Goal: Task Accomplishment & Management: Manage account settings

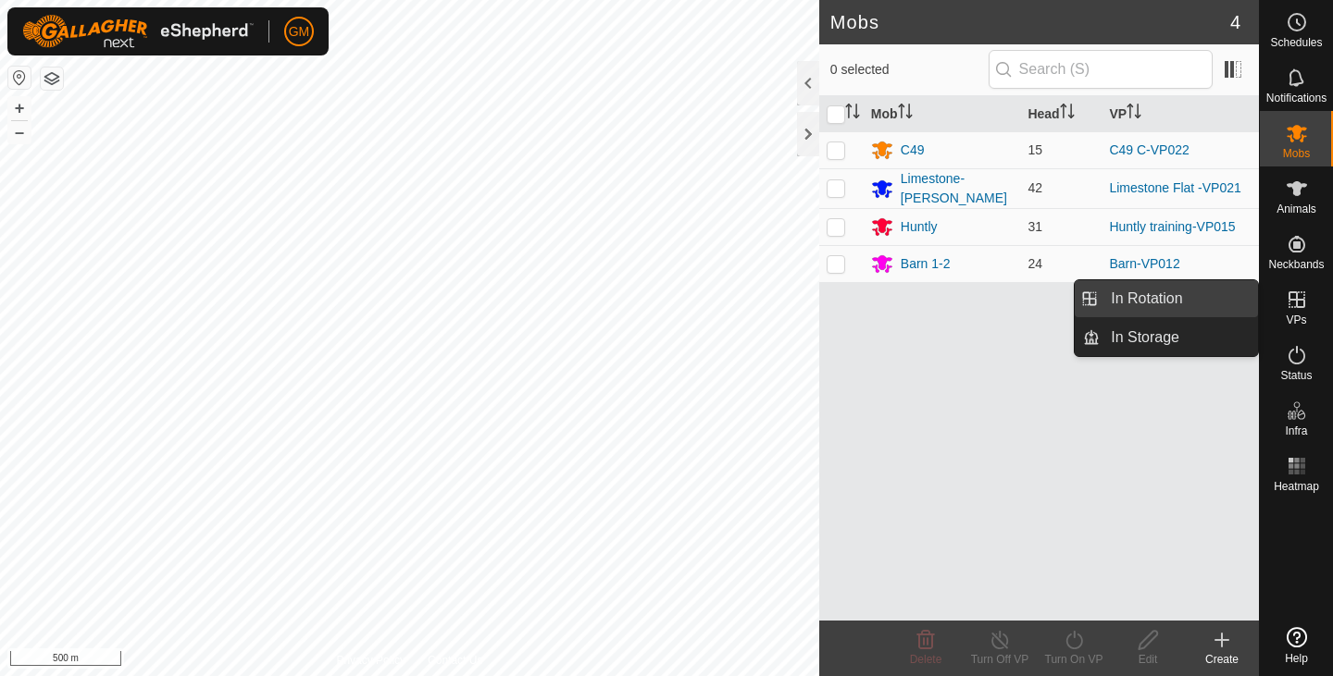
click at [1171, 297] on link "In Rotation" at bounding box center [1178, 298] width 158 height 37
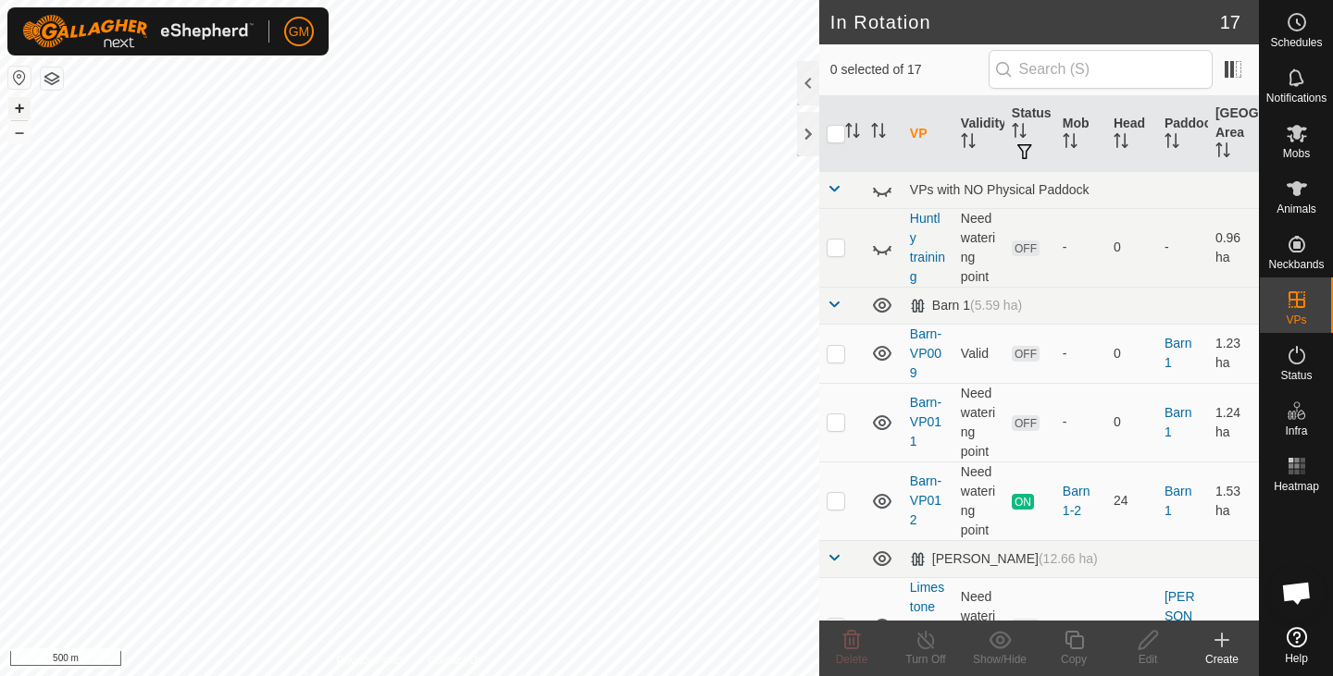
click at [19, 105] on button "+" at bounding box center [19, 108] width 22 height 22
click at [20, 107] on button "+" at bounding box center [19, 108] width 22 height 22
checkbox input "true"
click at [1075, 639] on icon at bounding box center [1073, 640] width 23 height 22
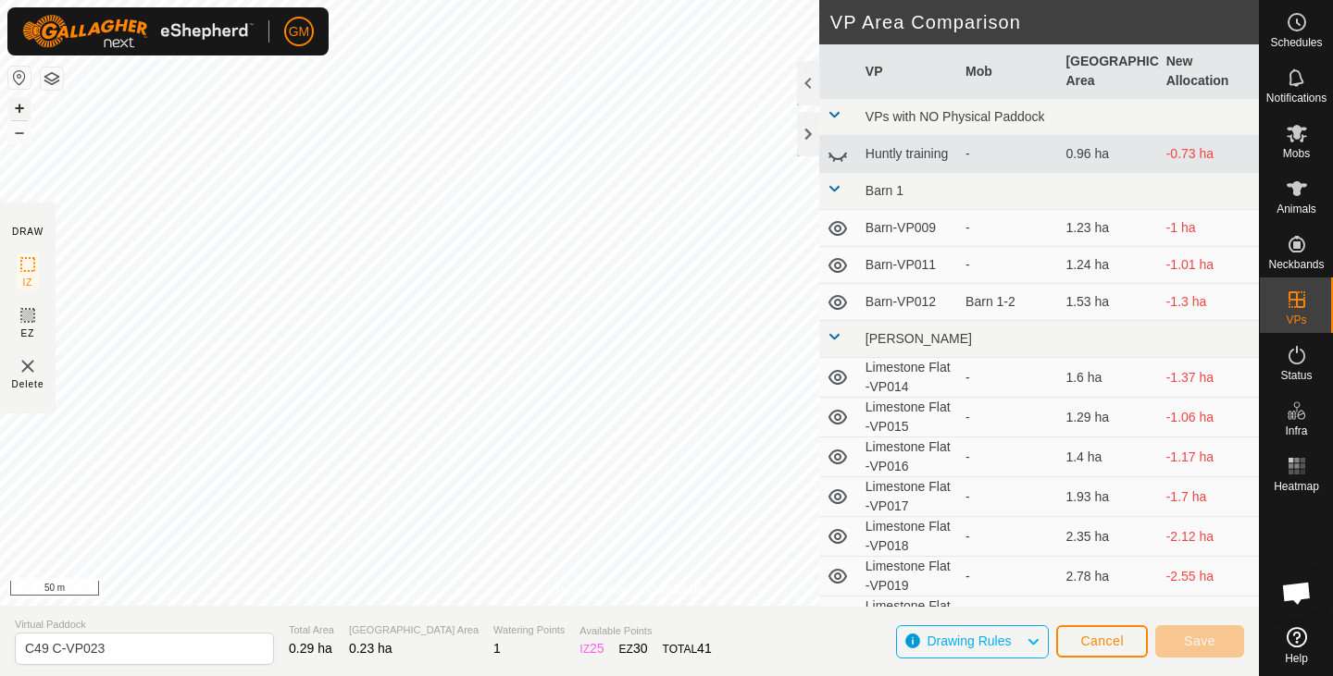
click at [26, 108] on button "+" at bounding box center [19, 108] width 22 height 22
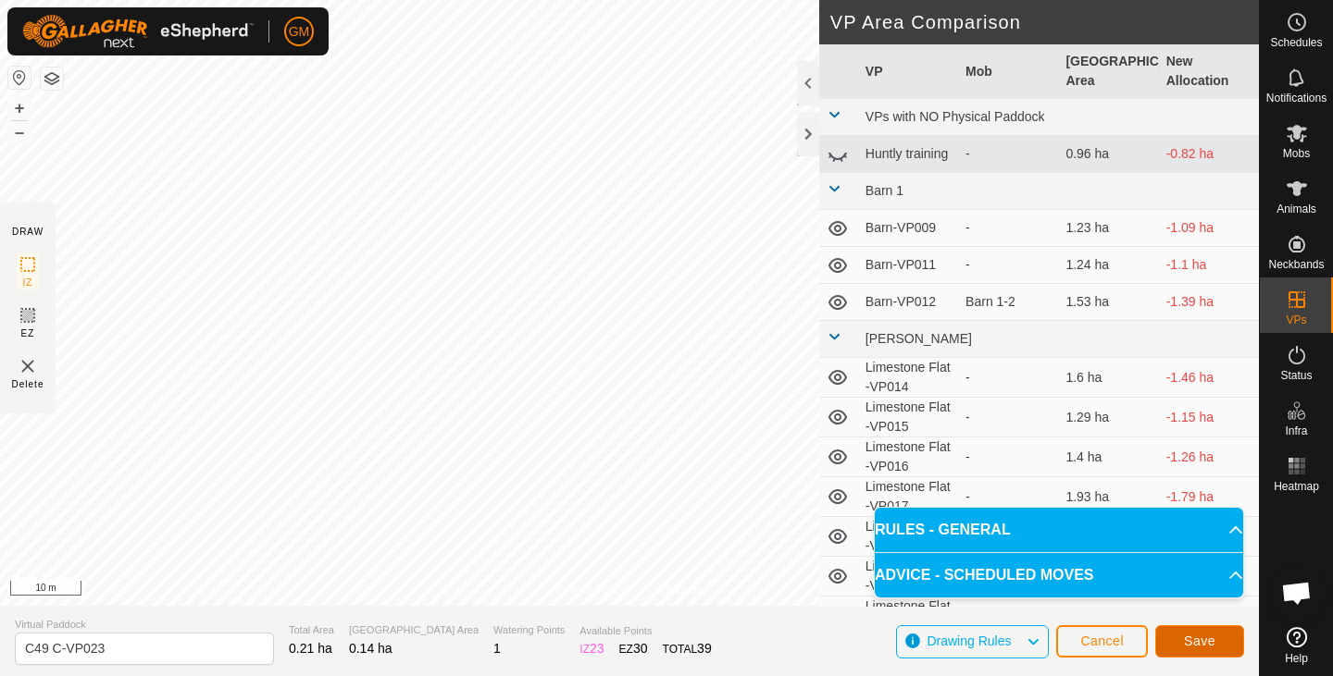
click at [1185, 631] on button "Save" at bounding box center [1199, 642] width 89 height 32
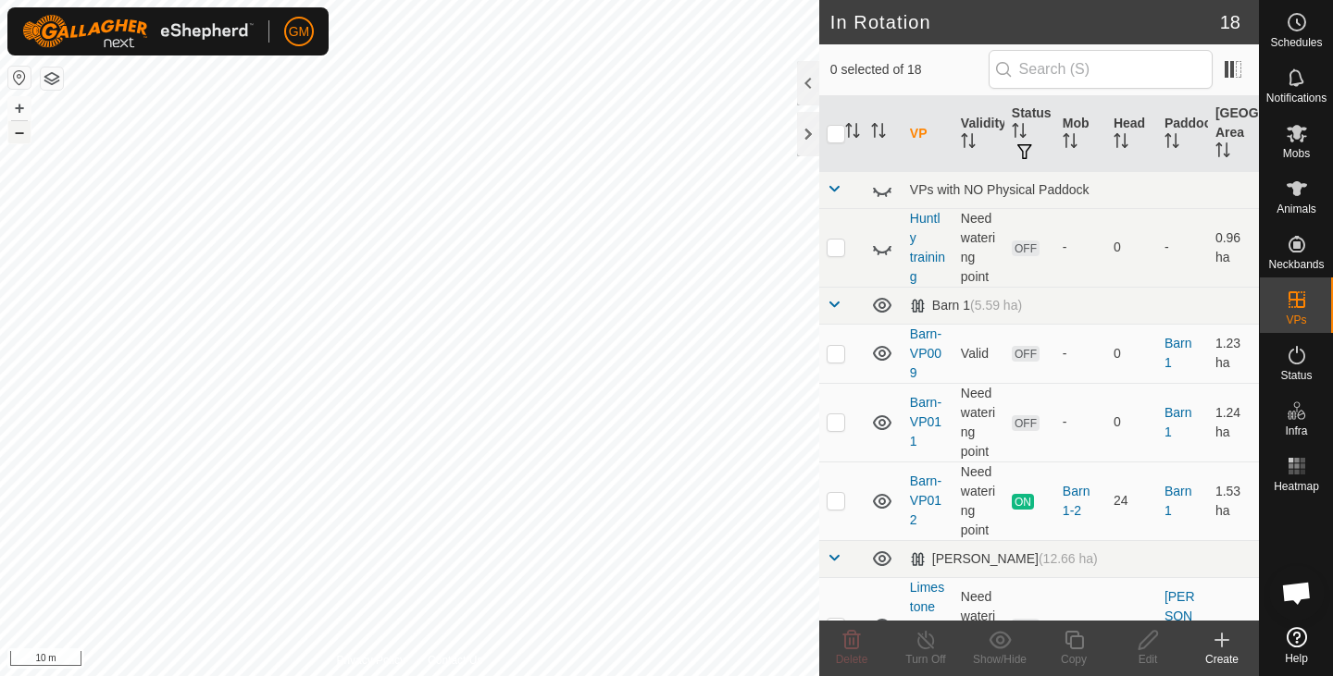
click at [15, 134] on button "–" at bounding box center [19, 132] width 22 height 22
checkbox input "true"
click at [1074, 635] on icon at bounding box center [1073, 640] width 23 height 22
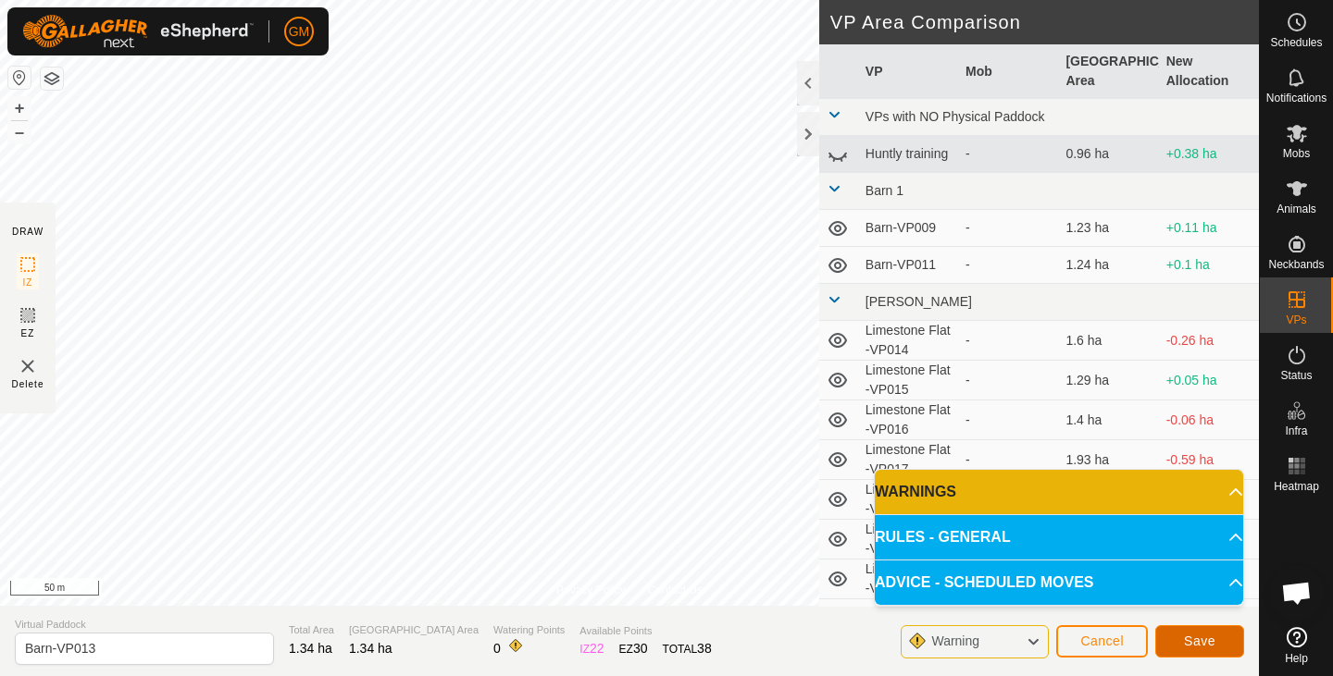
click at [1184, 644] on span "Save" at bounding box center [1199, 641] width 31 height 15
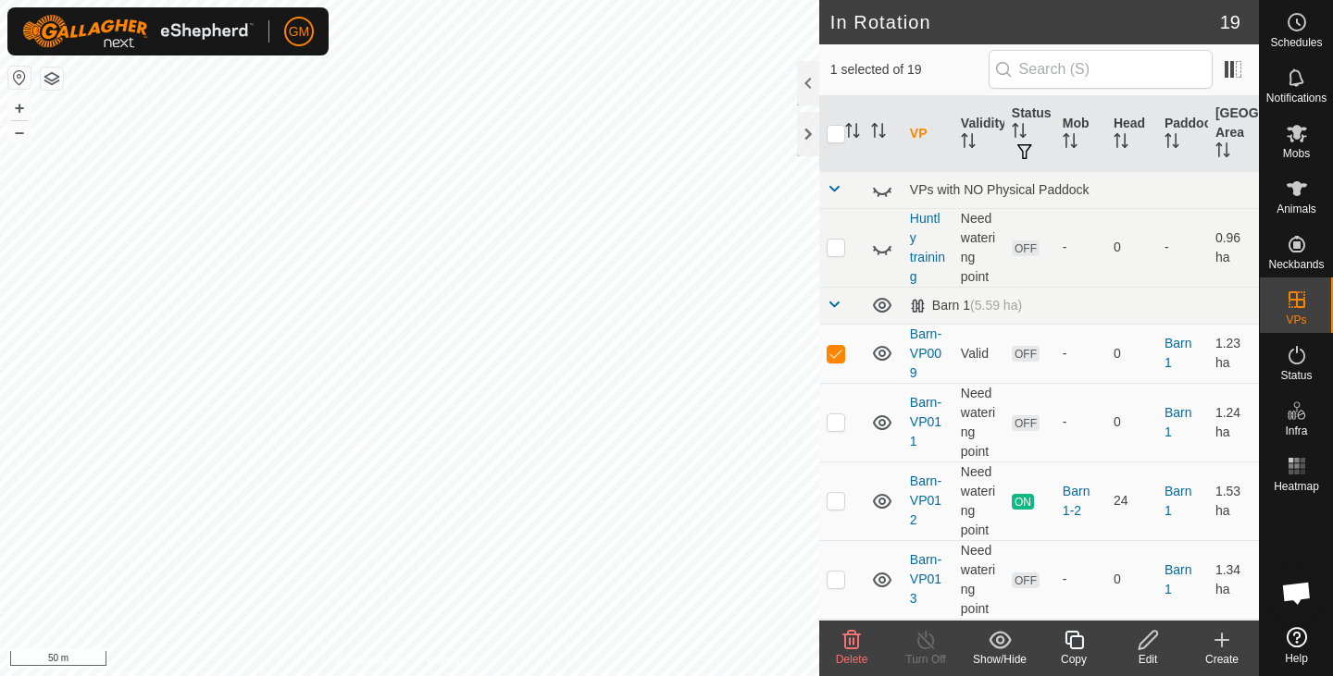
click at [844, 640] on icon at bounding box center [852, 640] width 18 height 19
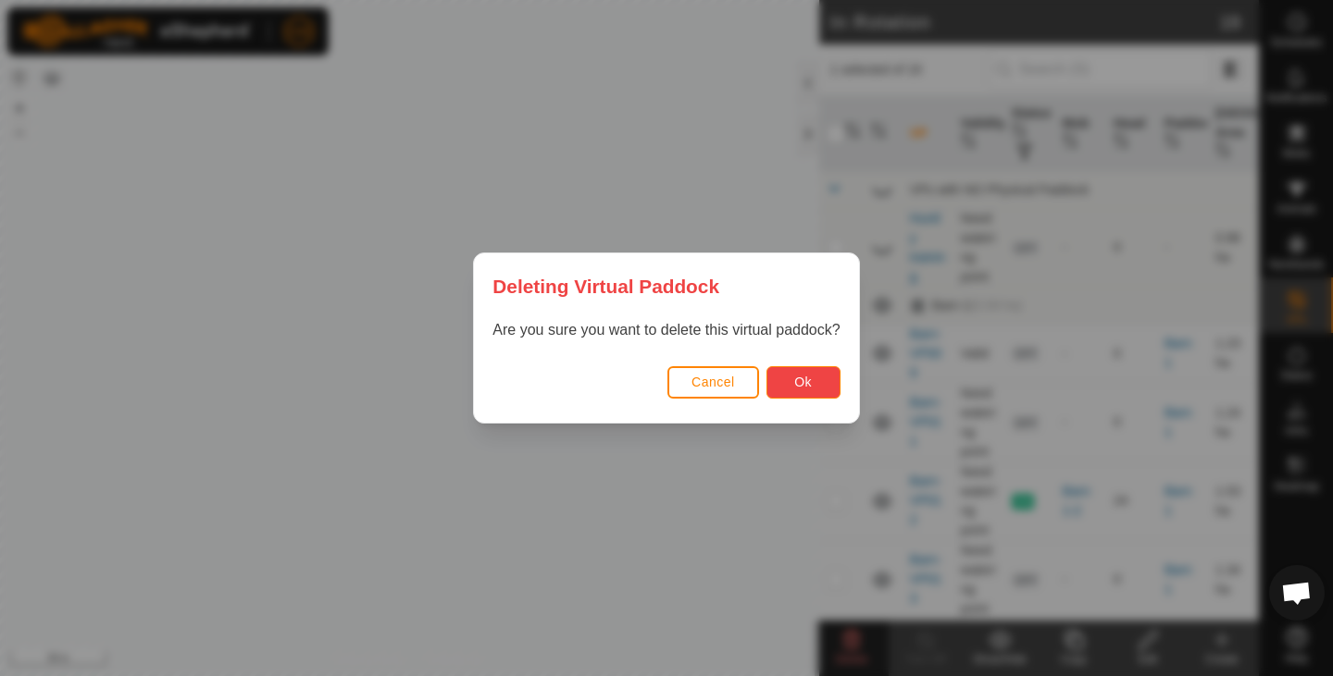
click at [793, 385] on button "Ok" at bounding box center [803, 382] width 74 height 32
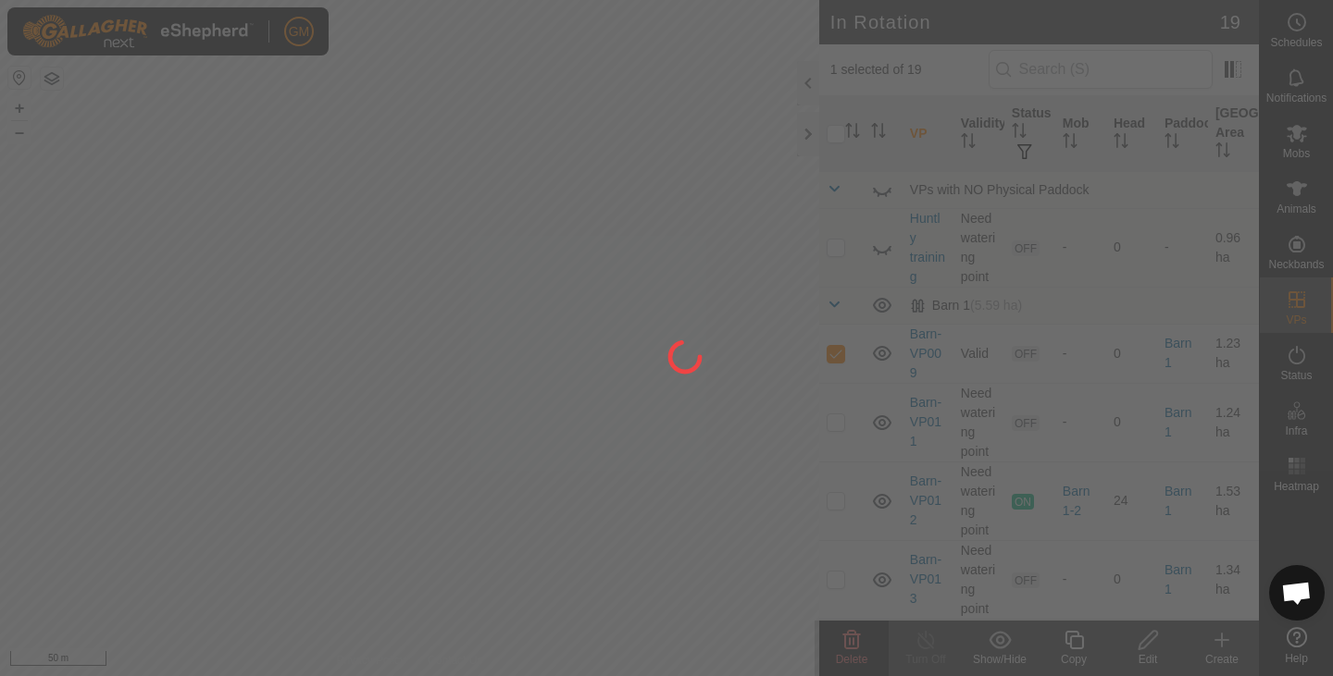
checkbox input "false"
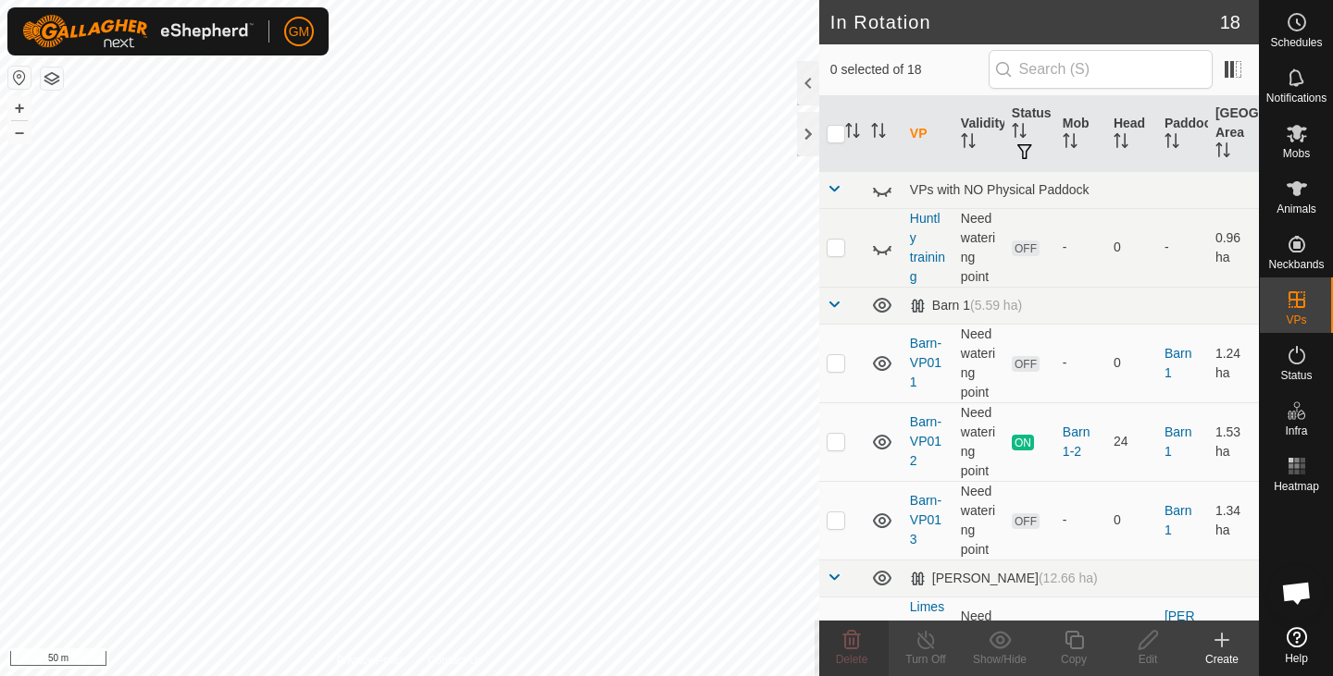
checkbox input "true"
checkbox input "false"
click at [856, 642] on icon at bounding box center [851, 640] width 22 height 22
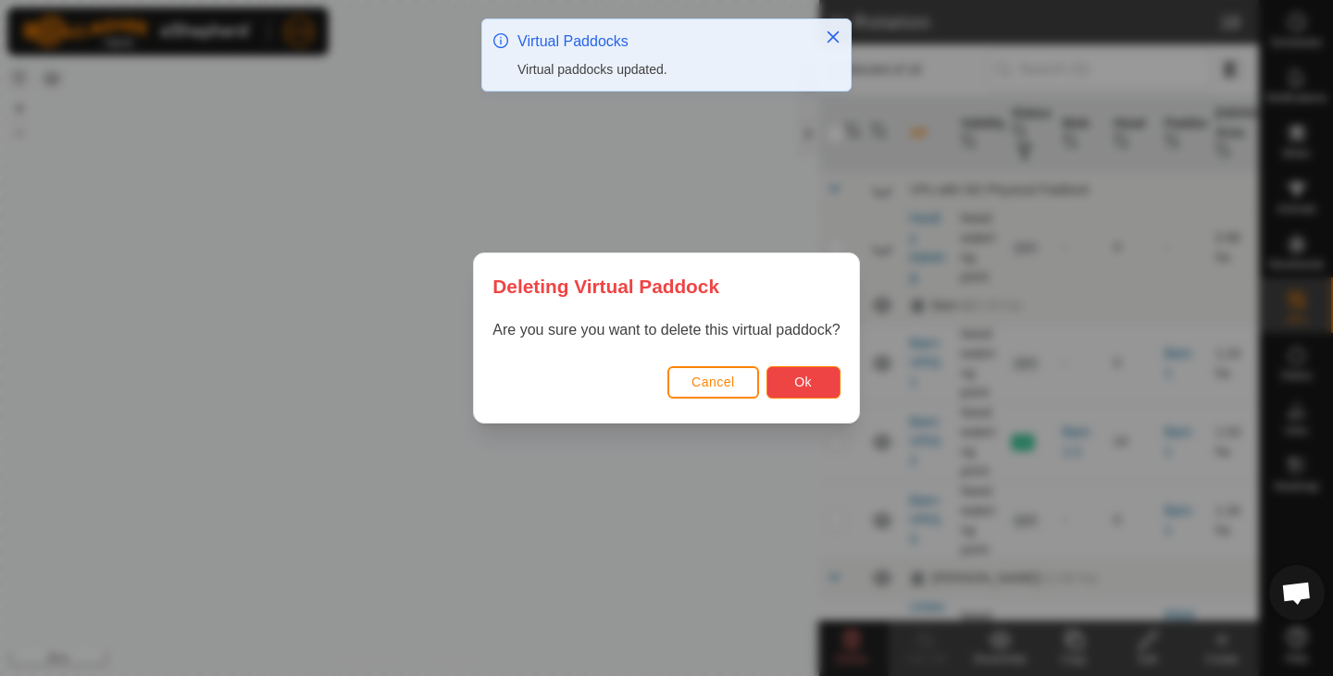
click at [791, 379] on button "Ok" at bounding box center [803, 382] width 74 height 32
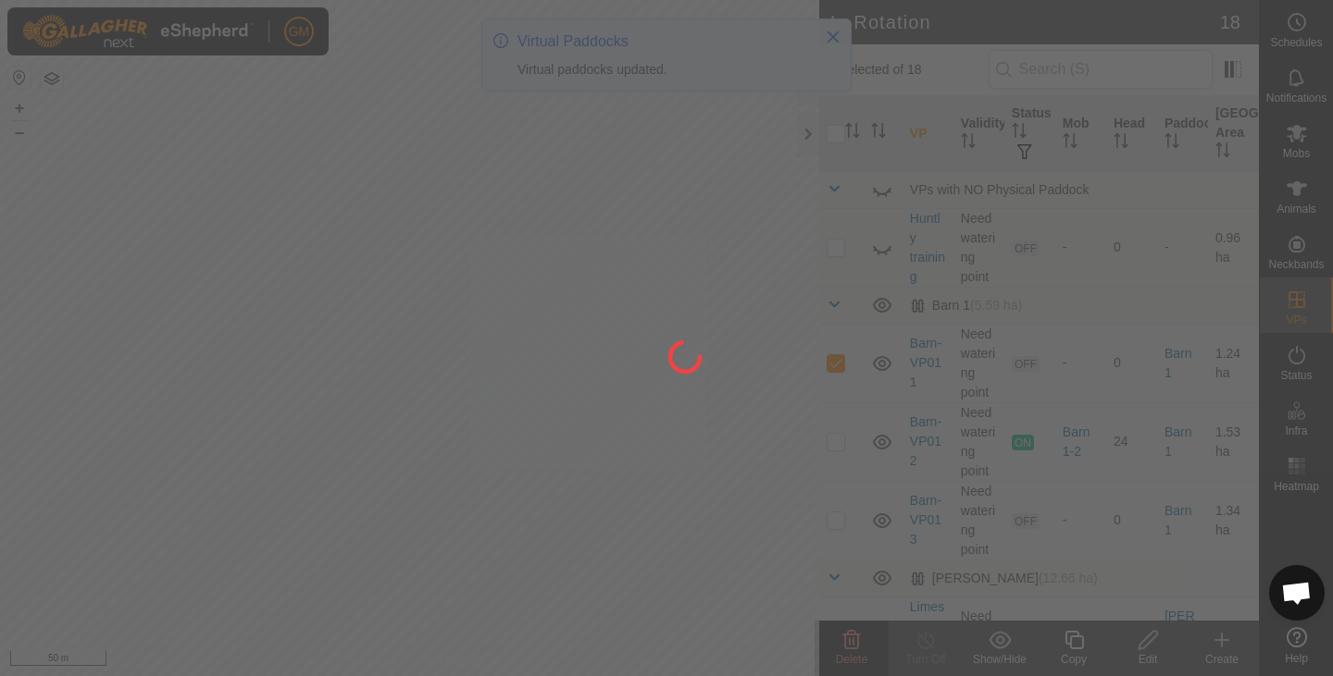
checkbox input "false"
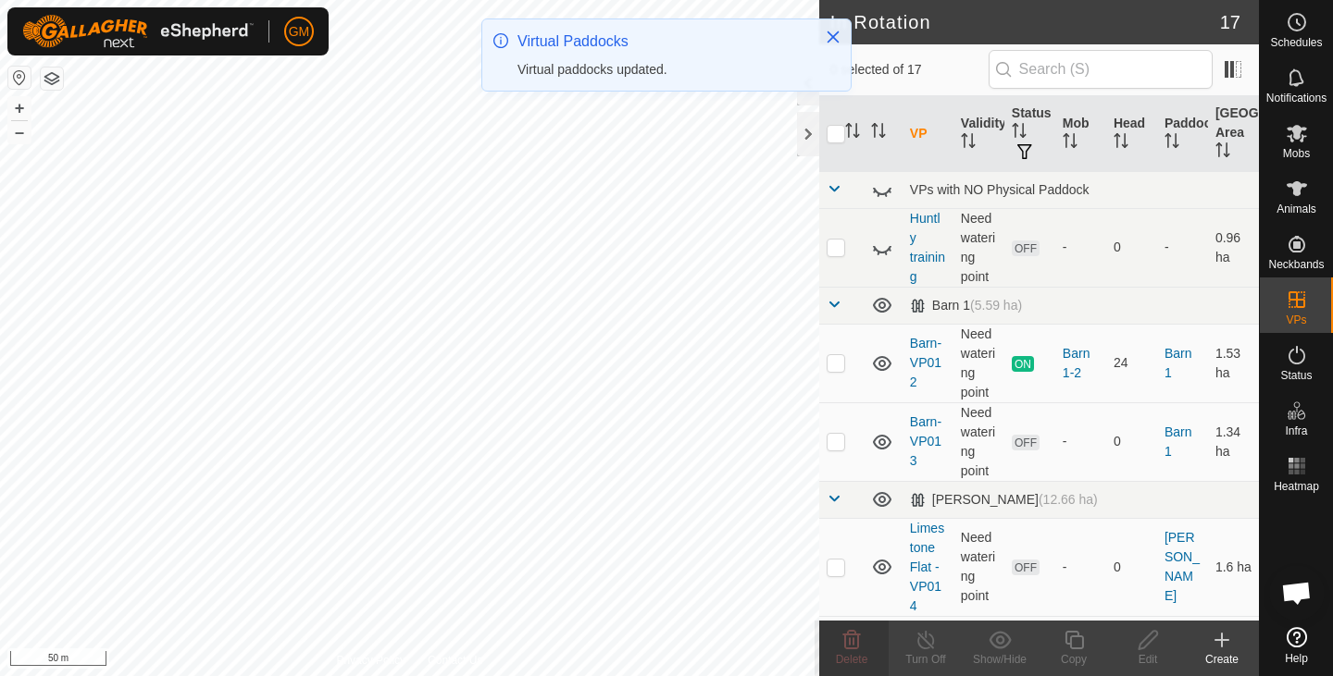
checkbox input "true"
click at [1072, 640] on icon at bounding box center [1073, 640] width 23 height 22
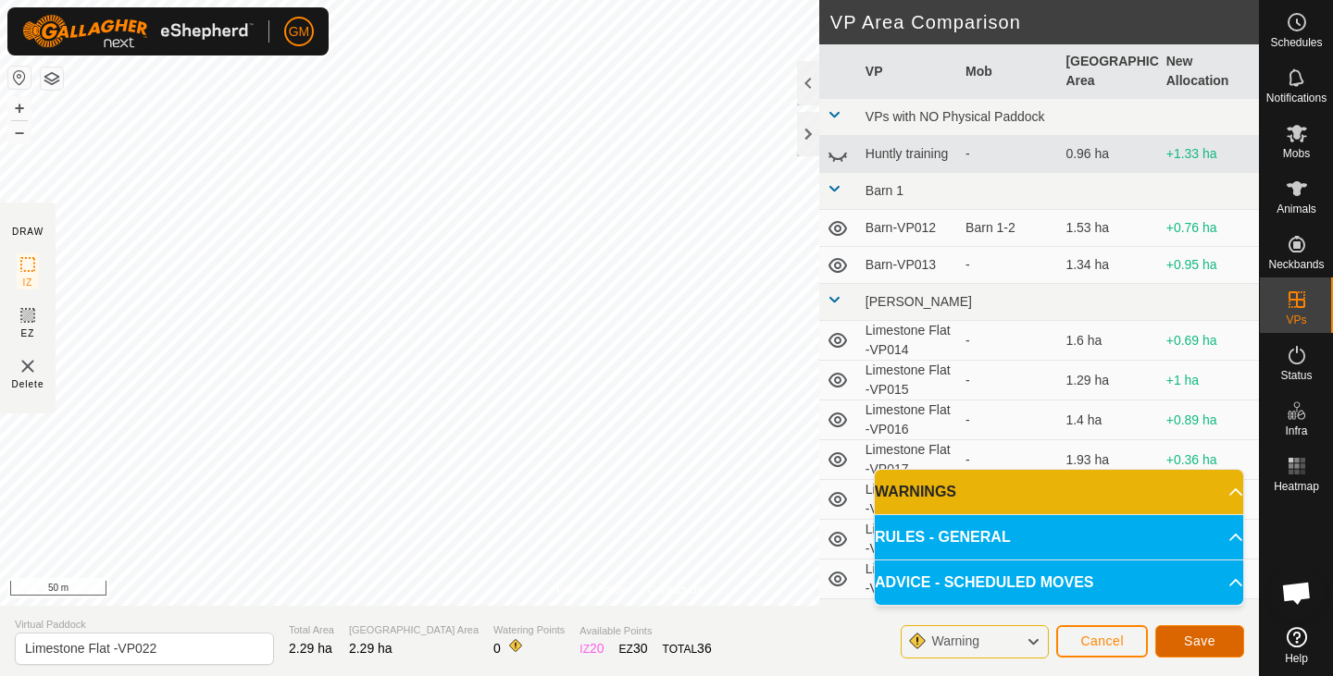
click at [1230, 643] on button "Save" at bounding box center [1199, 642] width 89 height 32
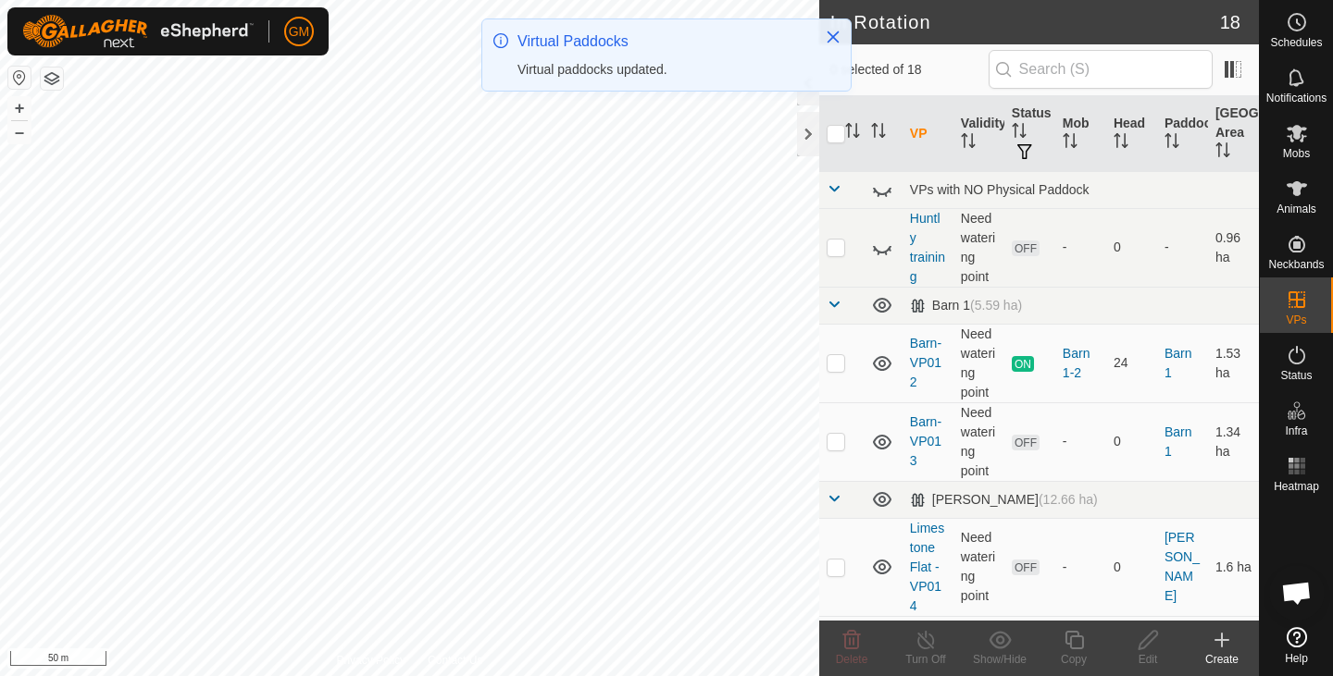
checkbox input "true"
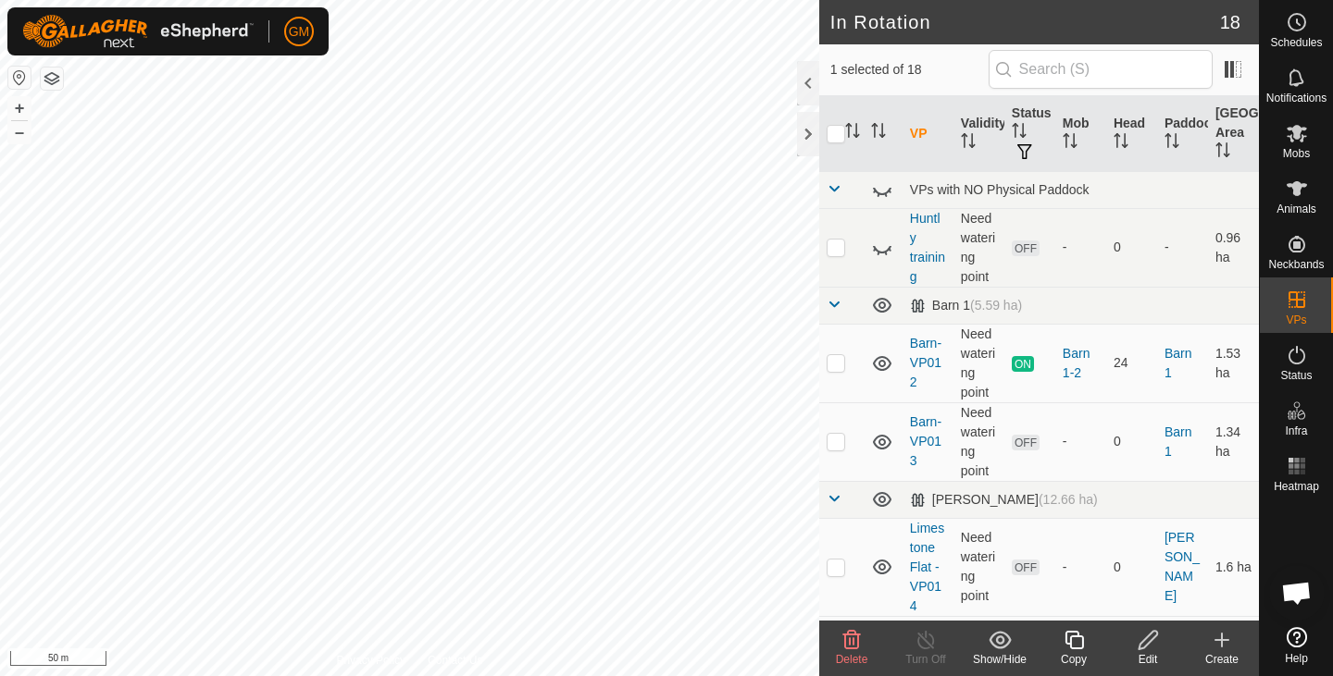
click at [1149, 645] on icon at bounding box center [1147, 640] width 23 height 22
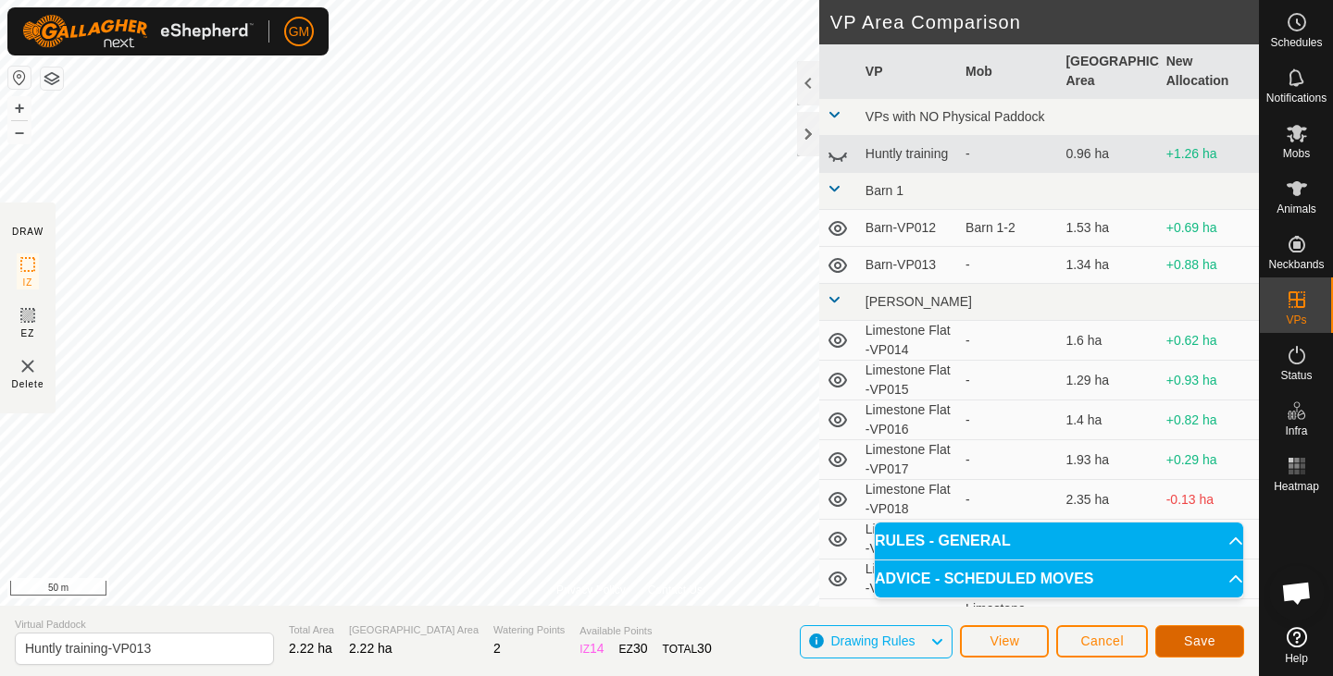
click at [1182, 640] on button "Save" at bounding box center [1199, 642] width 89 height 32
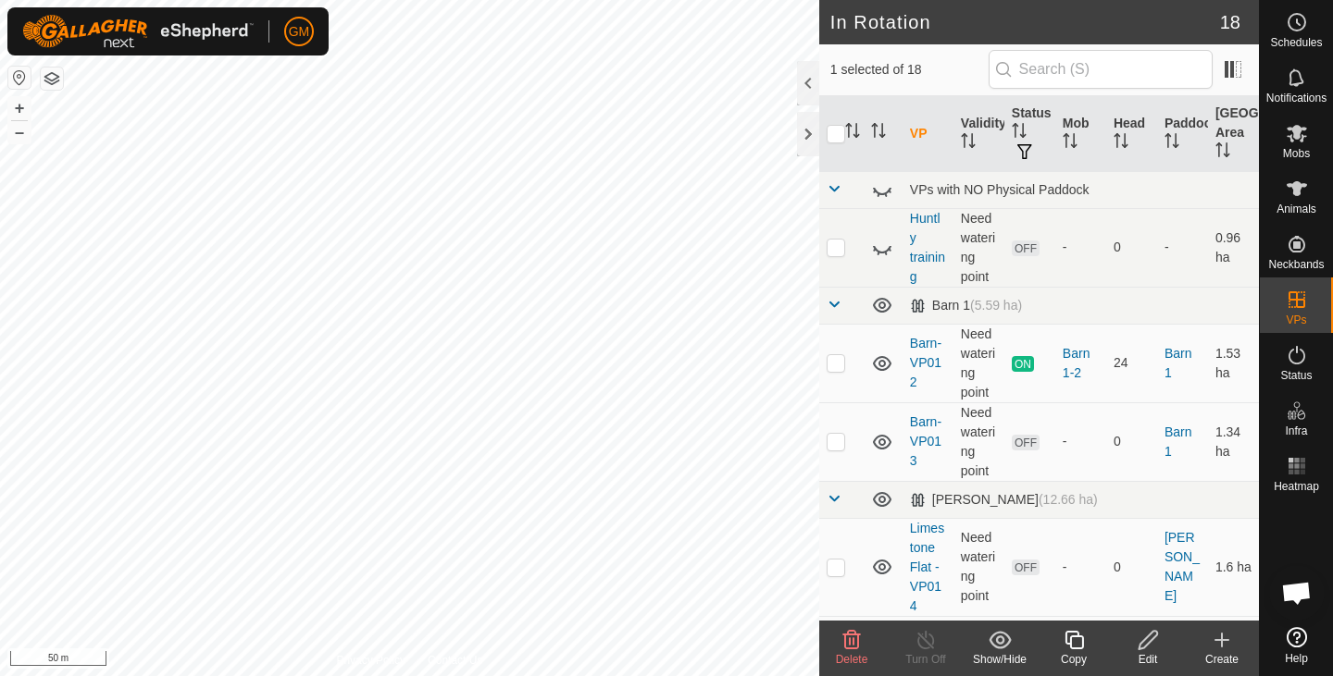
checkbox input "false"
checkbox input "true"
click at [849, 633] on icon at bounding box center [851, 640] width 22 height 22
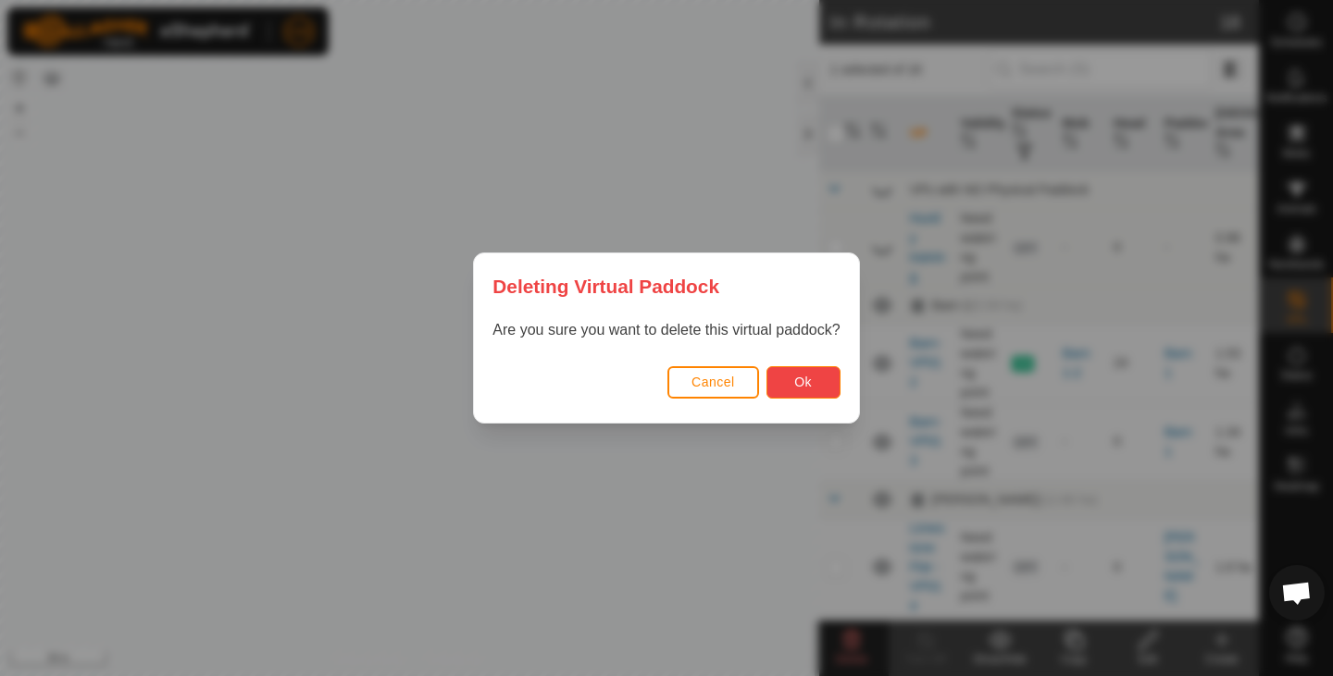
click at [794, 385] on span "Ok" at bounding box center [803, 382] width 18 height 15
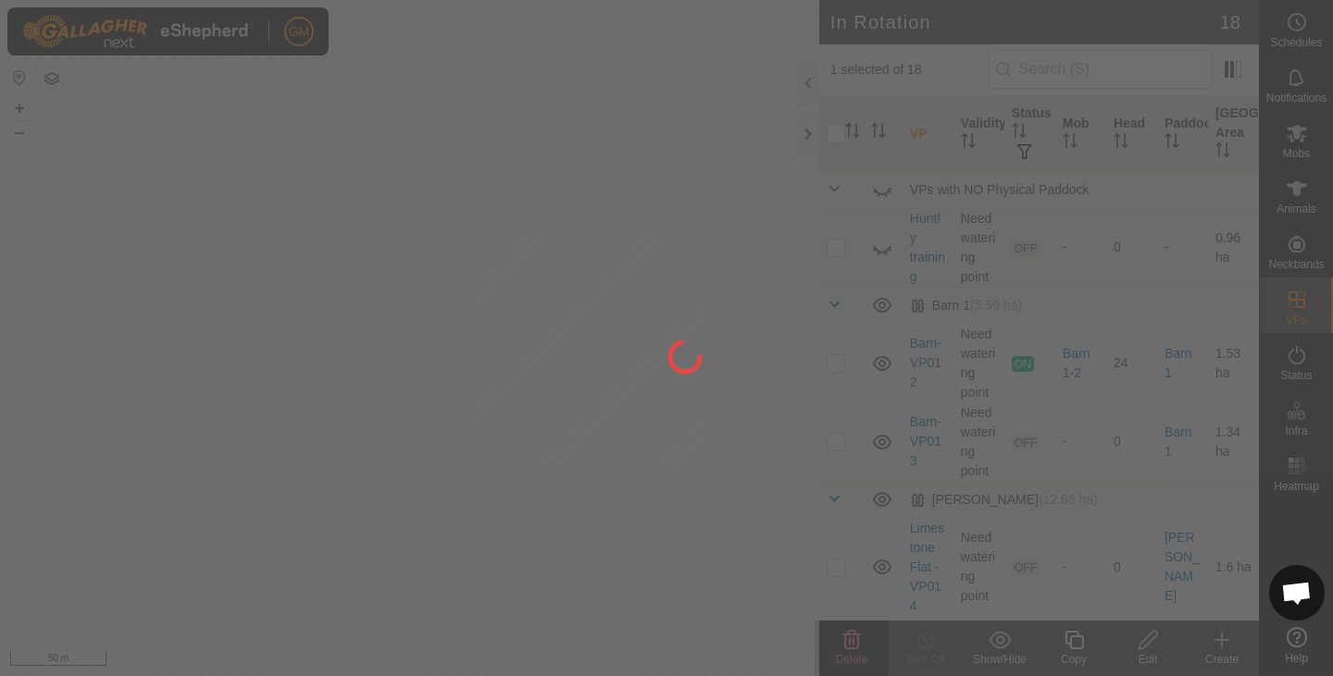
checkbox input "false"
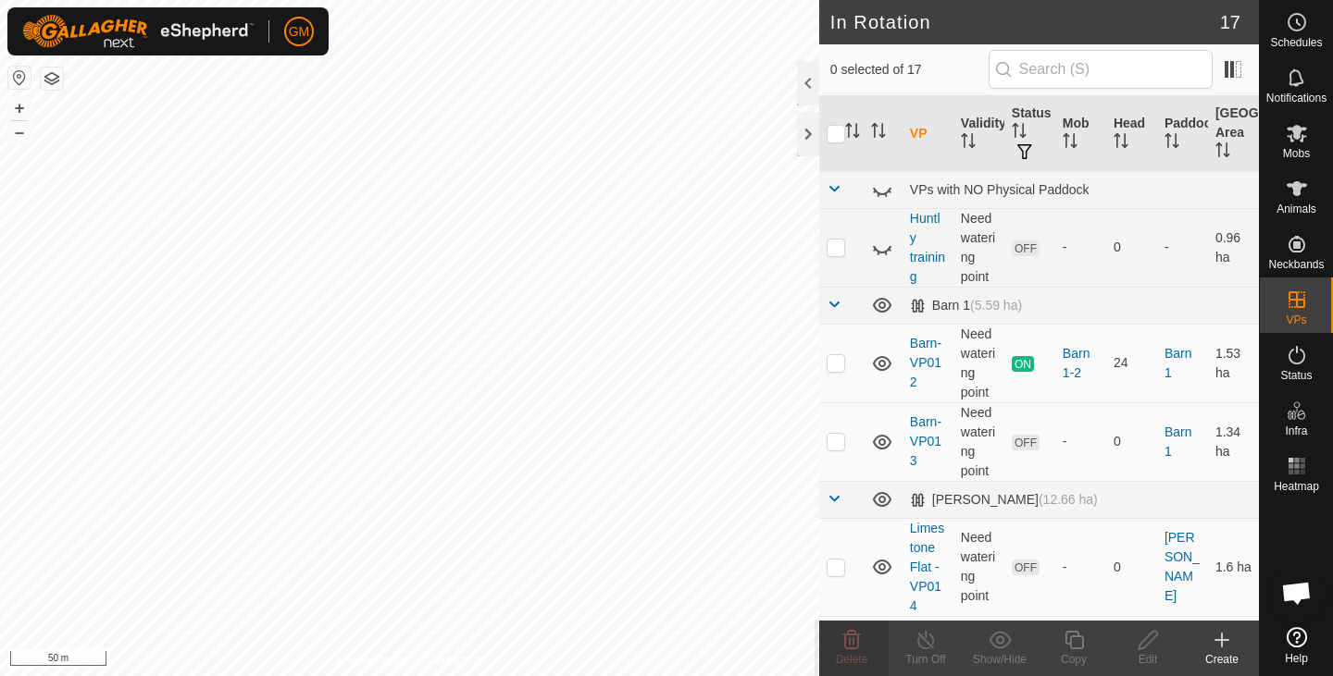
checkbox input "true"
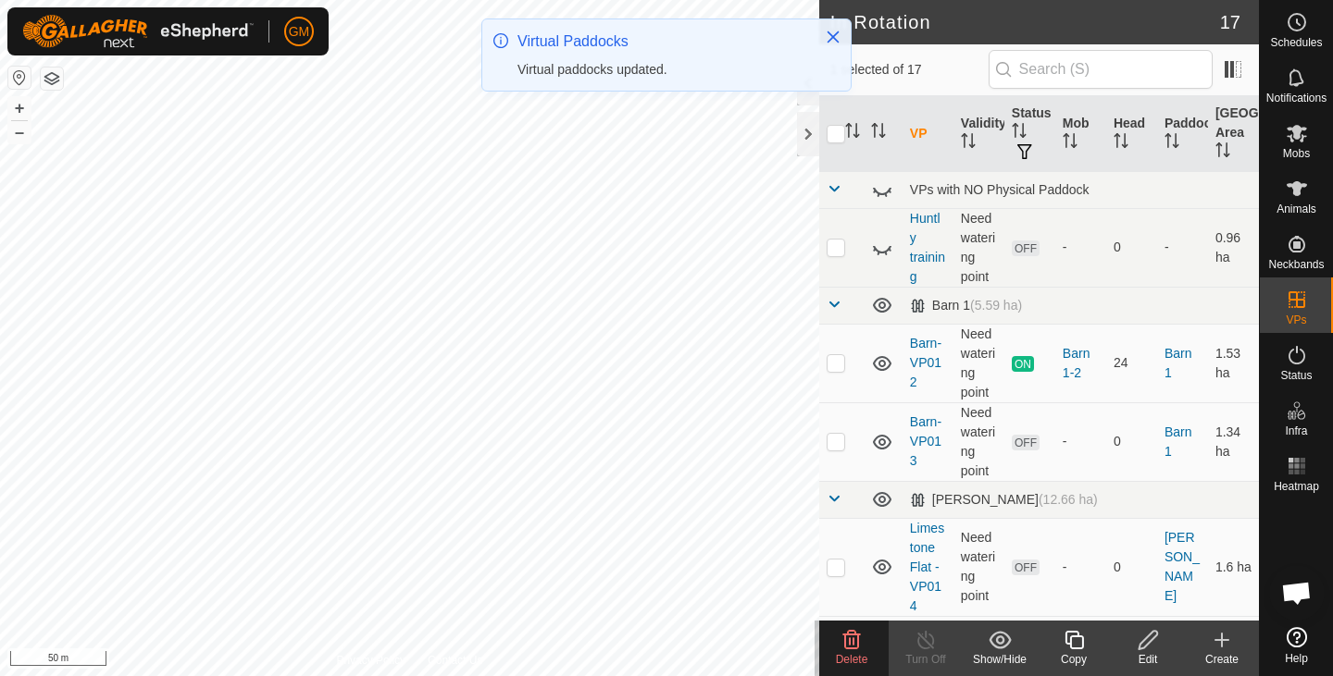
click at [1147, 647] on icon at bounding box center [1147, 640] width 23 height 22
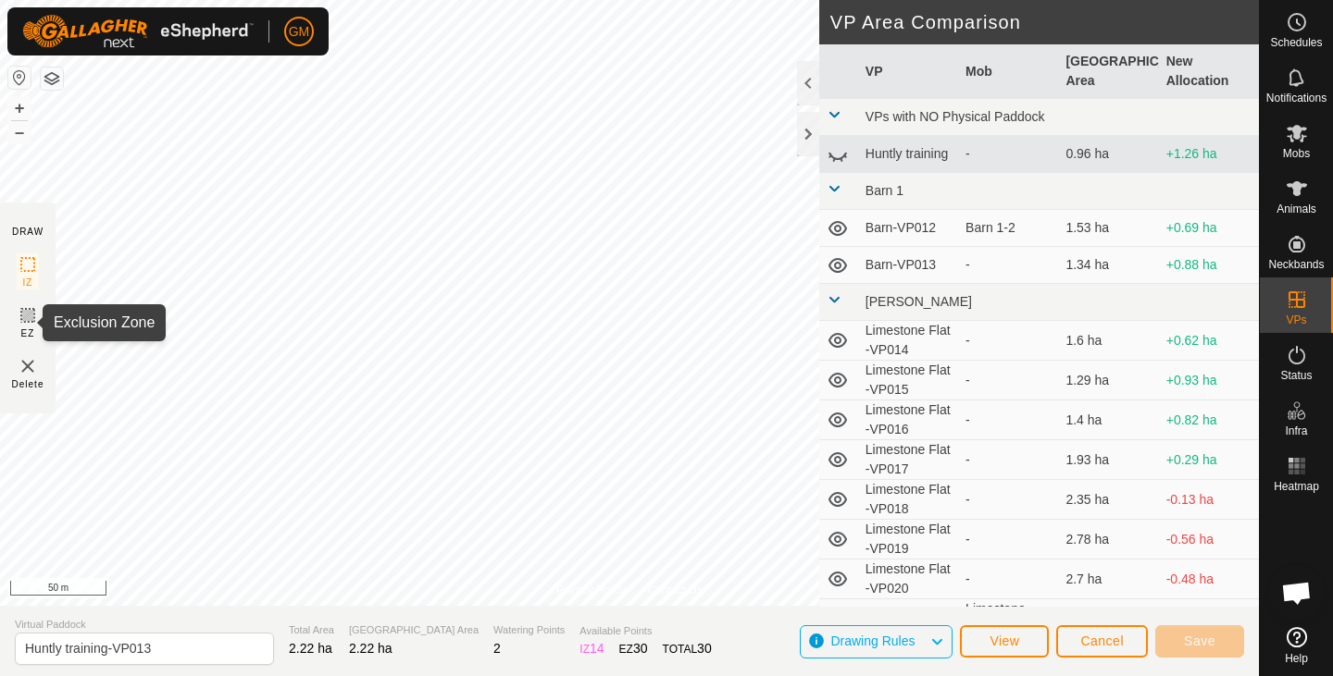
click at [25, 316] on icon at bounding box center [27, 315] width 11 height 11
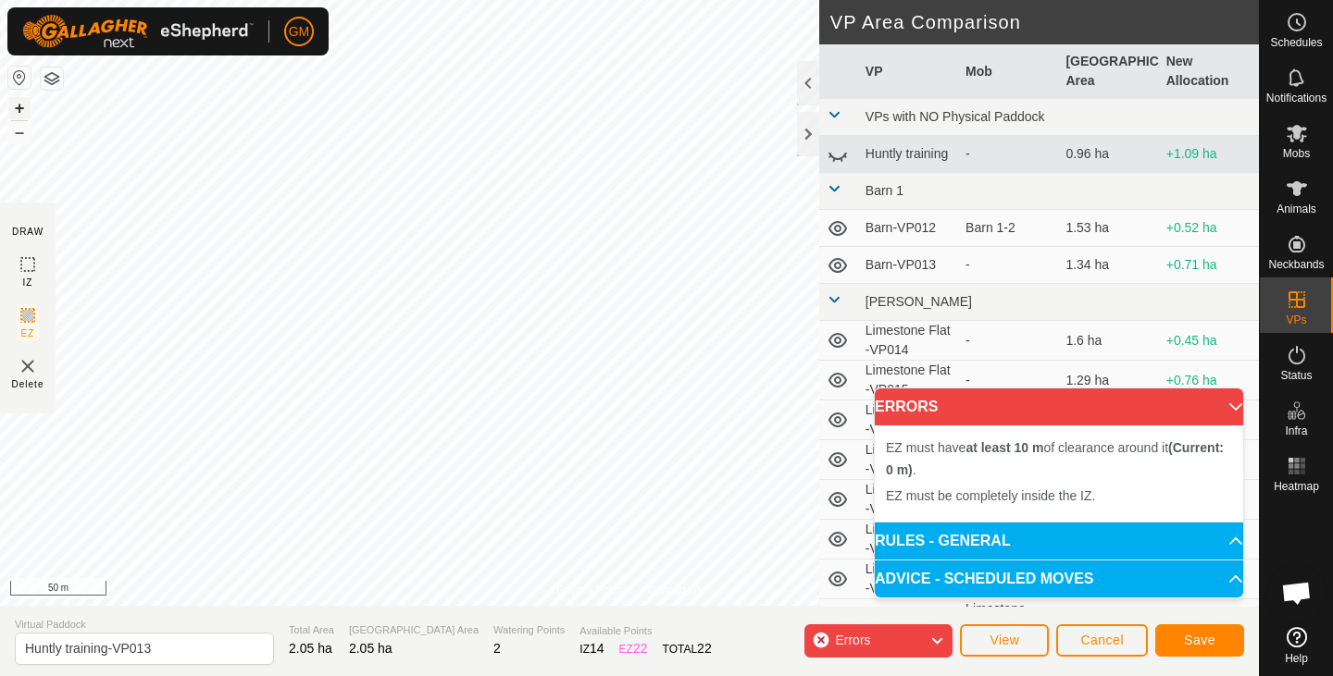
click at [21, 106] on button "+" at bounding box center [19, 108] width 22 height 22
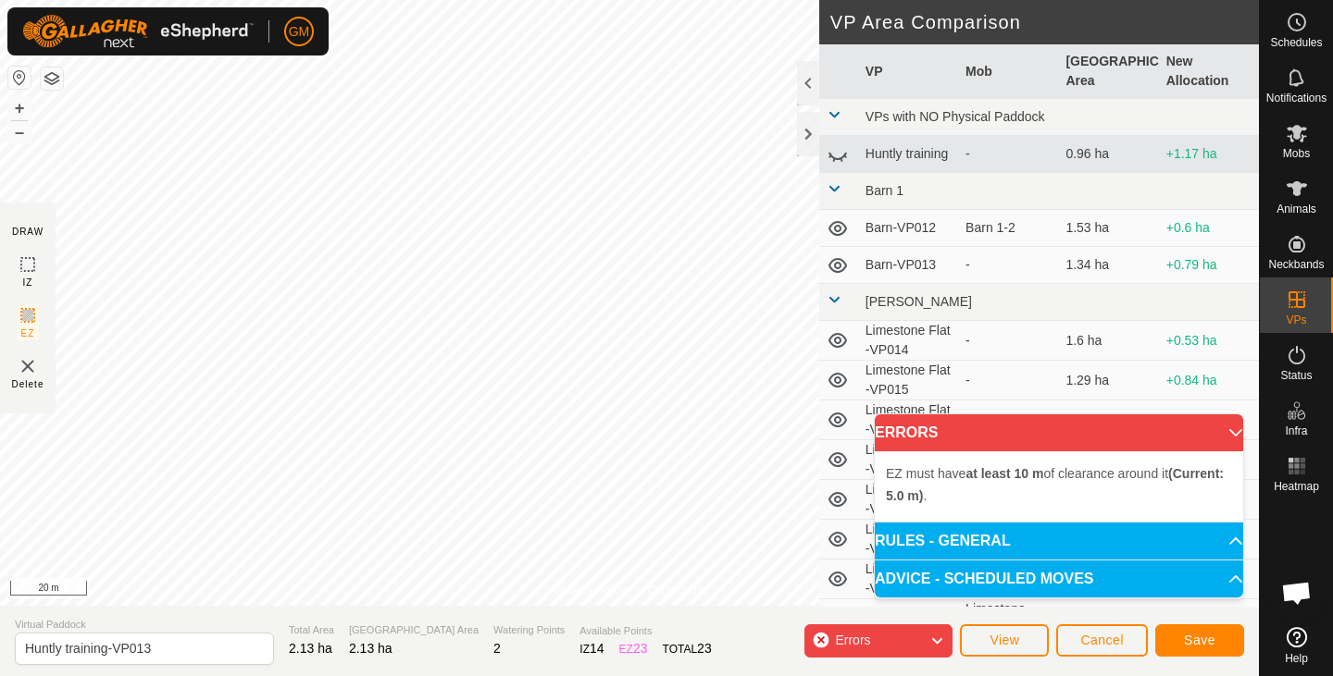
click at [936, 642] on icon at bounding box center [936, 641] width 15 height 24
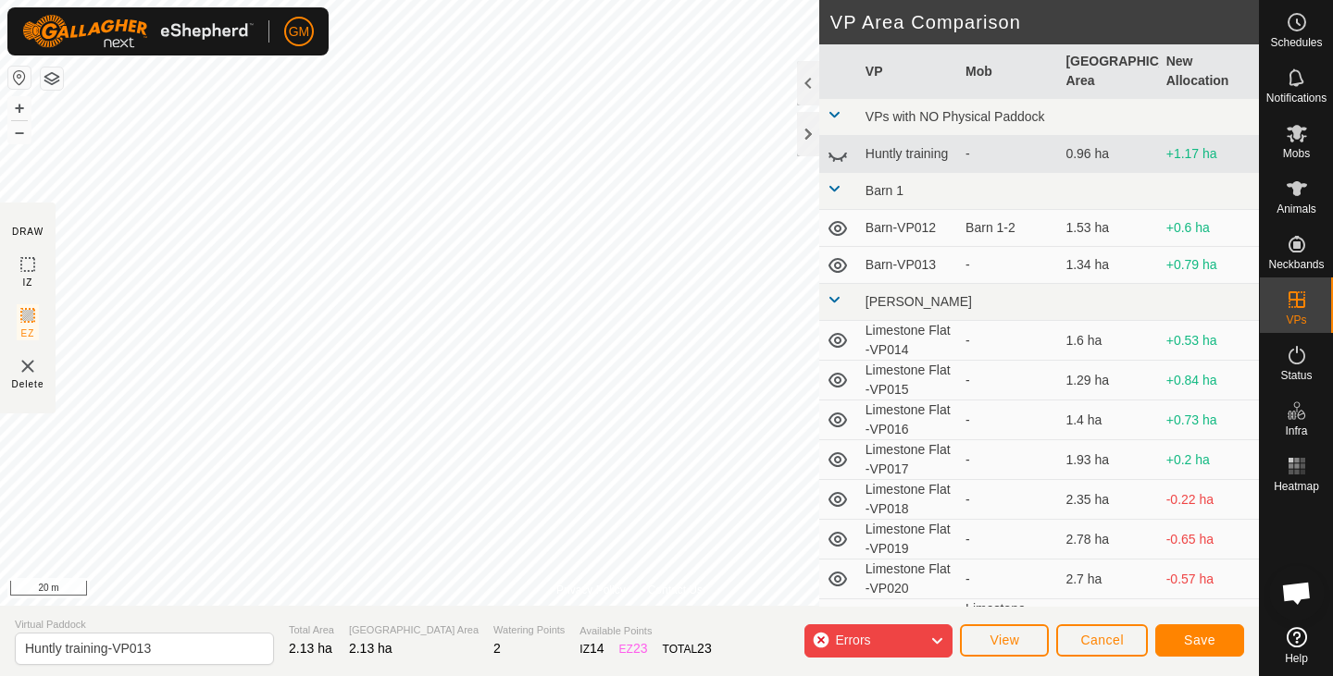
click at [936, 642] on icon at bounding box center [936, 641] width 15 height 24
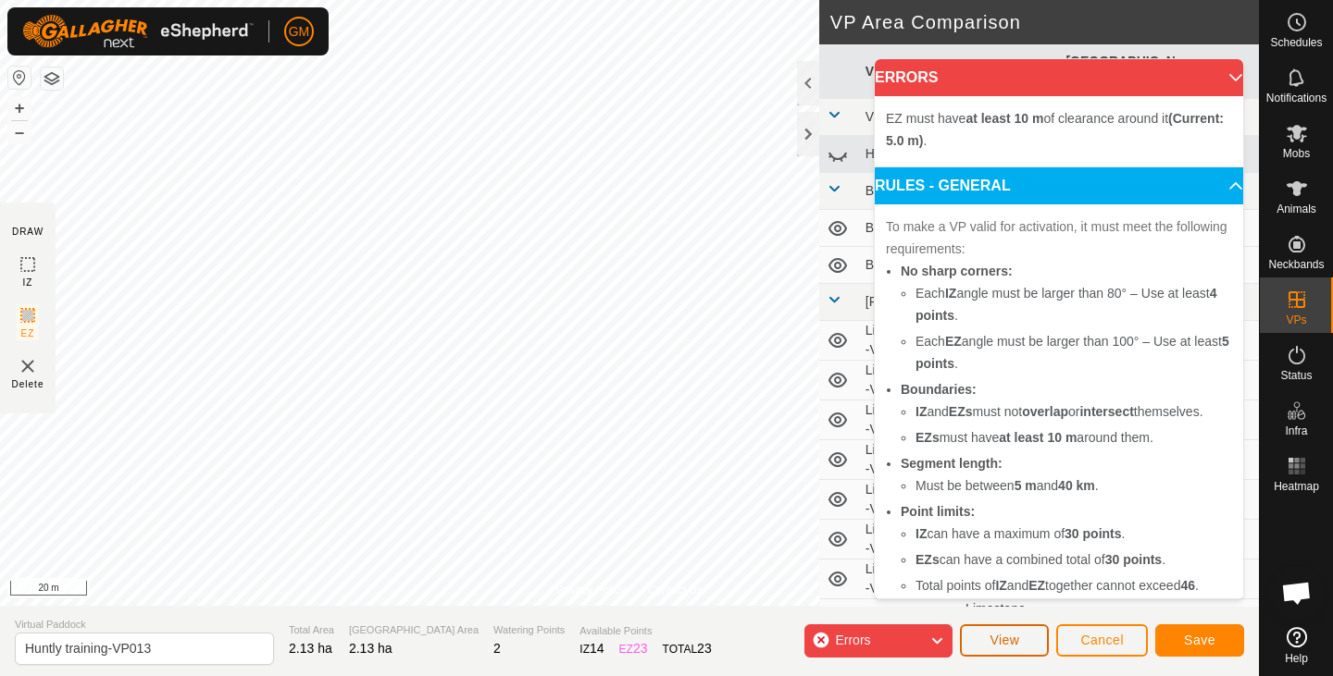
click at [999, 638] on span "View" at bounding box center [1004, 640] width 30 height 15
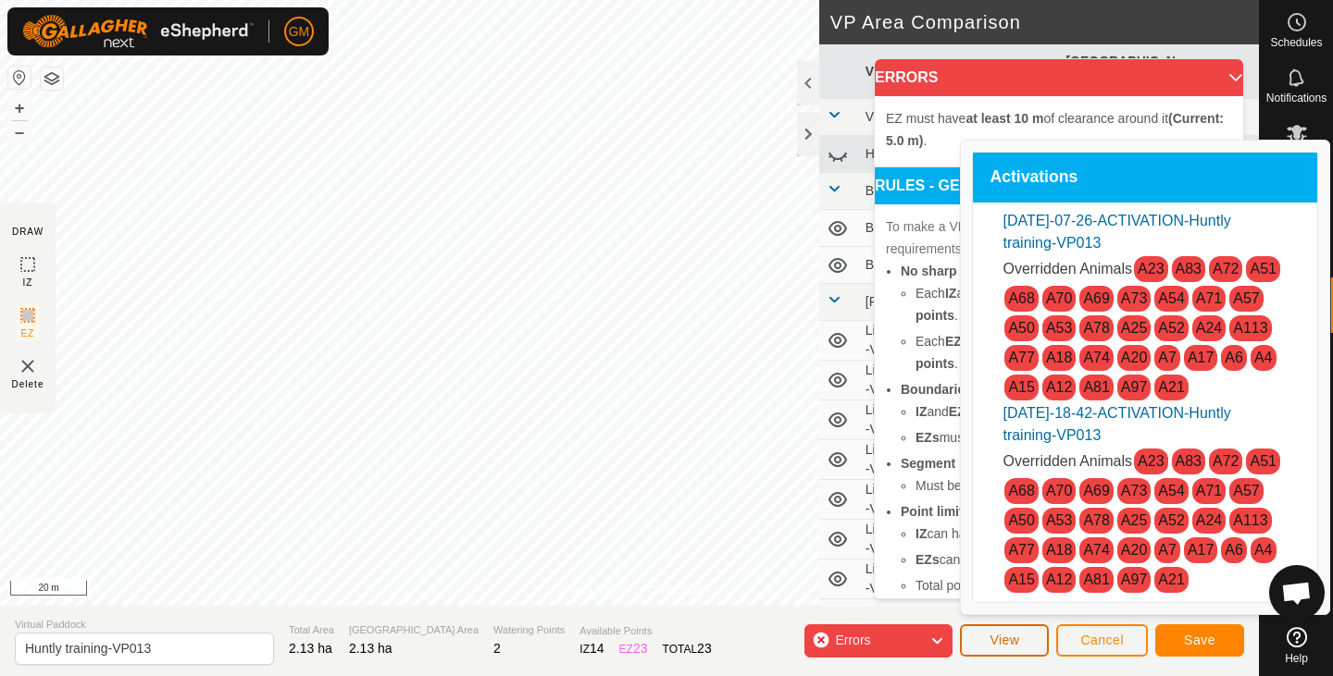
click at [999, 638] on span "View" at bounding box center [1004, 640] width 30 height 15
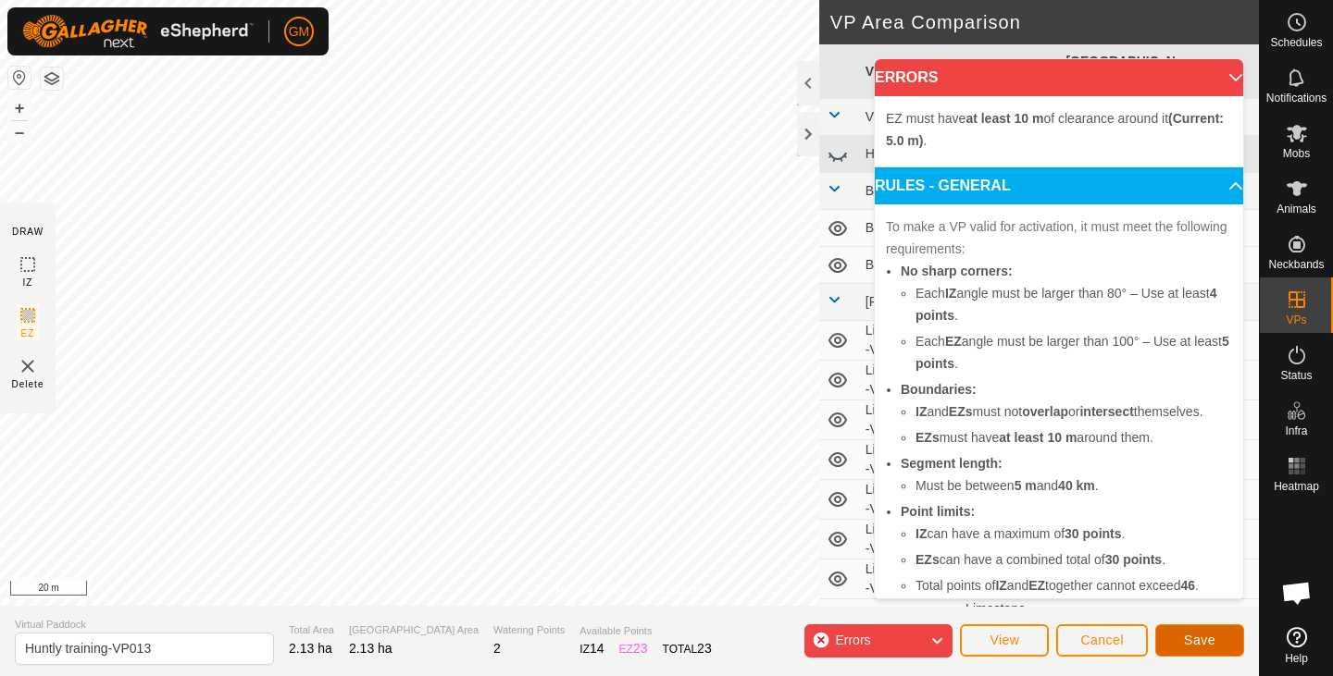
click at [1195, 639] on span "Save" at bounding box center [1199, 640] width 31 height 15
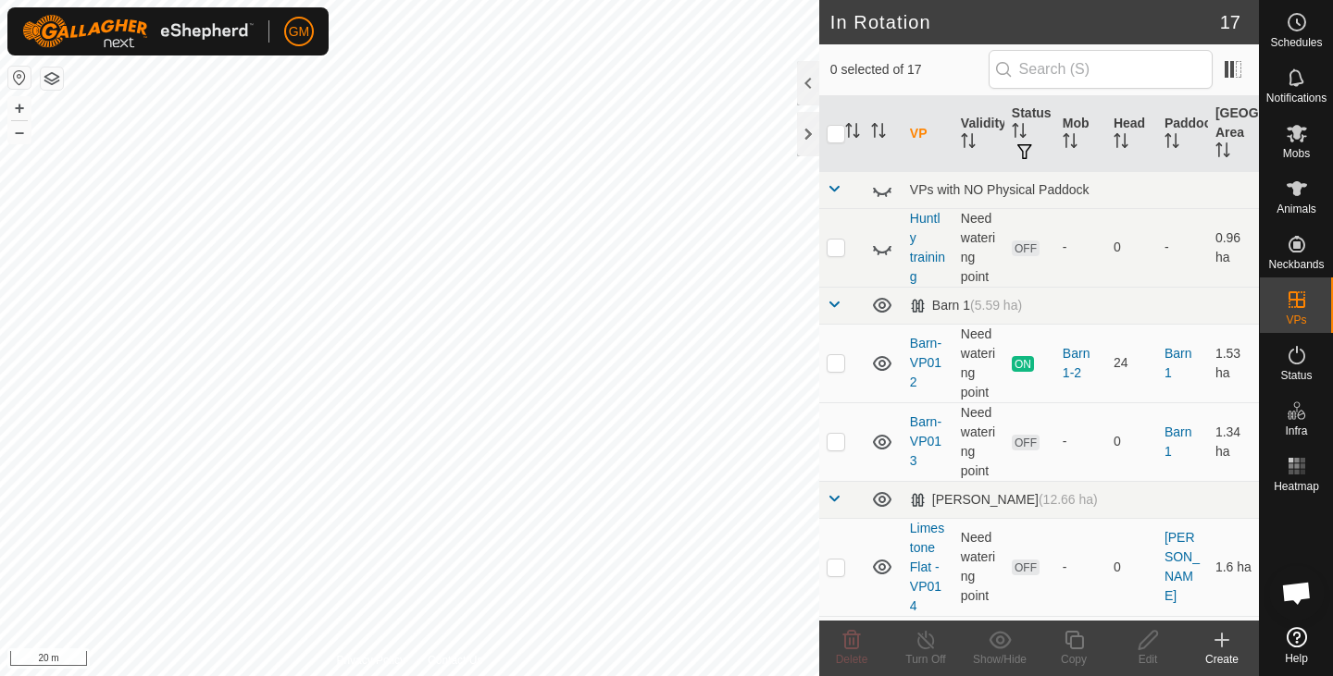
checkbox input "true"
click at [18, 136] on button "–" at bounding box center [19, 132] width 22 height 22
checkbox input "true"
checkbox input "false"
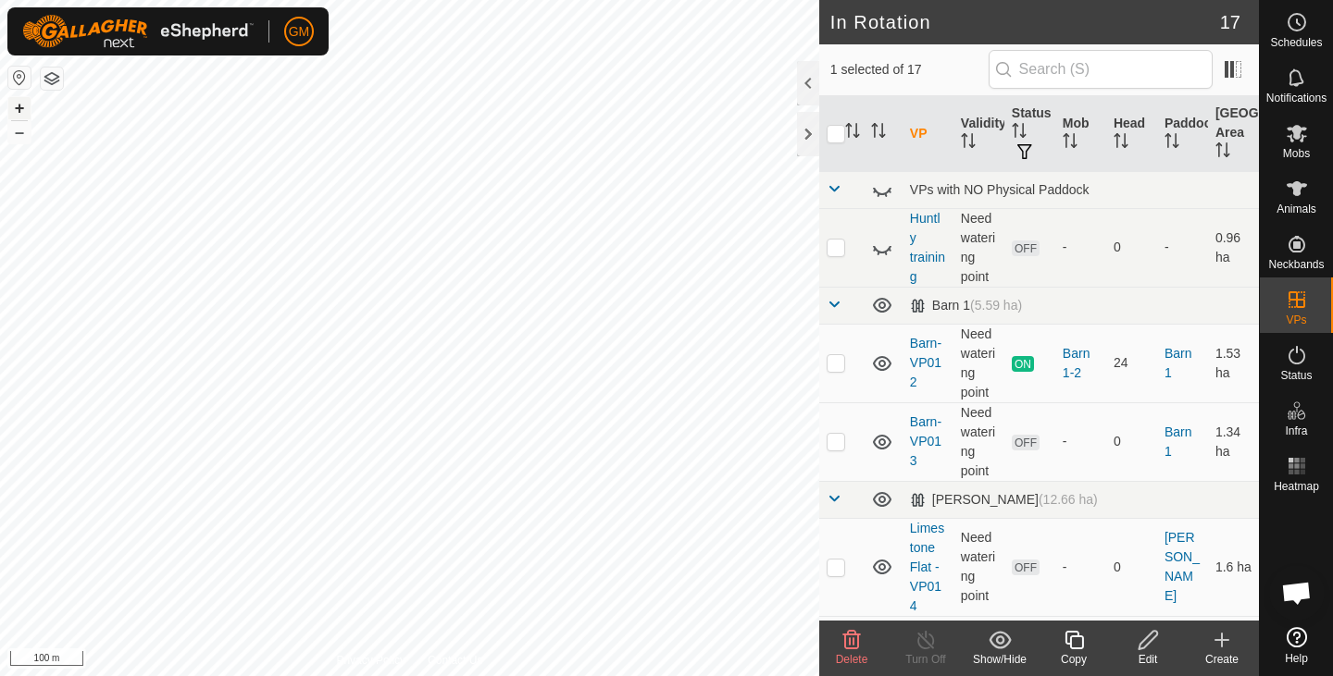
click at [12, 106] on button "+" at bounding box center [19, 108] width 22 height 22
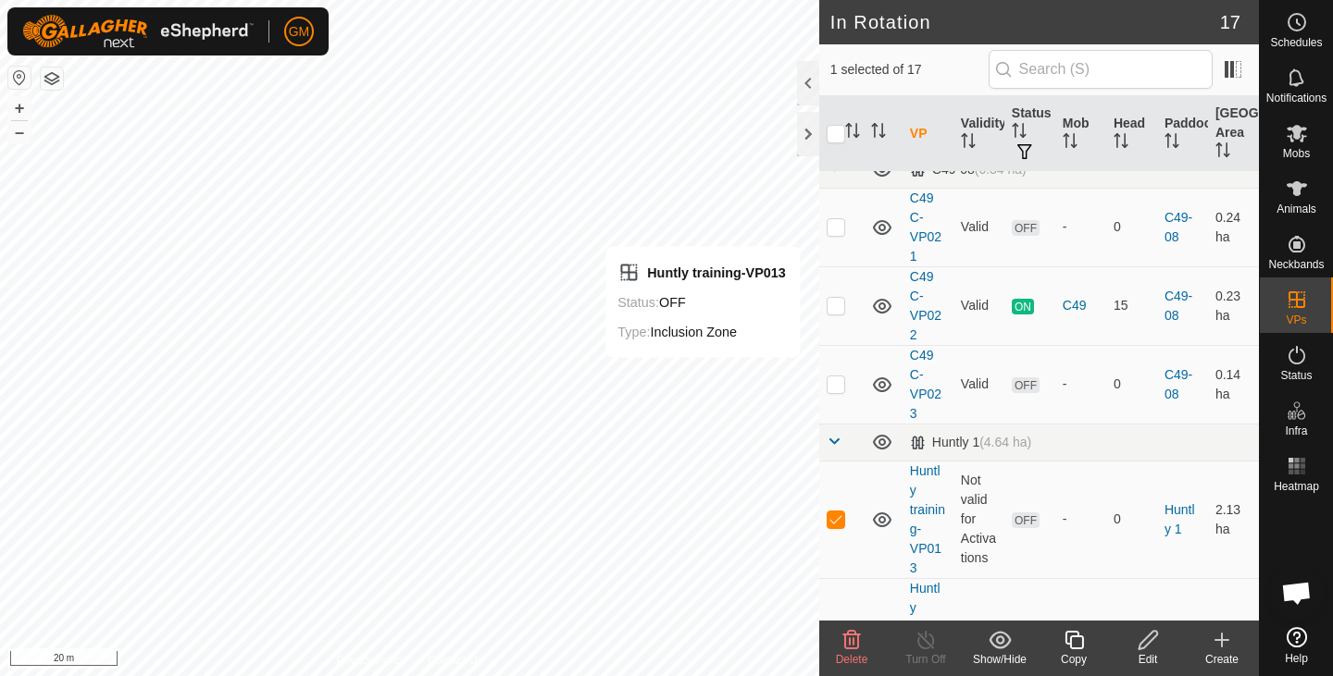
scroll to position [1326, 0]
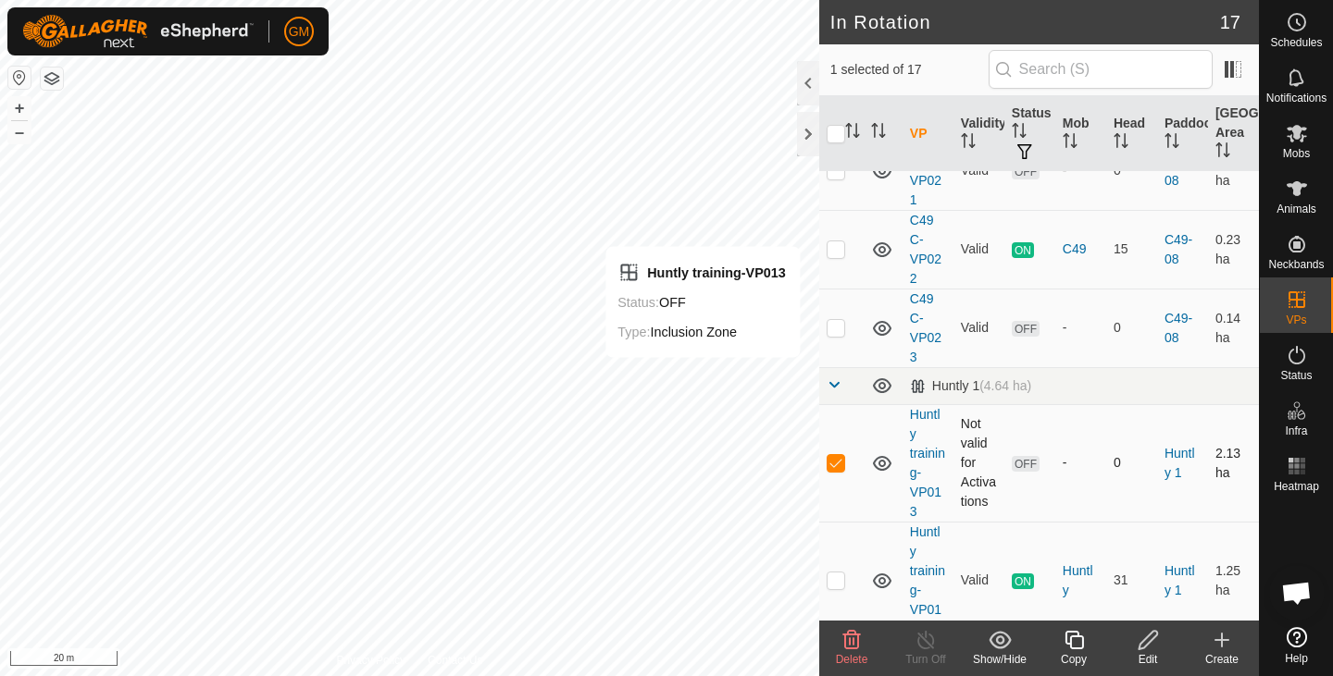
click at [842, 455] on p-checkbox at bounding box center [835, 462] width 19 height 15
checkbox input "false"
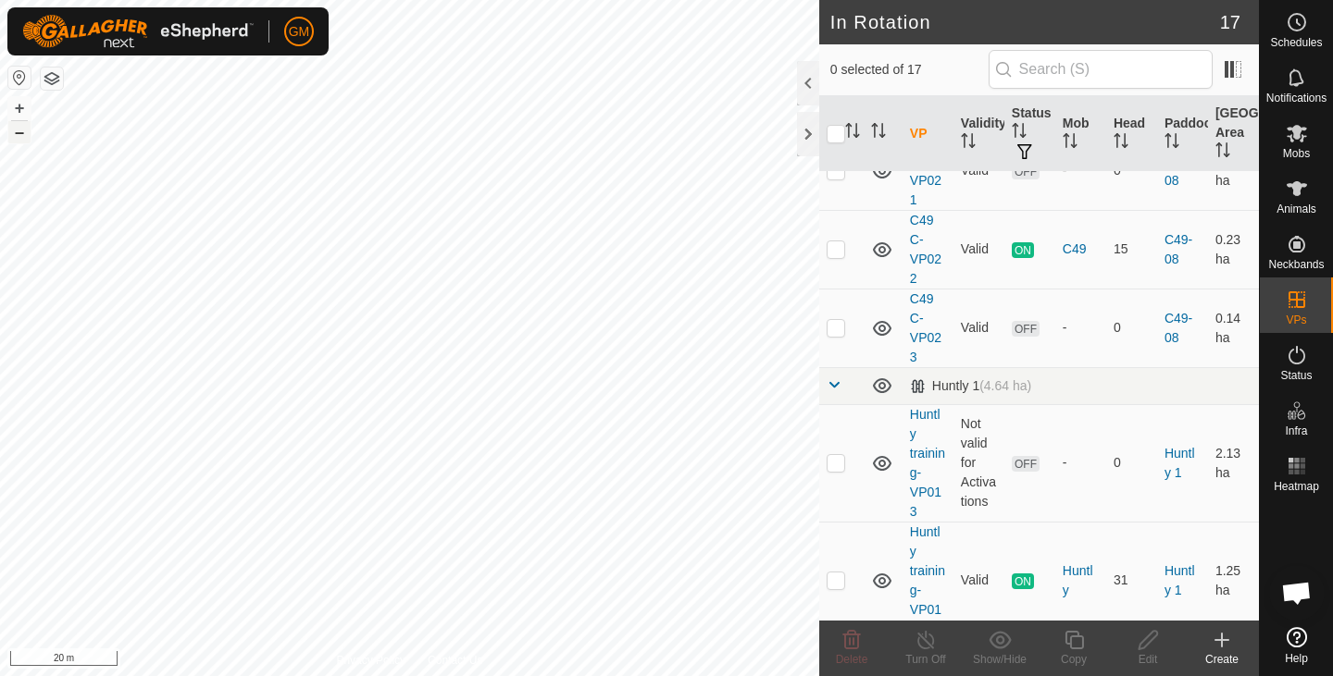
click at [21, 139] on button "–" at bounding box center [19, 132] width 22 height 22
click at [50, 86] on button "button" at bounding box center [52, 79] width 22 height 22
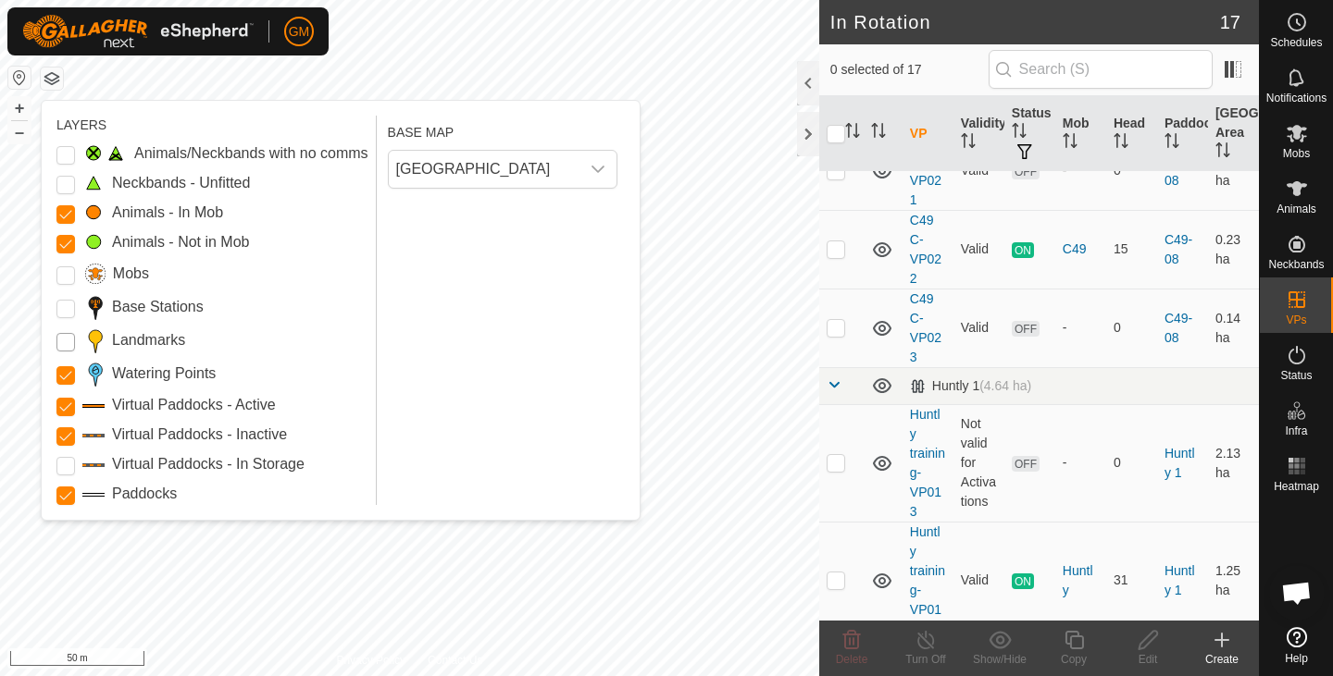
click at [74, 341] on input "Landmarks" at bounding box center [65, 342] width 19 height 19
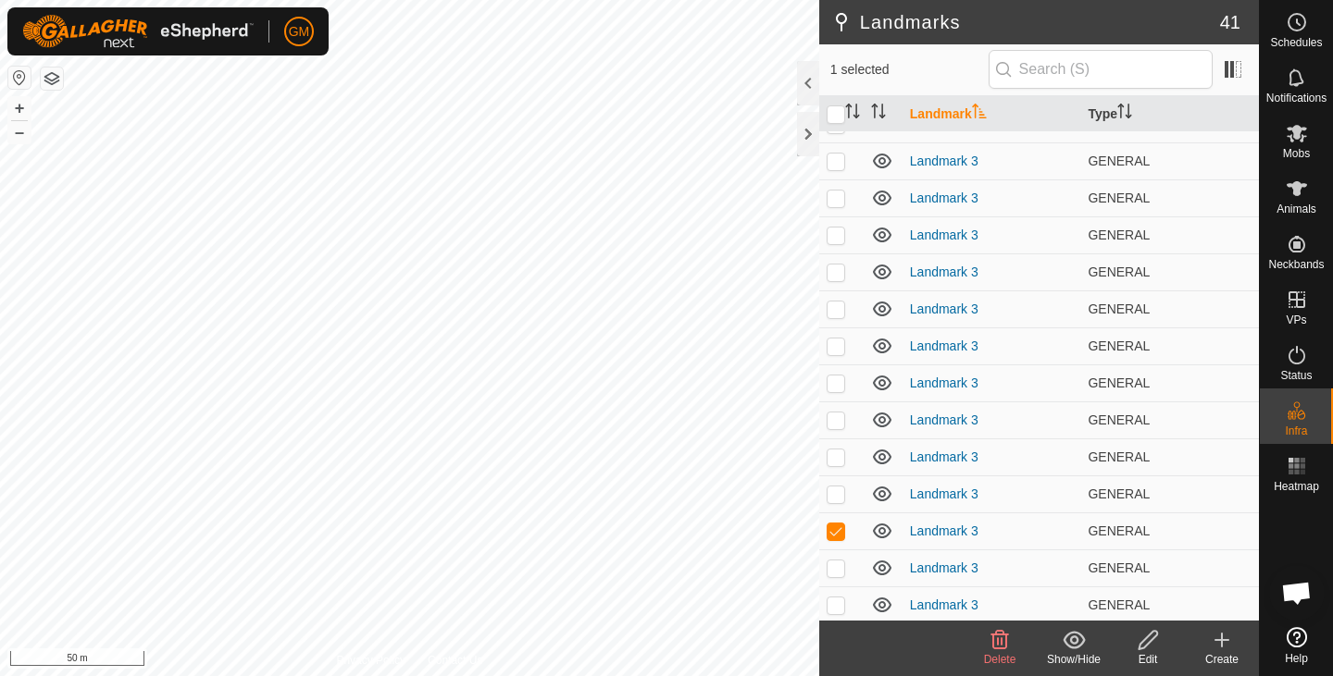
scroll to position [1029, 0]
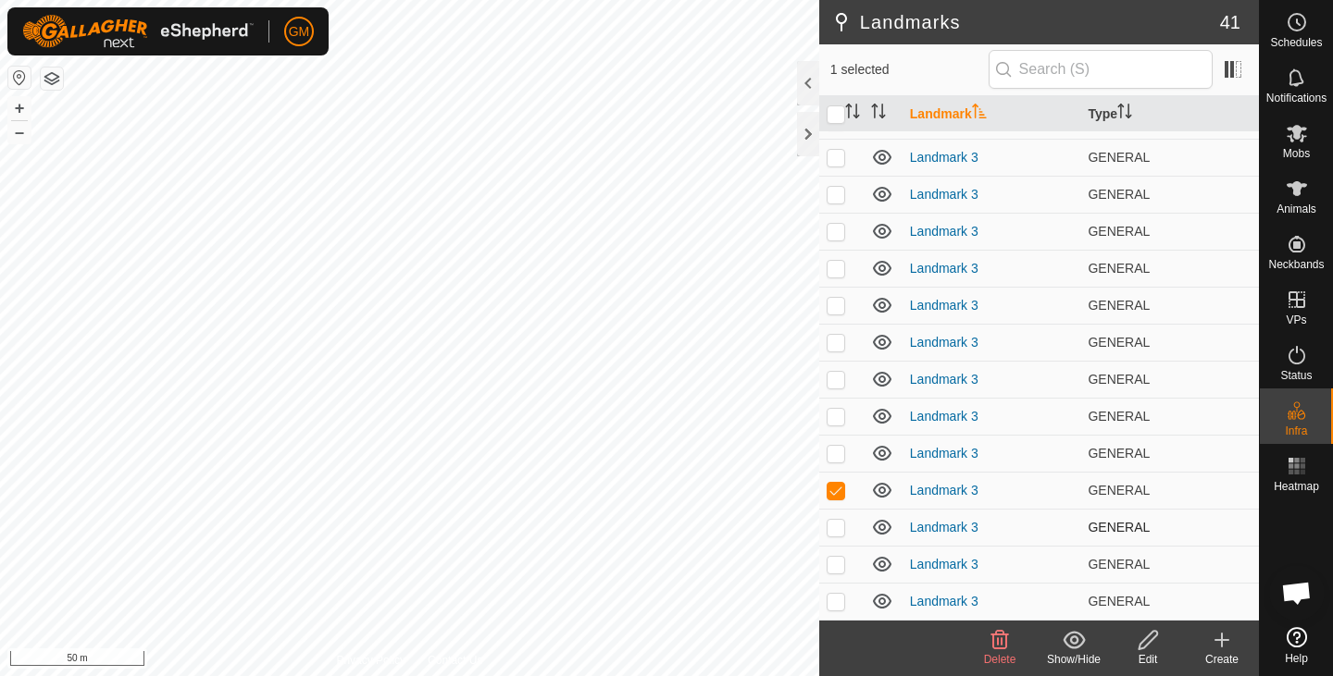
click at [838, 524] on p-checkbox at bounding box center [835, 527] width 19 height 15
checkbox input "true"
click at [837, 563] on p-checkbox at bounding box center [835, 564] width 19 height 15
checkbox input "true"
click at [835, 595] on p-checkbox at bounding box center [835, 601] width 19 height 15
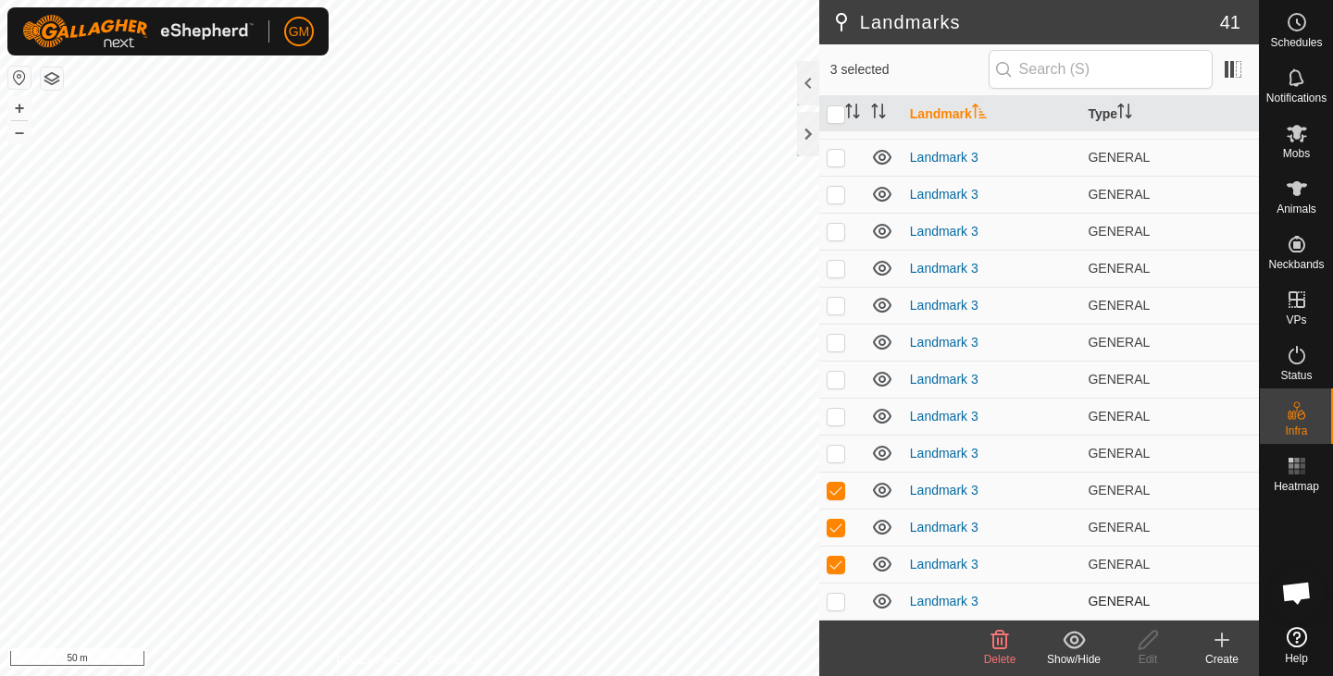
checkbox input "true"
click at [836, 458] on p-checkbox at bounding box center [835, 453] width 19 height 15
checkbox input "true"
click at [837, 416] on p-checkbox at bounding box center [835, 416] width 19 height 15
checkbox input "true"
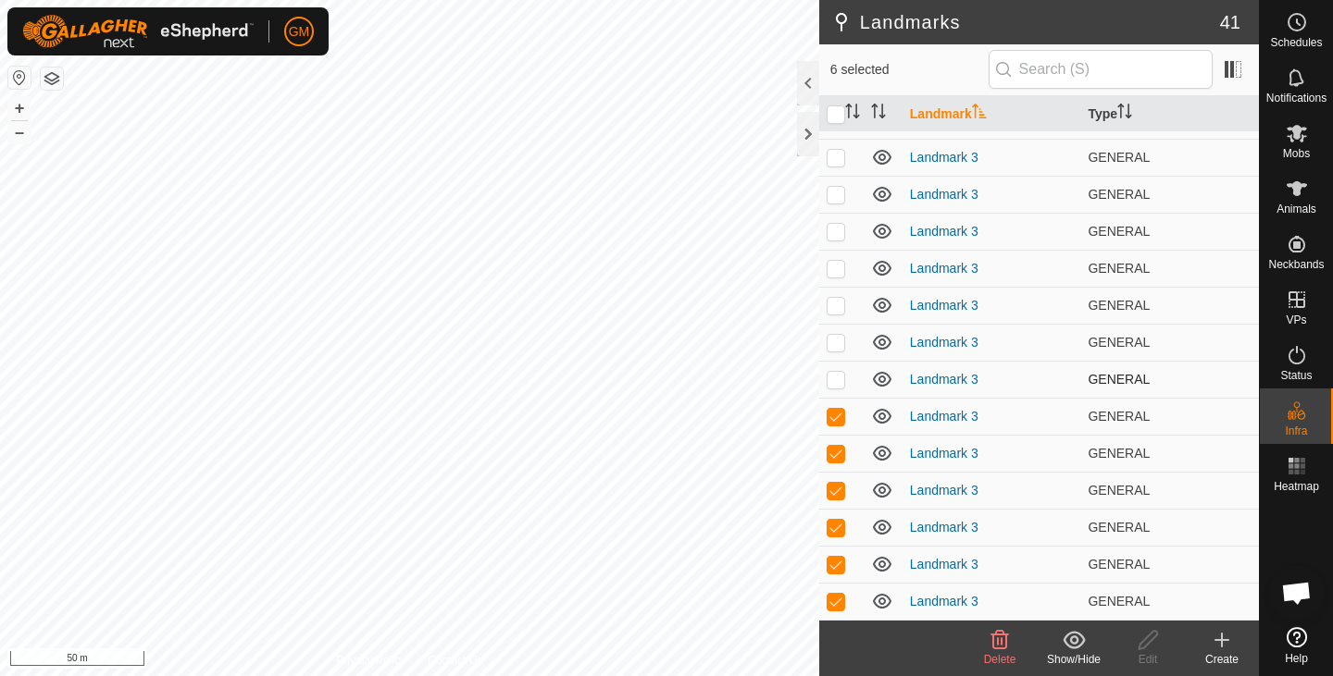
click at [836, 379] on p-checkbox at bounding box center [835, 379] width 19 height 15
checkbox input "true"
click at [834, 343] on p-checkbox at bounding box center [835, 342] width 19 height 15
checkbox input "true"
click at [831, 304] on p-checkbox at bounding box center [835, 305] width 19 height 15
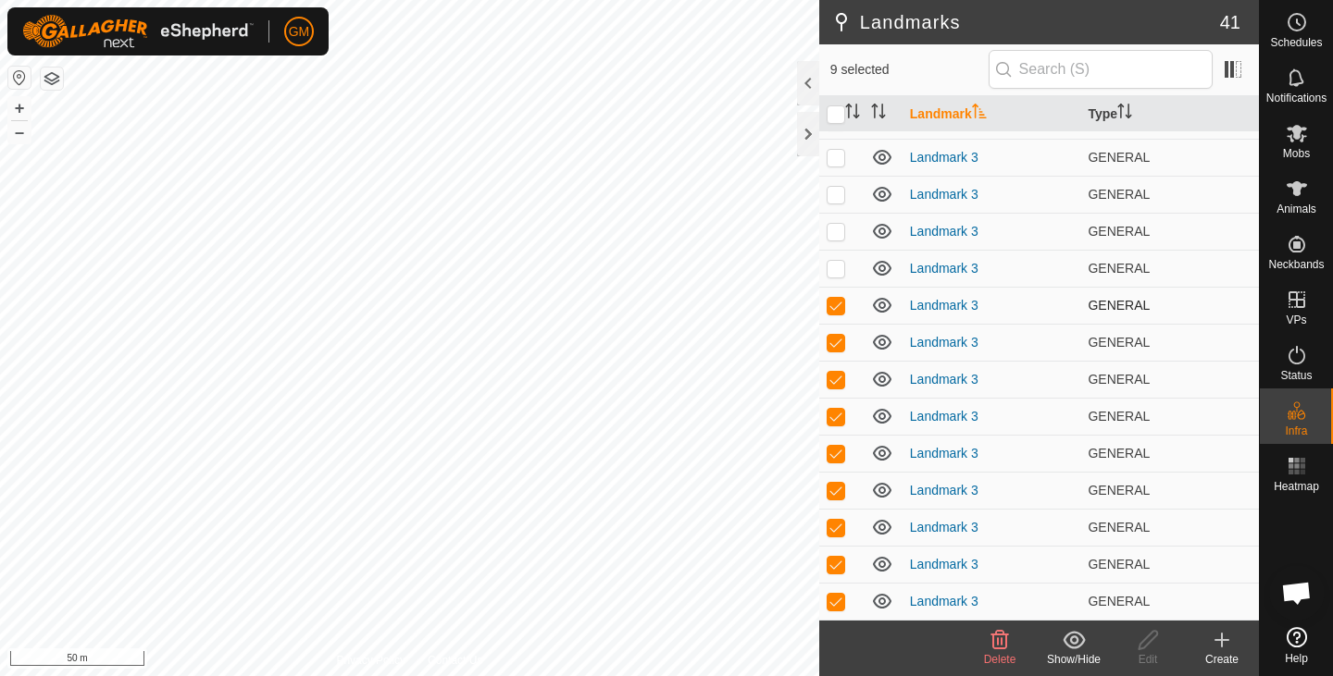
checkbox input "true"
click at [837, 269] on p-checkbox at bounding box center [835, 268] width 19 height 15
checkbox input "true"
click at [839, 229] on p-checkbox at bounding box center [835, 231] width 19 height 15
checkbox input "true"
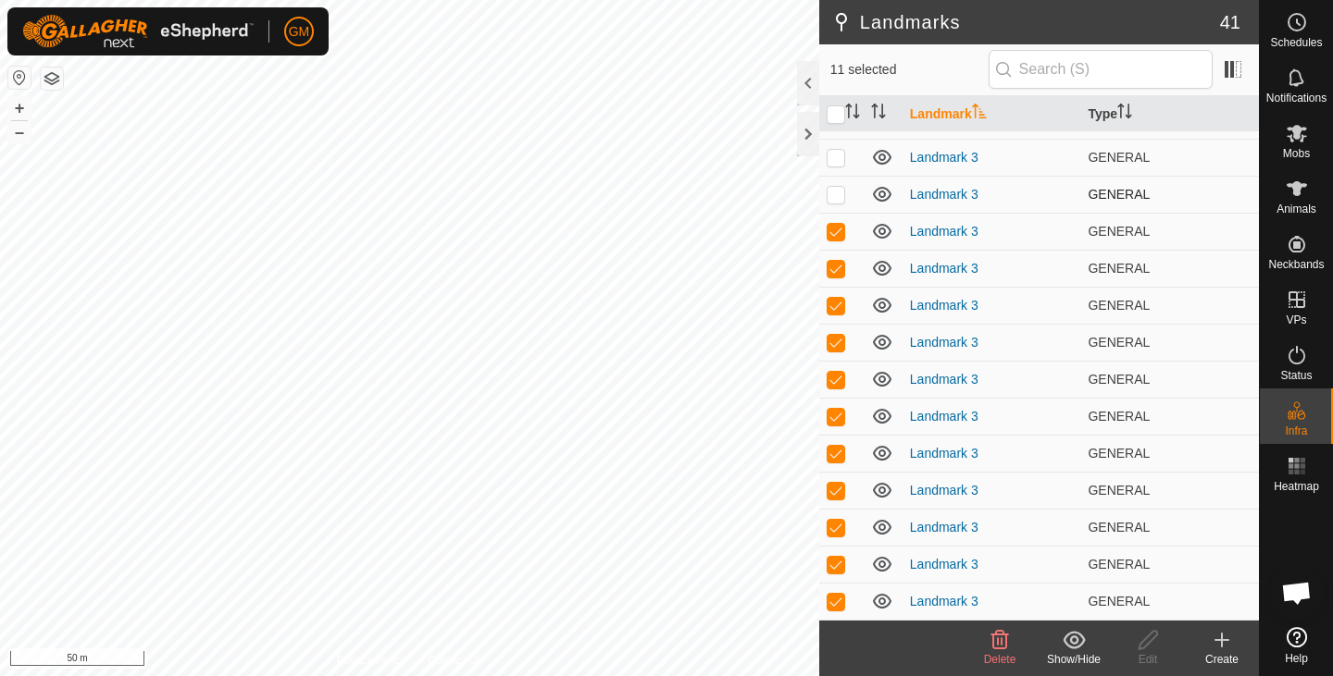
click at [833, 195] on p-checkbox at bounding box center [835, 194] width 19 height 15
checkbox input "true"
click at [835, 160] on p-checkbox at bounding box center [835, 157] width 19 height 15
checkbox input "true"
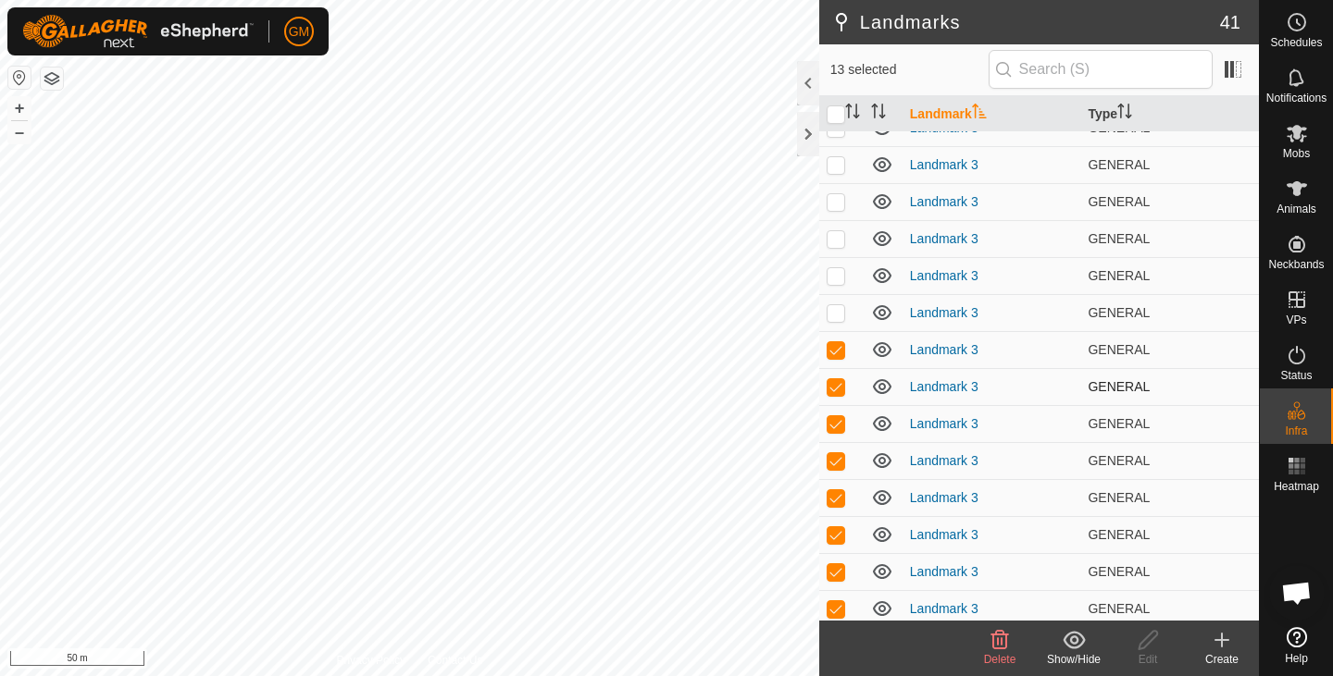
scroll to position [833, 0]
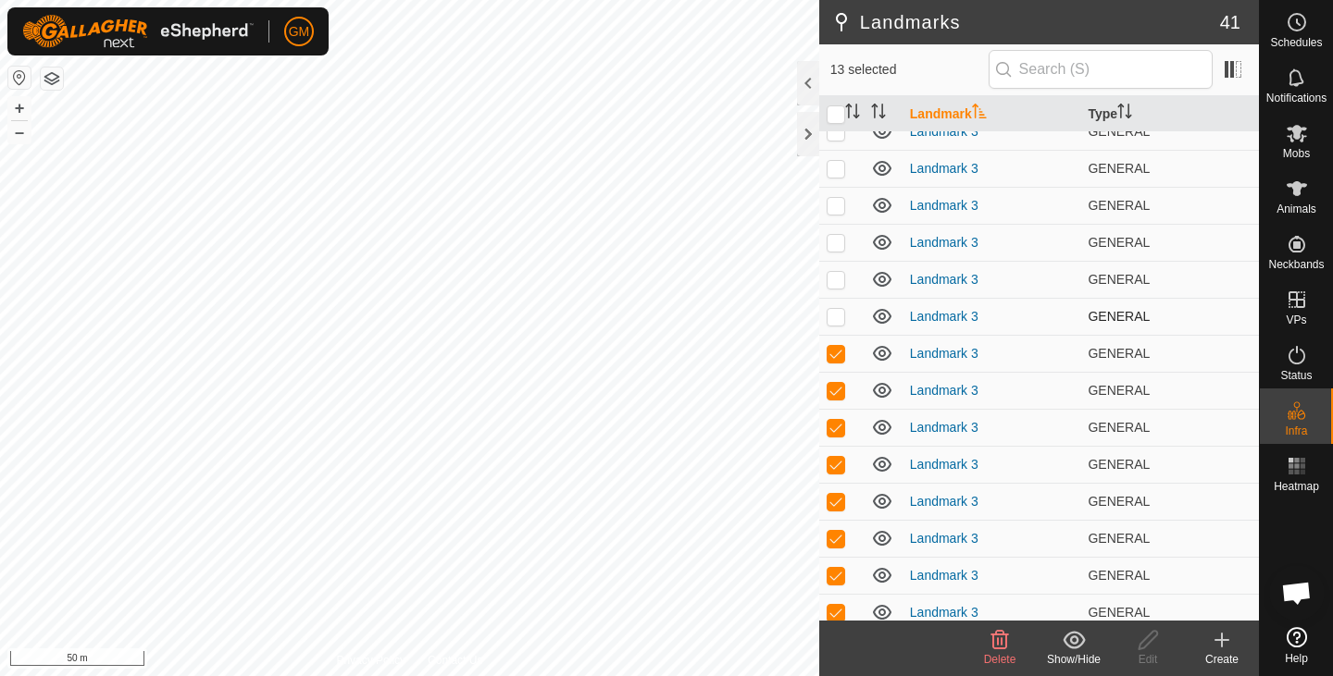
click at [836, 317] on p-checkbox at bounding box center [835, 316] width 19 height 15
checkbox input "true"
click at [836, 275] on p-checkbox at bounding box center [835, 279] width 19 height 15
checkbox input "true"
click at [836, 239] on p-checkbox at bounding box center [835, 242] width 19 height 15
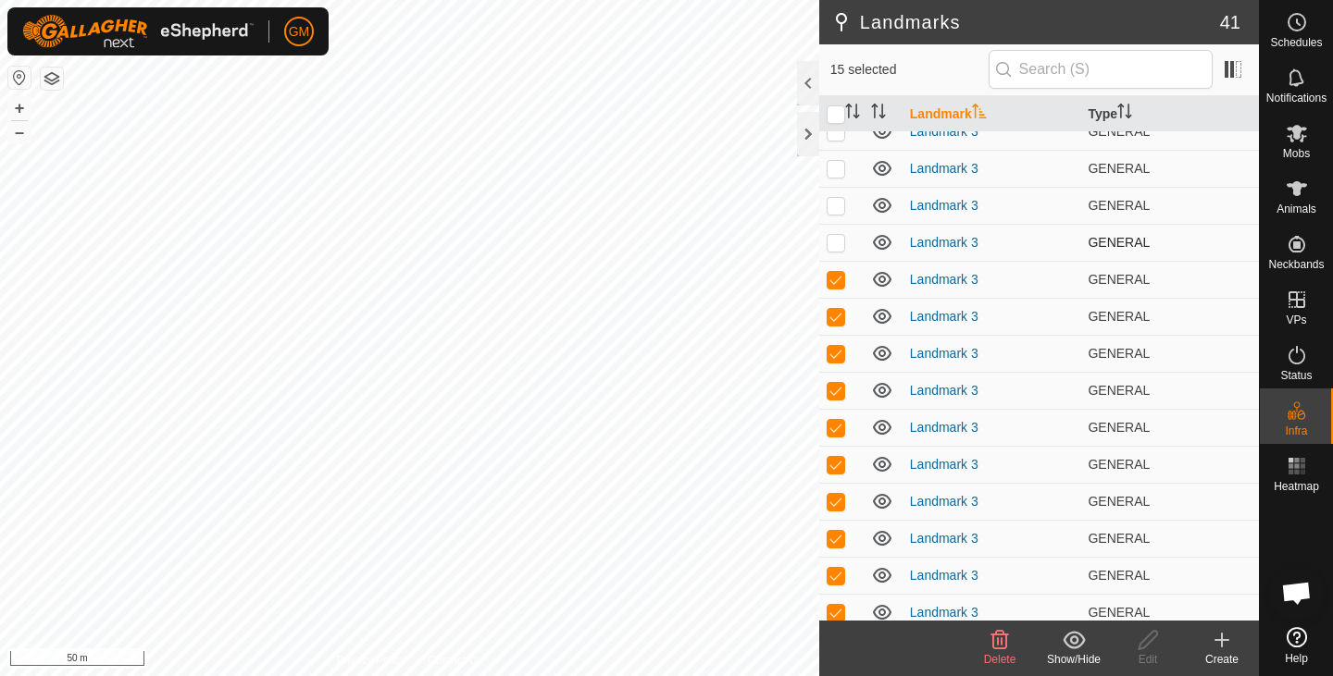
checkbox input "true"
click at [835, 207] on p-checkbox at bounding box center [835, 205] width 19 height 15
checkbox input "true"
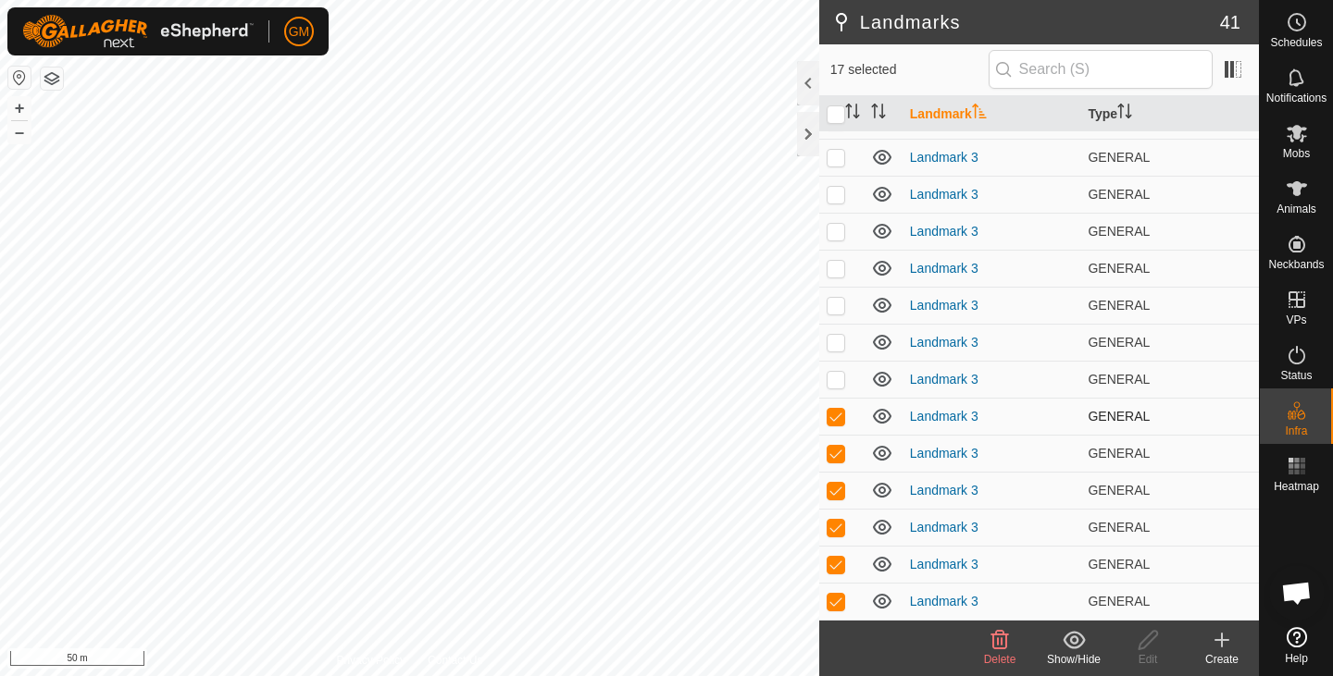
scroll to position [601, 0]
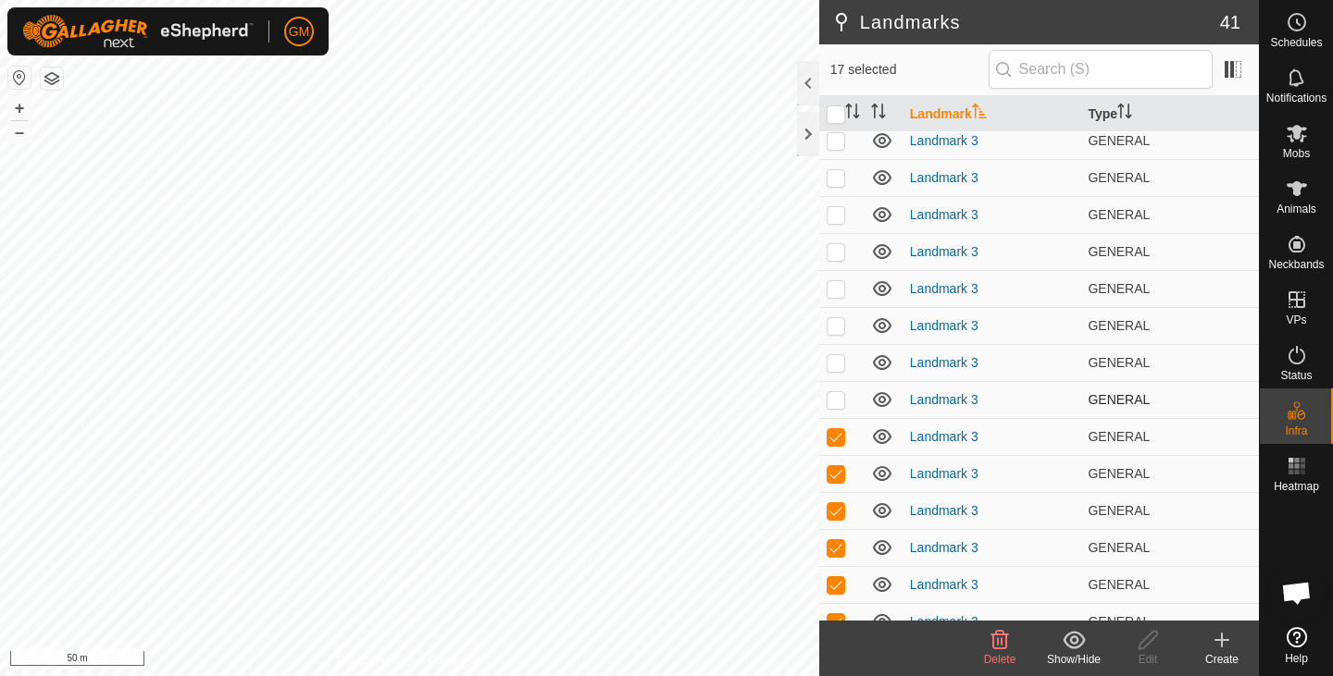
click at [841, 398] on p-checkbox at bounding box center [835, 399] width 19 height 15
checkbox input "true"
click at [836, 366] on p-checkbox at bounding box center [835, 362] width 19 height 15
checkbox input "true"
click at [833, 329] on p-checkbox at bounding box center [835, 325] width 19 height 15
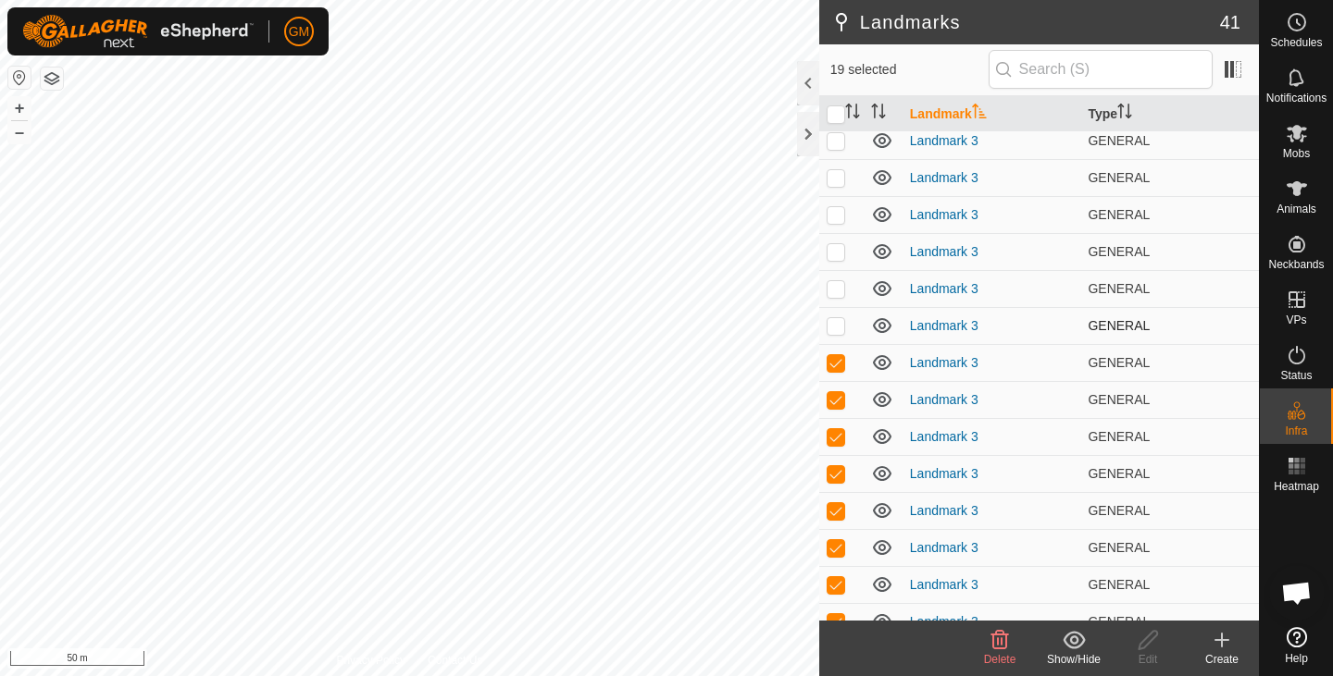
checkbox input "true"
click at [835, 295] on p-checkbox at bounding box center [835, 288] width 19 height 15
checkbox input "true"
click at [838, 254] on p-checkbox at bounding box center [835, 251] width 19 height 15
checkbox input "true"
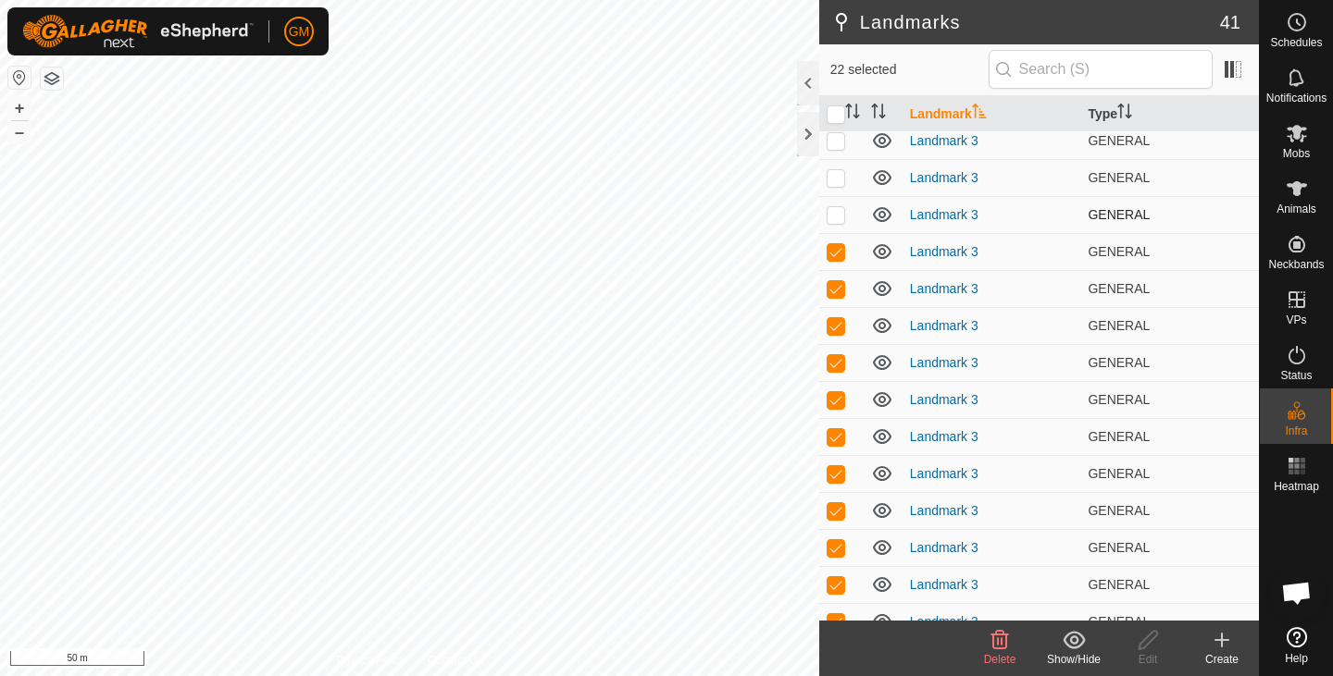
click at [837, 215] on p-checkbox at bounding box center [835, 214] width 19 height 15
checkbox input "true"
click at [832, 187] on td at bounding box center [841, 177] width 44 height 37
checkbox input "true"
click at [836, 146] on p-checkbox at bounding box center [835, 140] width 19 height 15
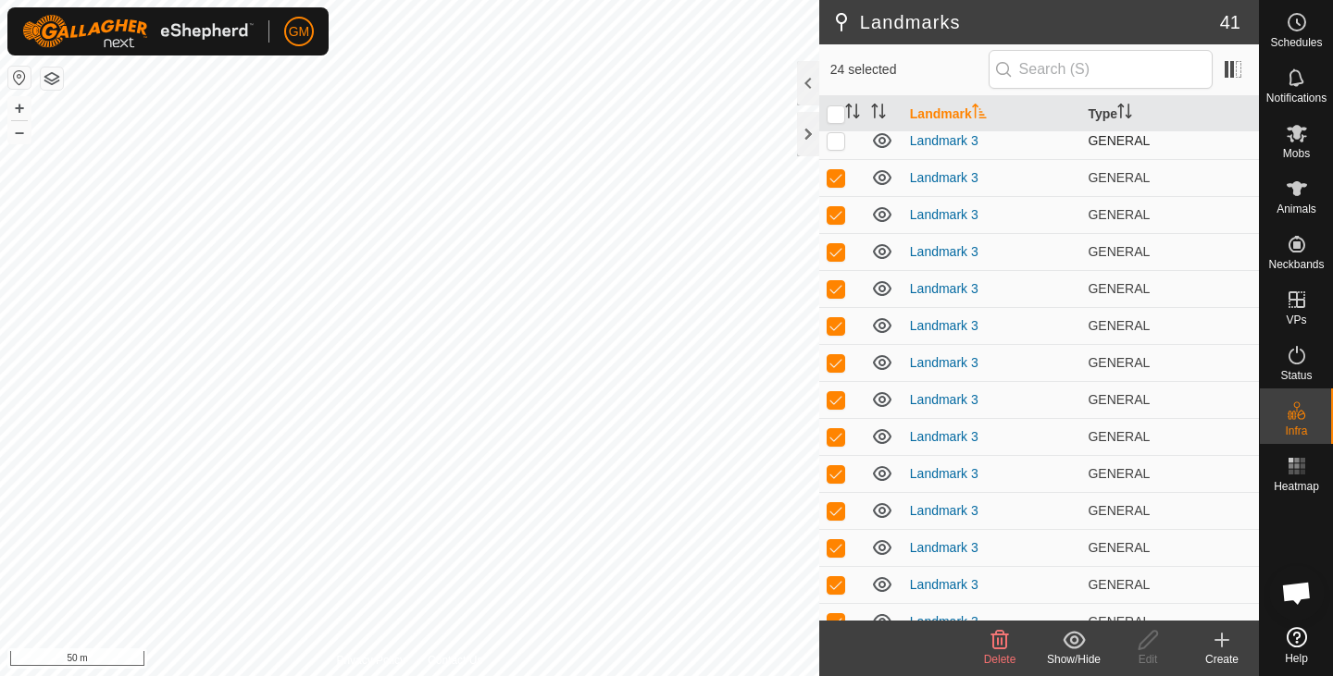
checkbox input "true"
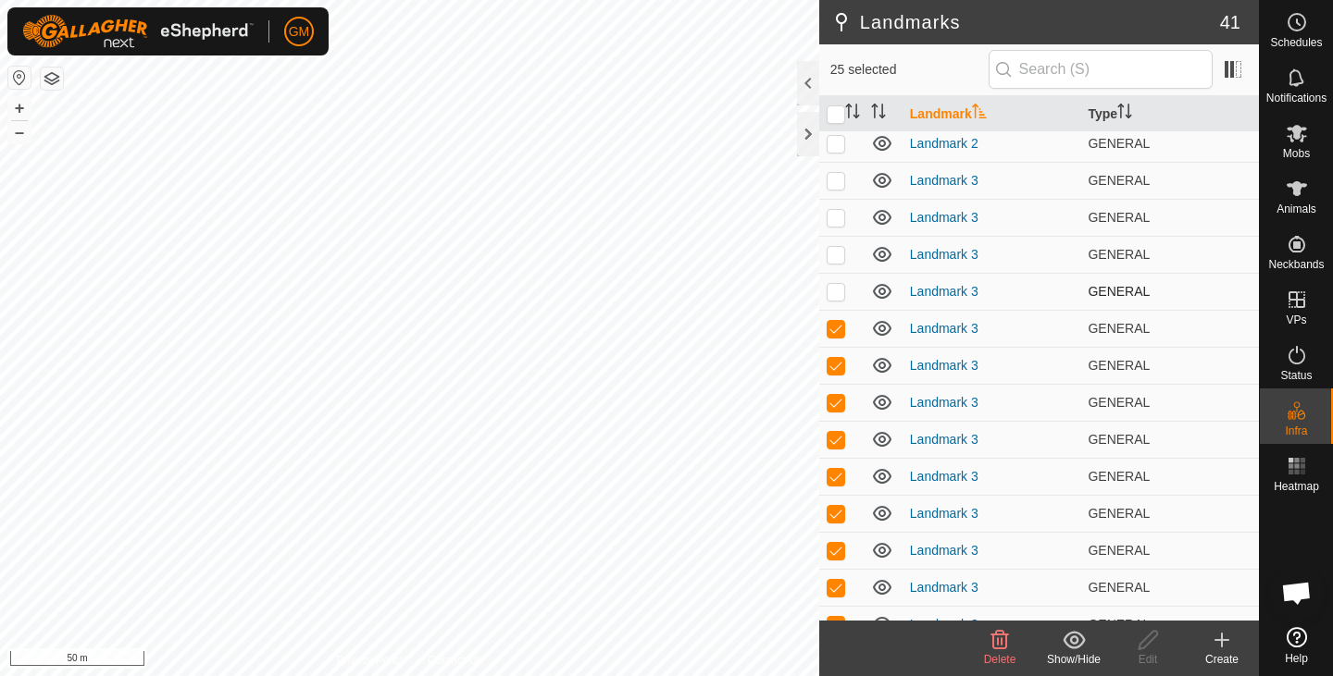
click at [835, 293] on p-checkbox at bounding box center [835, 291] width 19 height 15
checkbox input "true"
click at [835, 254] on p-checkbox at bounding box center [835, 254] width 19 height 15
checkbox input "true"
click at [835, 220] on p-checkbox at bounding box center [835, 217] width 19 height 15
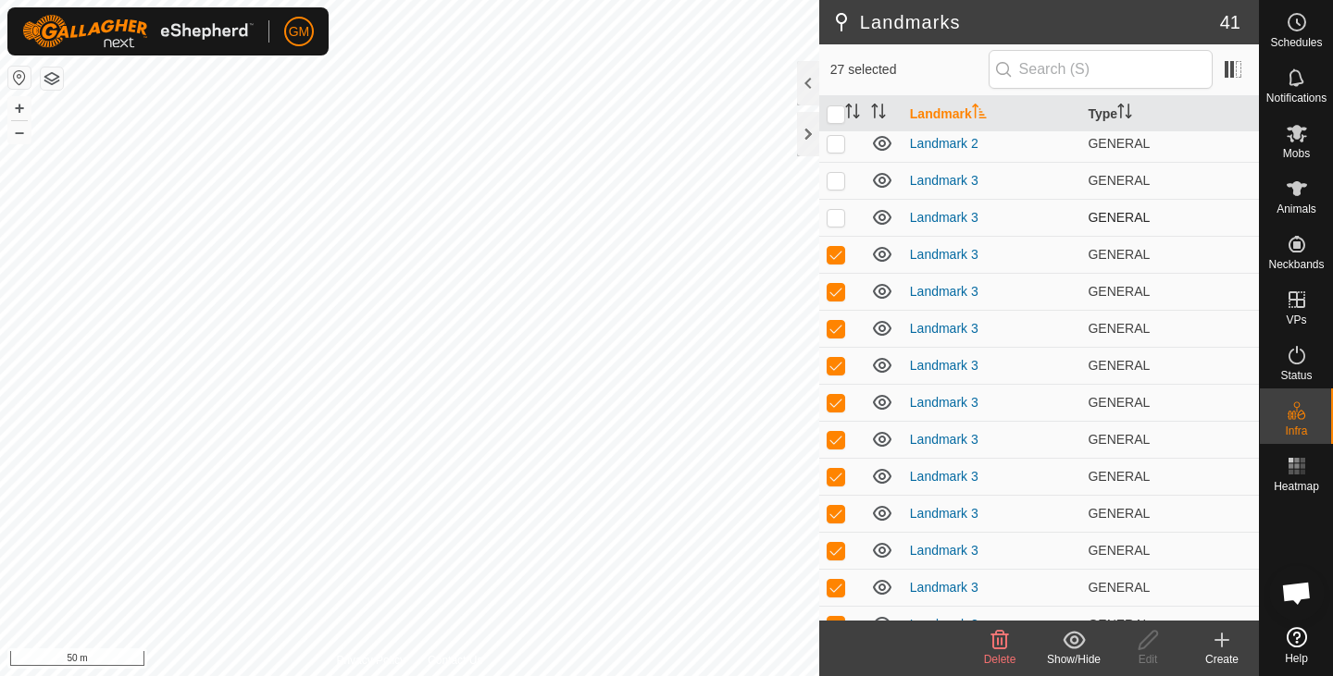
checkbox input "true"
click at [835, 184] on p-checkbox at bounding box center [835, 180] width 19 height 15
checkbox input "true"
click at [15, 141] on button "–" at bounding box center [19, 132] width 22 height 22
checkbox input "true"
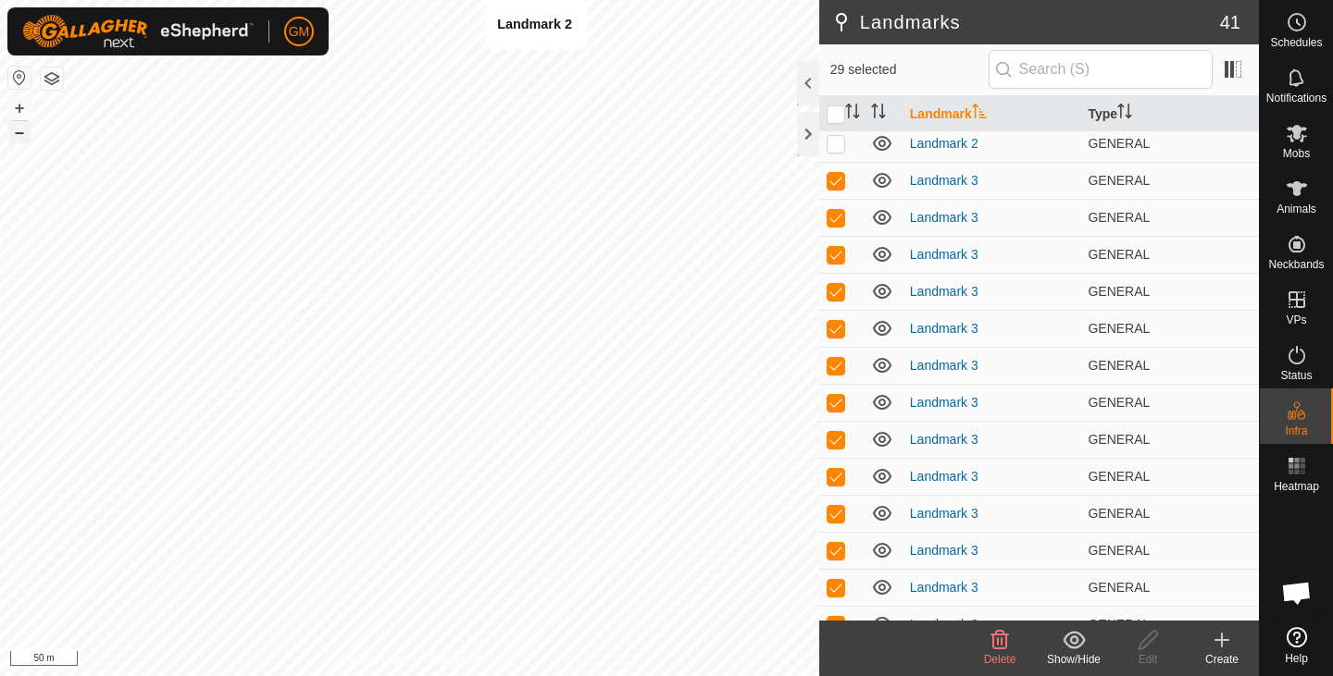
checkbox input "false"
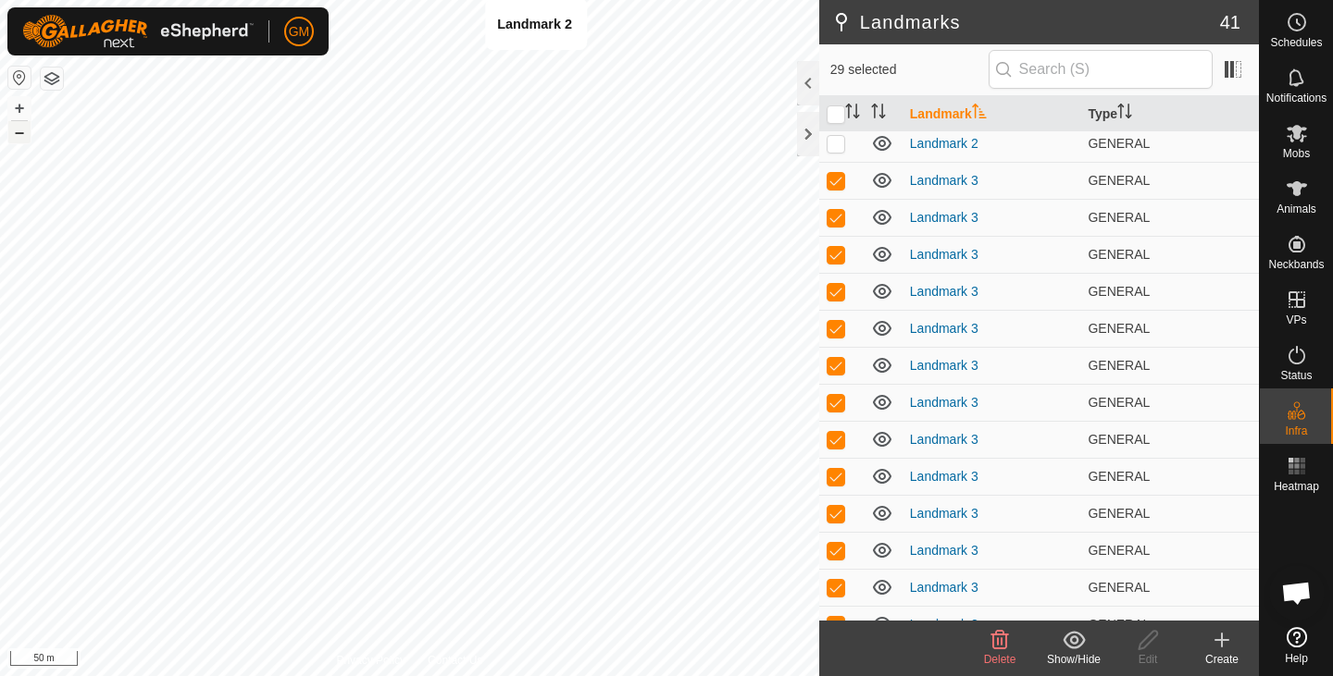
checkbox input "false"
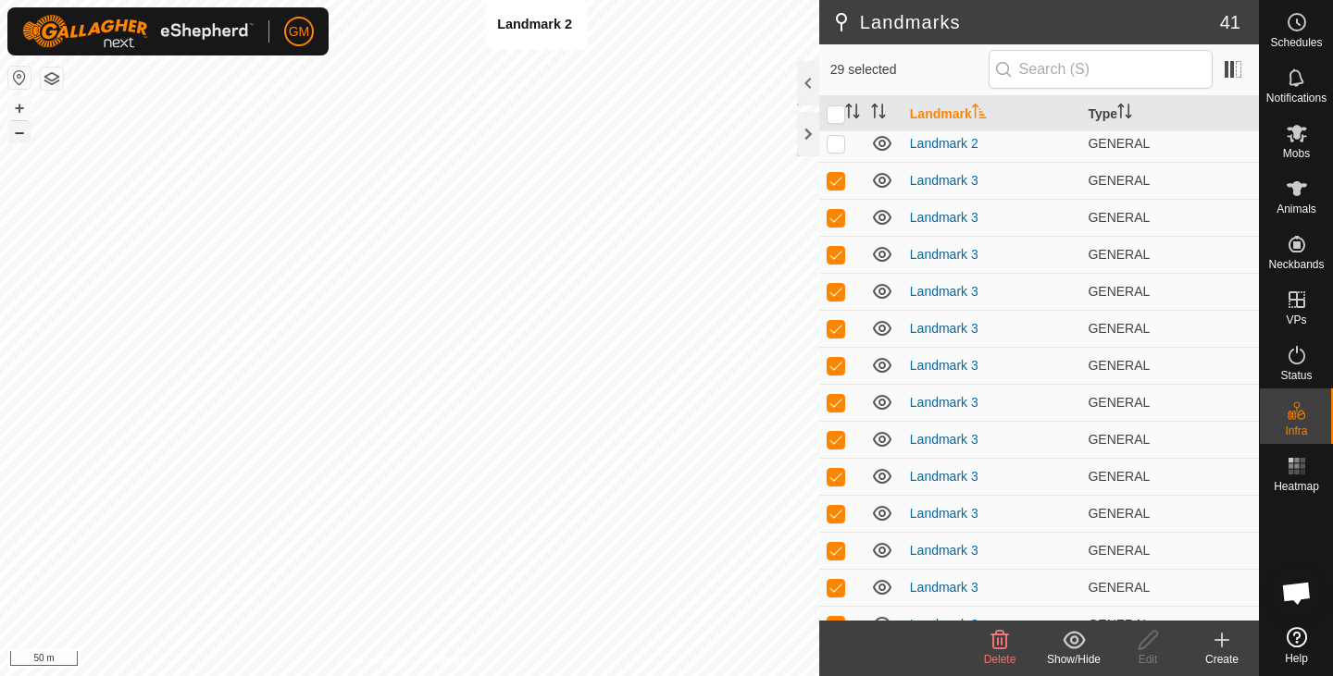
checkbox input "false"
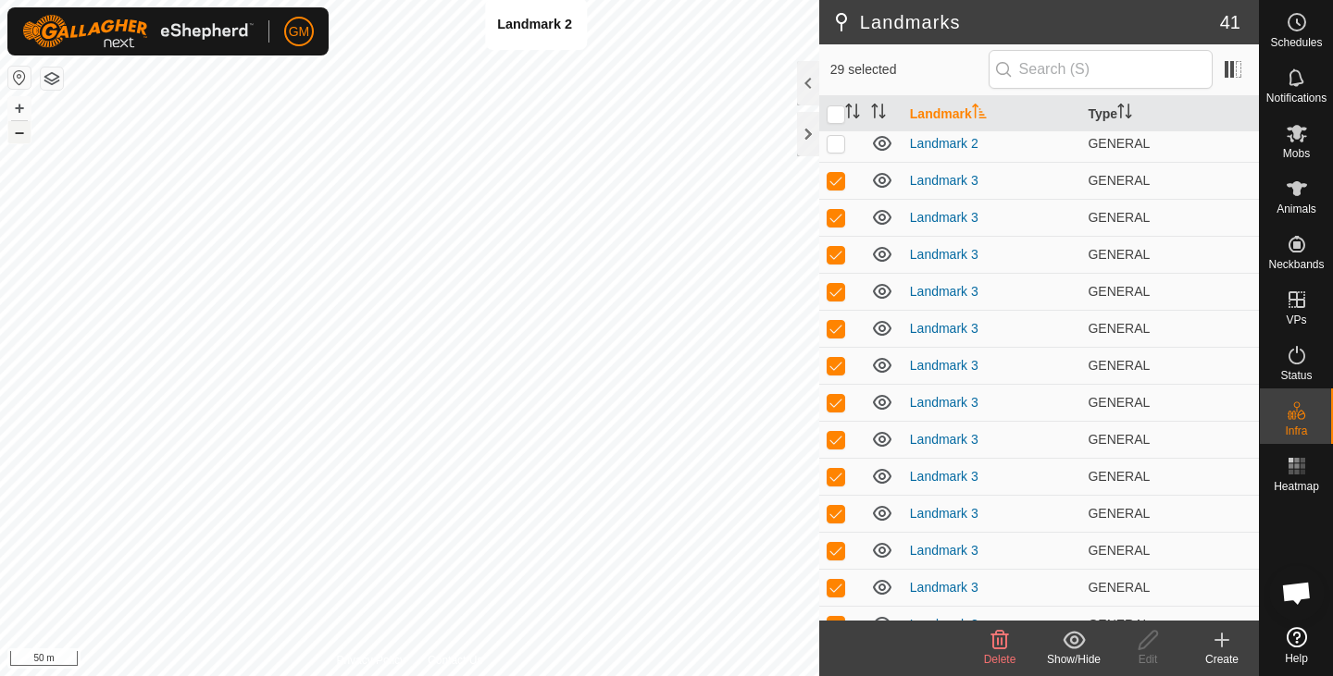
checkbox input "false"
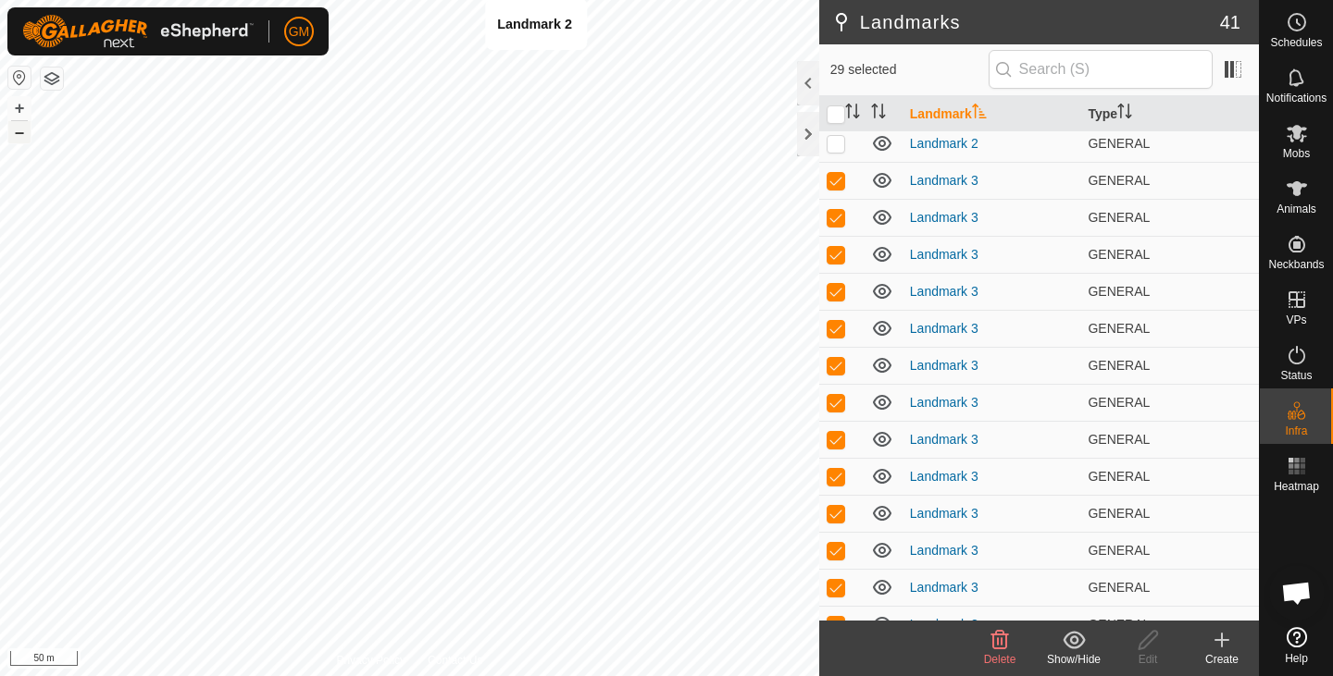
checkbox input "false"
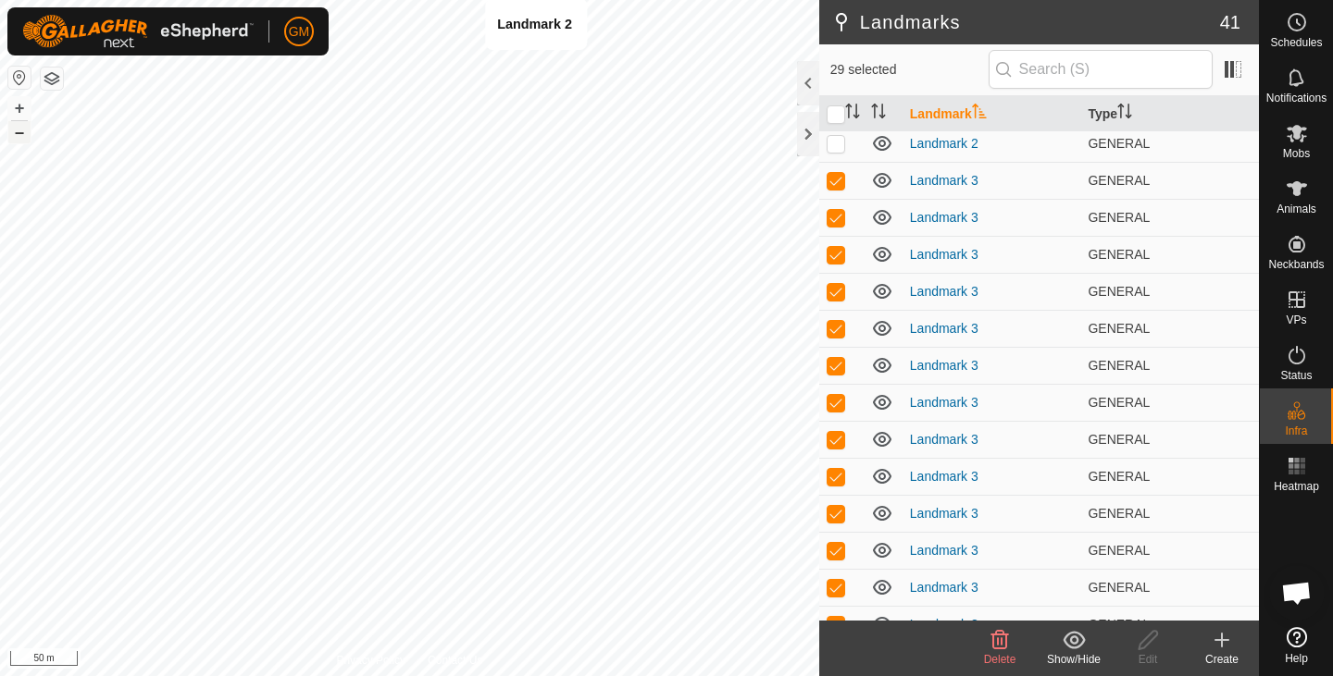
checkbox input "false"
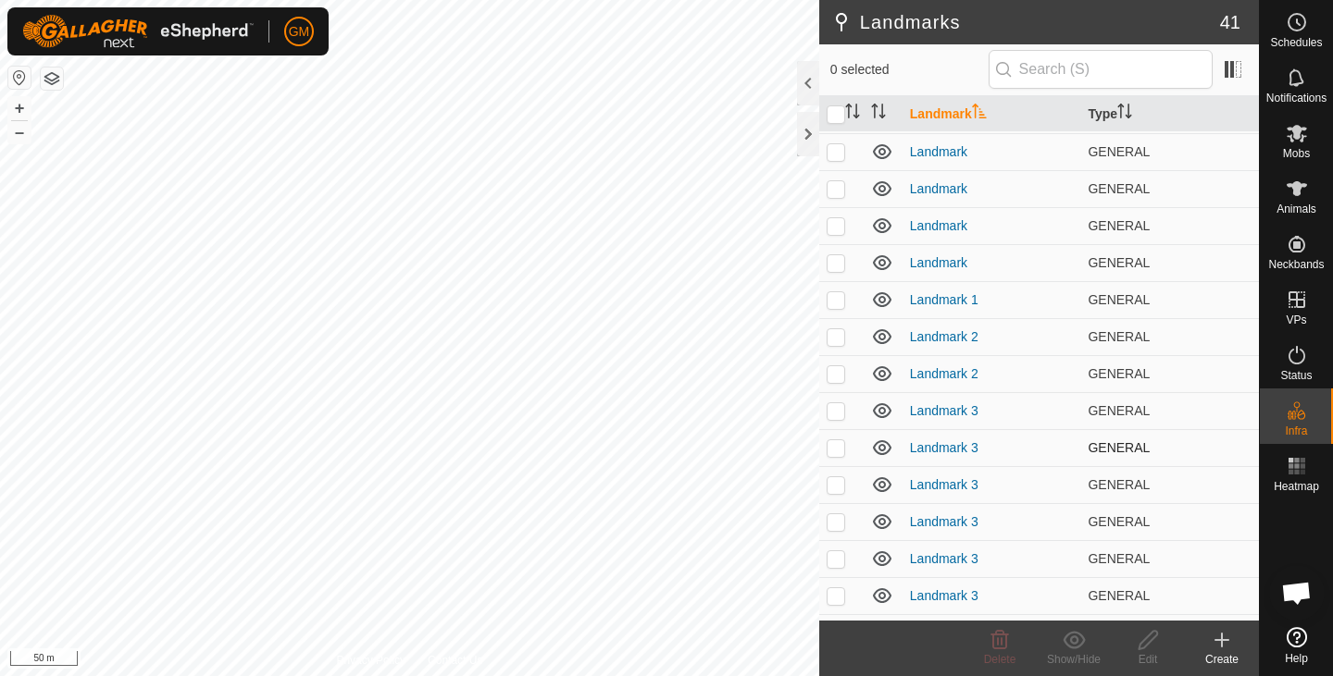
scroll to position [0, 0]
checkbox input "true"
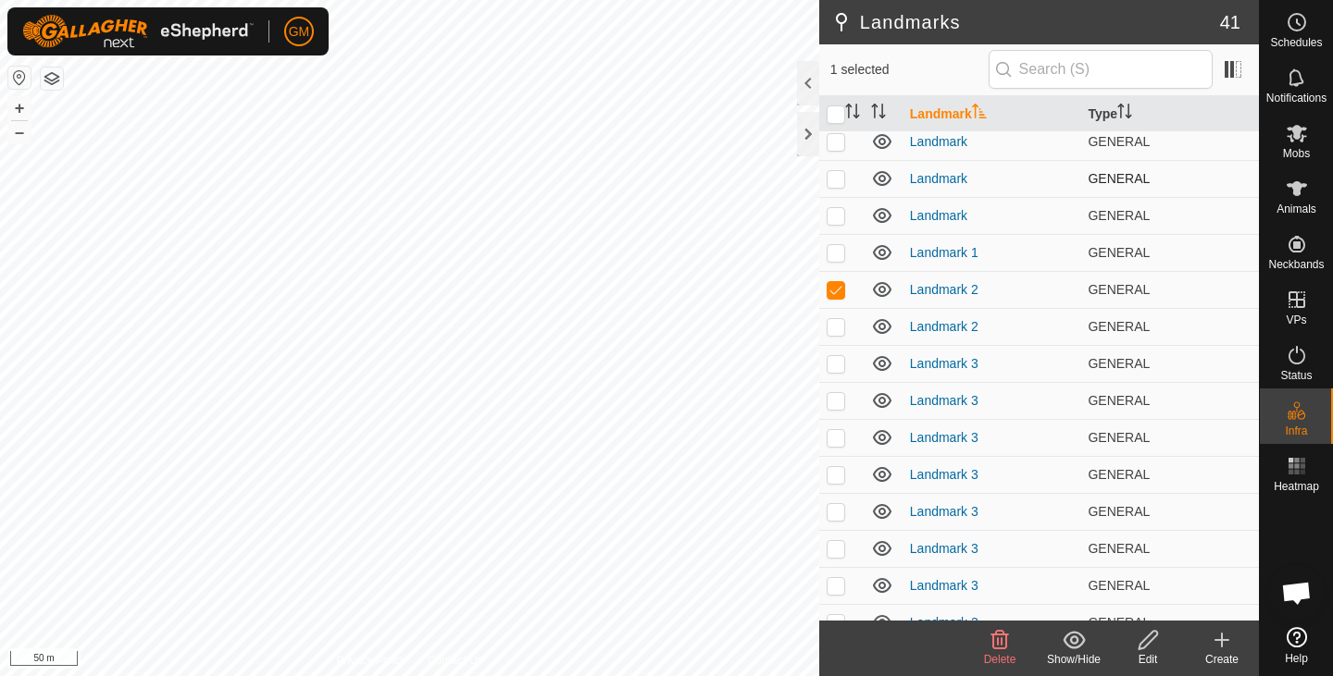
scroll to position [237, 0]
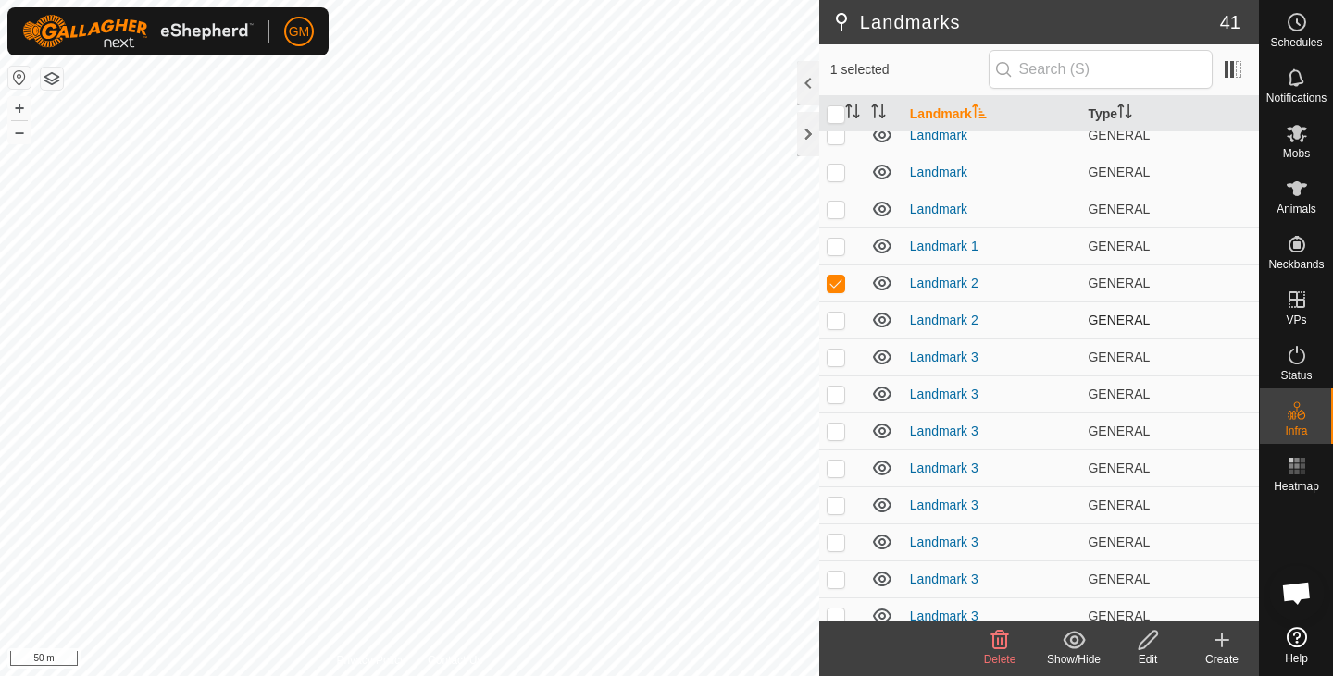
click at [836, 324] on p-checkbox at bounding box center [835, 320] width 19 height 15
checkbox input "true"
click at [833, 353] on p-checkbox at bounding box center [835, 357] width 19 height 15
checkbox input "true"
click at [833, 391] on p-checkbox at bounding box center [835, 394] width 19 height 15
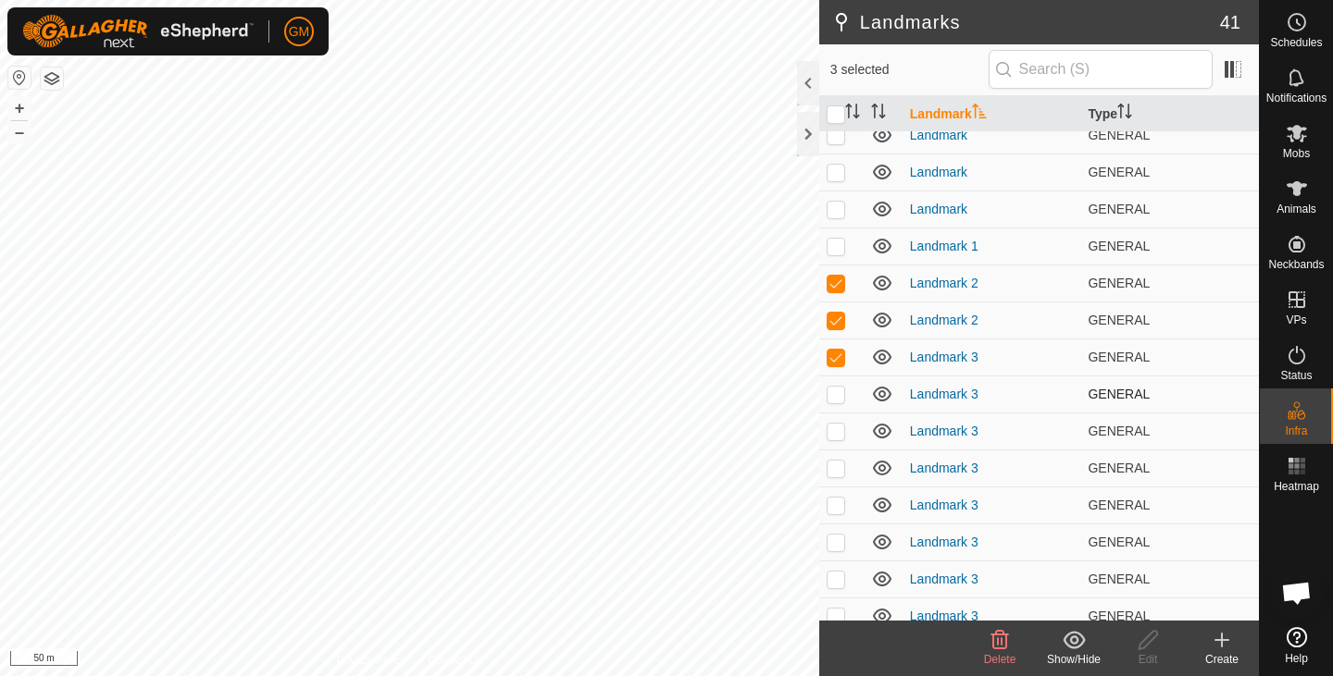
checkbox input "true"
click at [837, 428] on p-checkbox at bounding box center [835, 431] width 19 height 15
checkbox input "true"
click at [836, 472] on p-checkbox at bounding box center [835, 468] width 19 height 15
checkbox input "true"
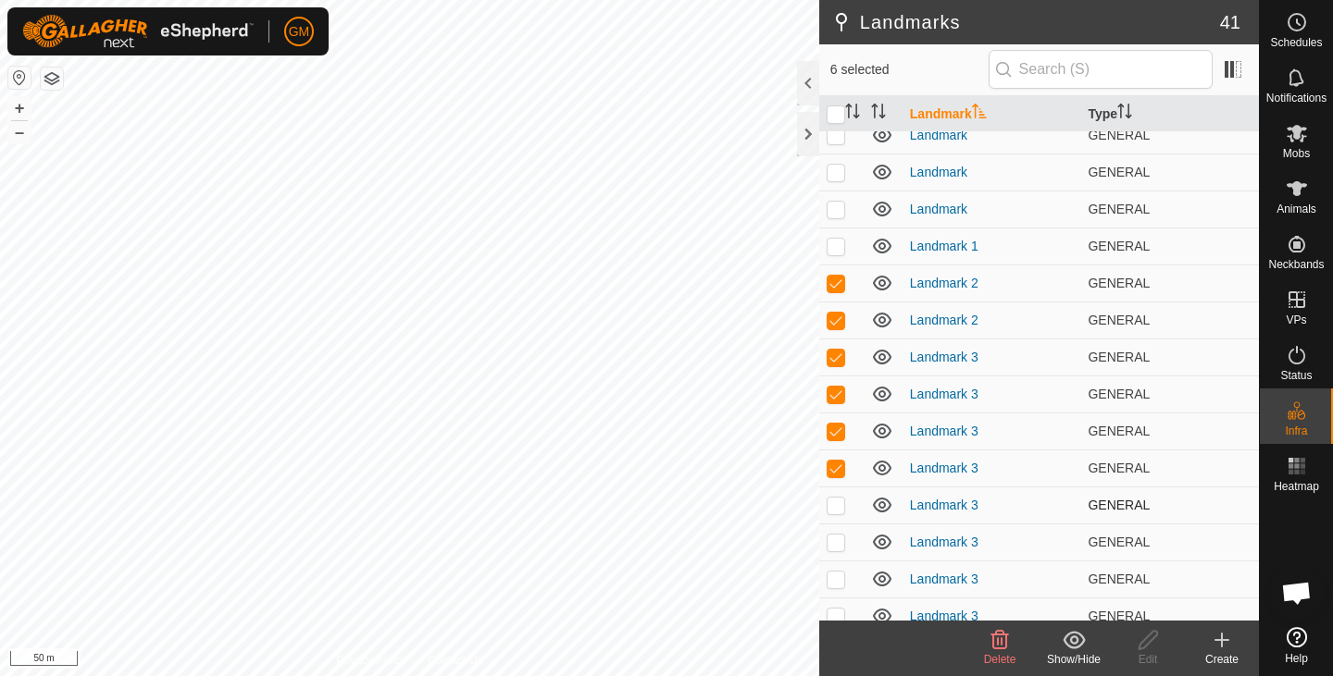
click at [832, 512] on p-checkbox at bounding box center [835, 505] width 19 height 15
checkbox input "true"
click at [834, 541] on p-checkbox at bounding box center [835, 542] width 19 height 15
checkbox input "true"
click at [834, 576] on p-checkbox at bounding box center [835, 579] width 19 height 15
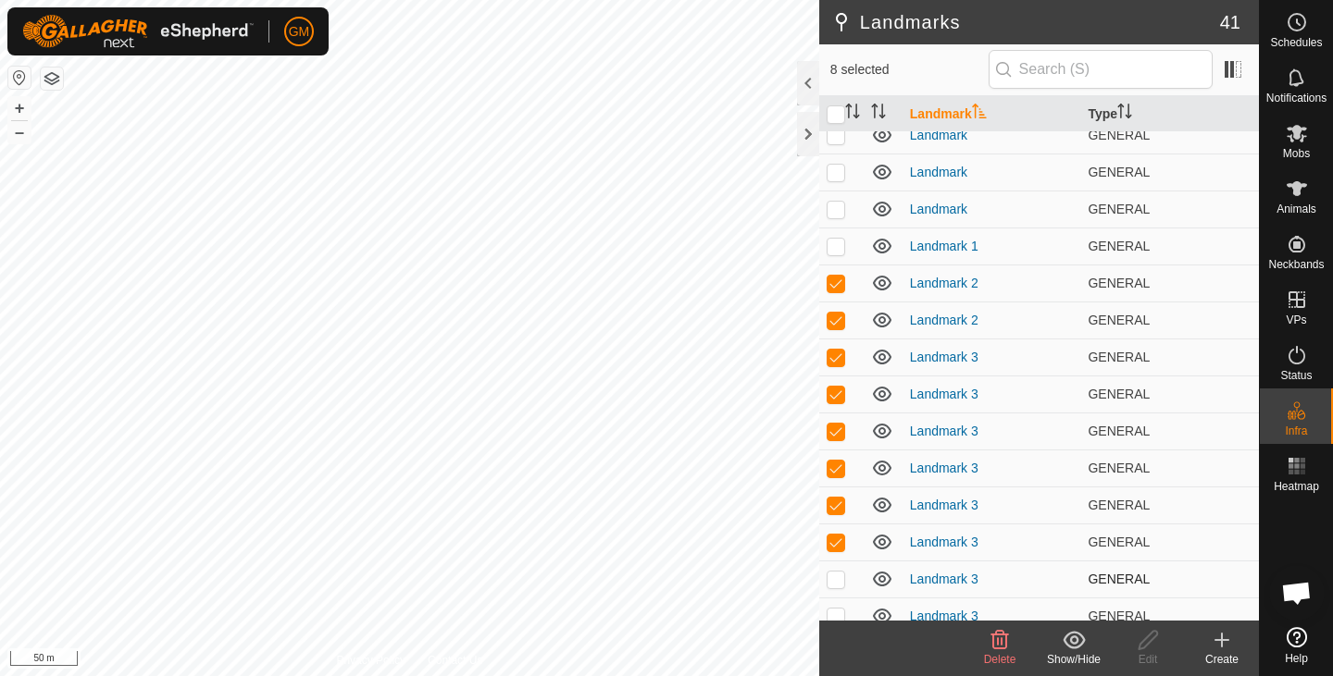
checkbox input "true"
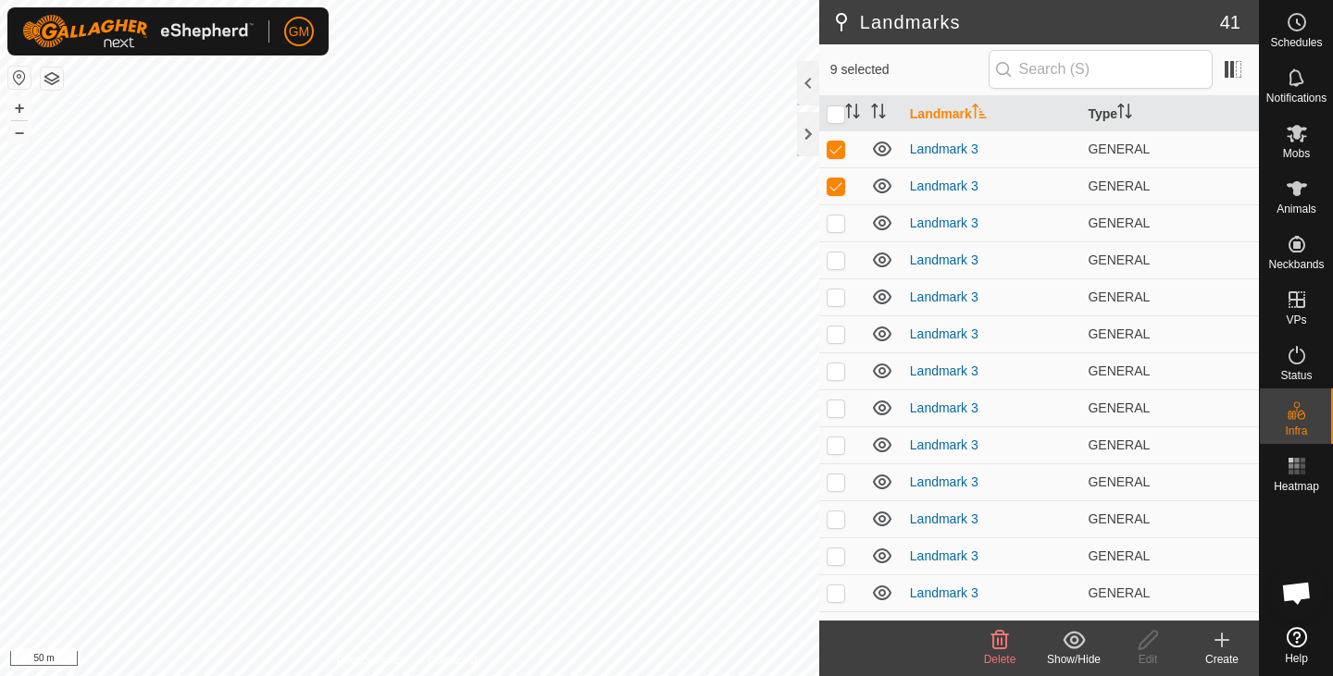
scroll to position [638, 0]
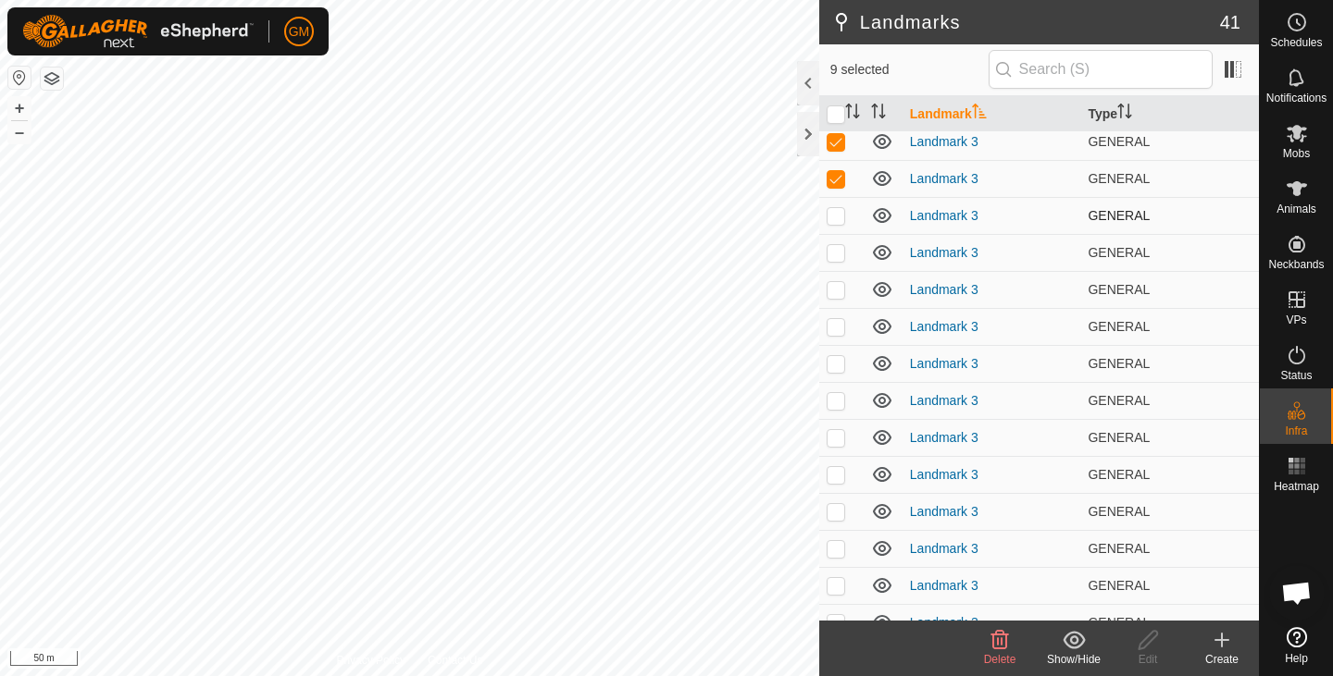
click at [839, 218] on p-checkbox at bounding box center [835, 215] width 19 height 15
checkbox input "true"
click at [839, 253] on p-checkbox at bounding box center [835, 252] width 19 height 15
checkbox input "true"
click at [838, 288] on p-checkbox at bounding box center [835, 289] width 19 height 15
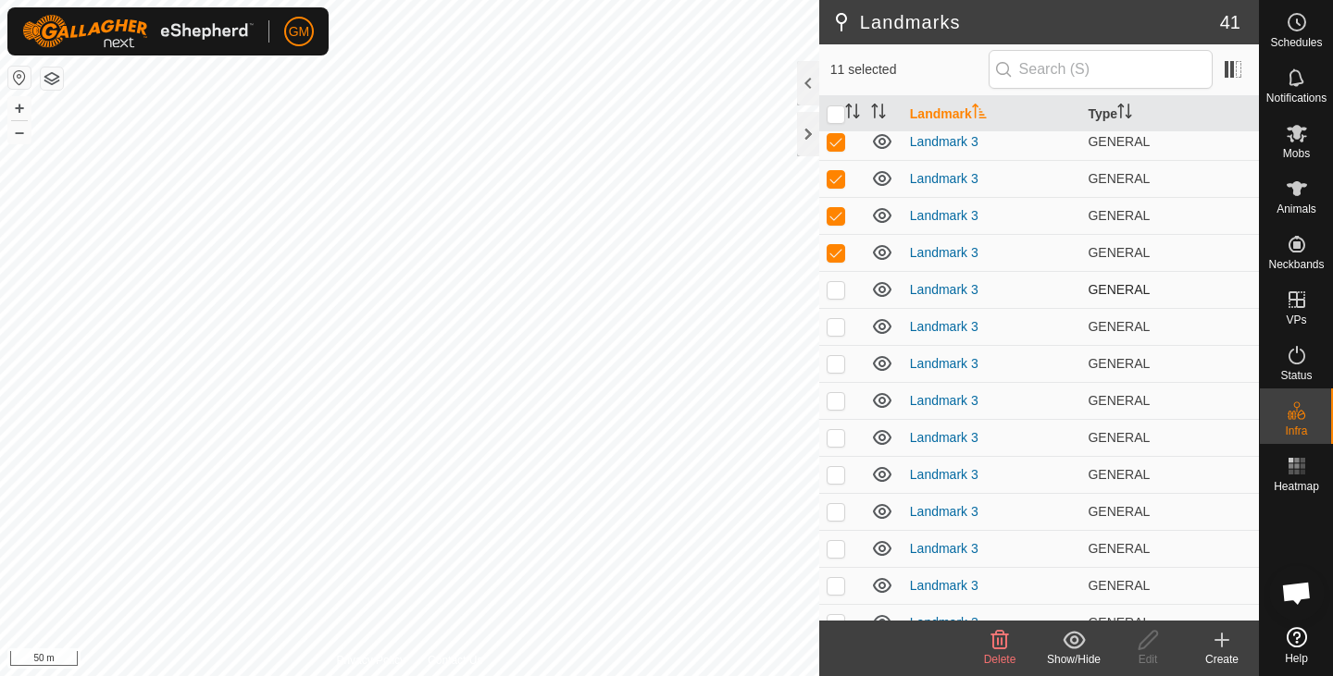
checkbox input "true"
click at [833, 325] on p-checkbox at bounding box center [835, 326] width 19 height 15
checkbox input "true"
click at [839, 361] on p-checkbox at bounding box center [835, 363] width 19 height 15
checkbox input "true"
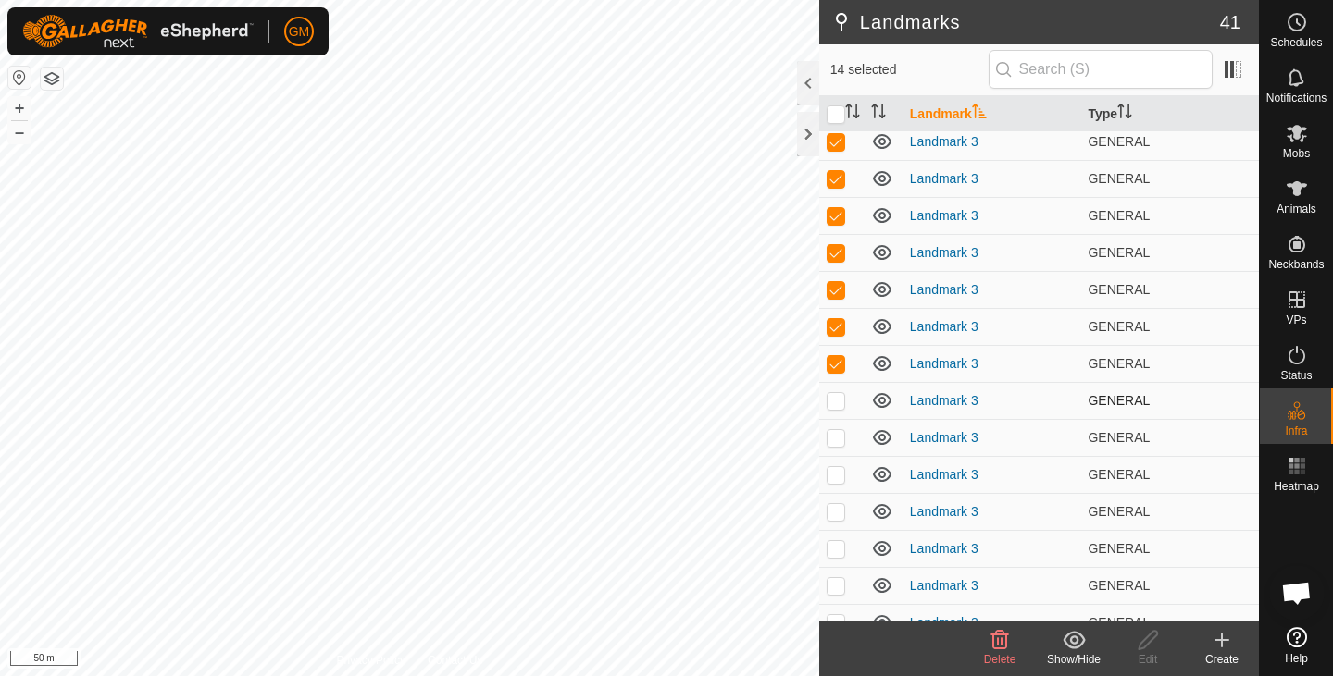
click at [838, 399] on p-checkbox at bounding box center [835, 400] width 19 height 15
checkbox input "true"
click at [833, 434] on p-checkbox at bounding box center [835, 437] width 19 height 15
checkbox input "true"
click at [835, 477] on p-checkbox at bounding box center [835, 474] width 19 height 15
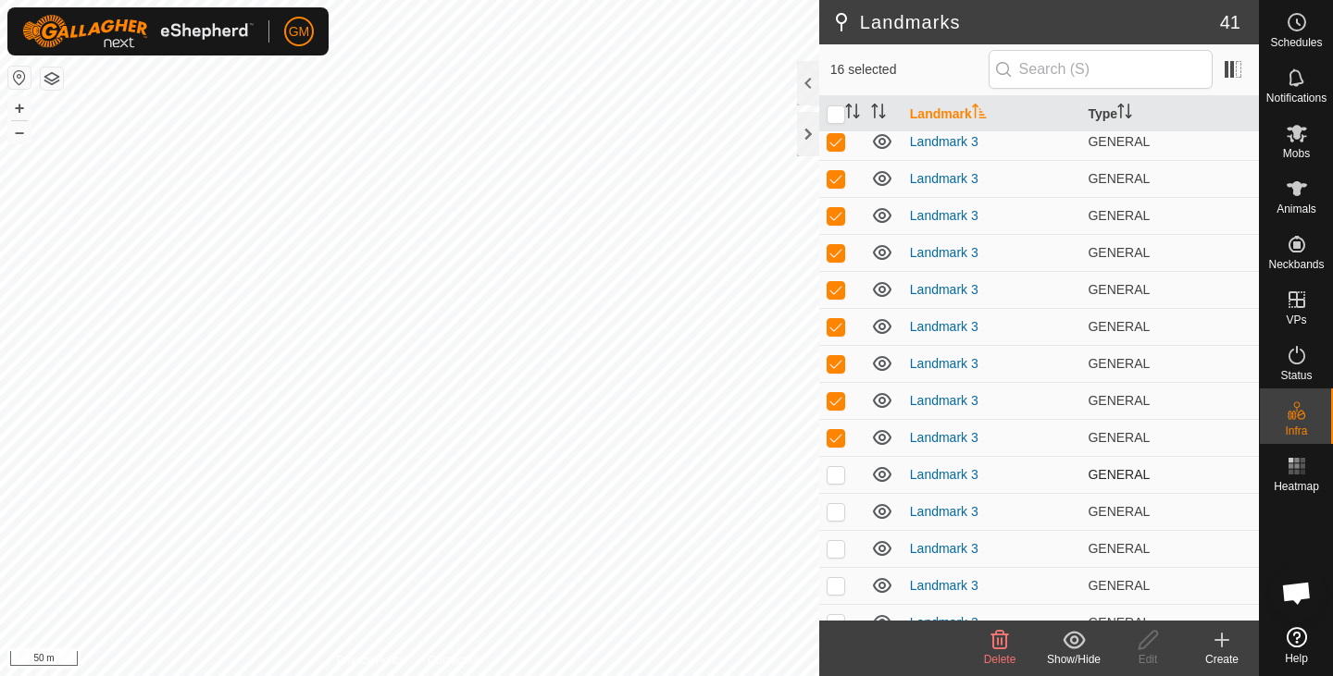
checkbox input "true"
click at [833, 510] on p-checkbox at bounding box center [835, 511] width 19 height 15
checkbox input "true"
click at [833, 551] on p-checkbox at bounding box center [835, 548] width 19 height 15
checkbox input "true"
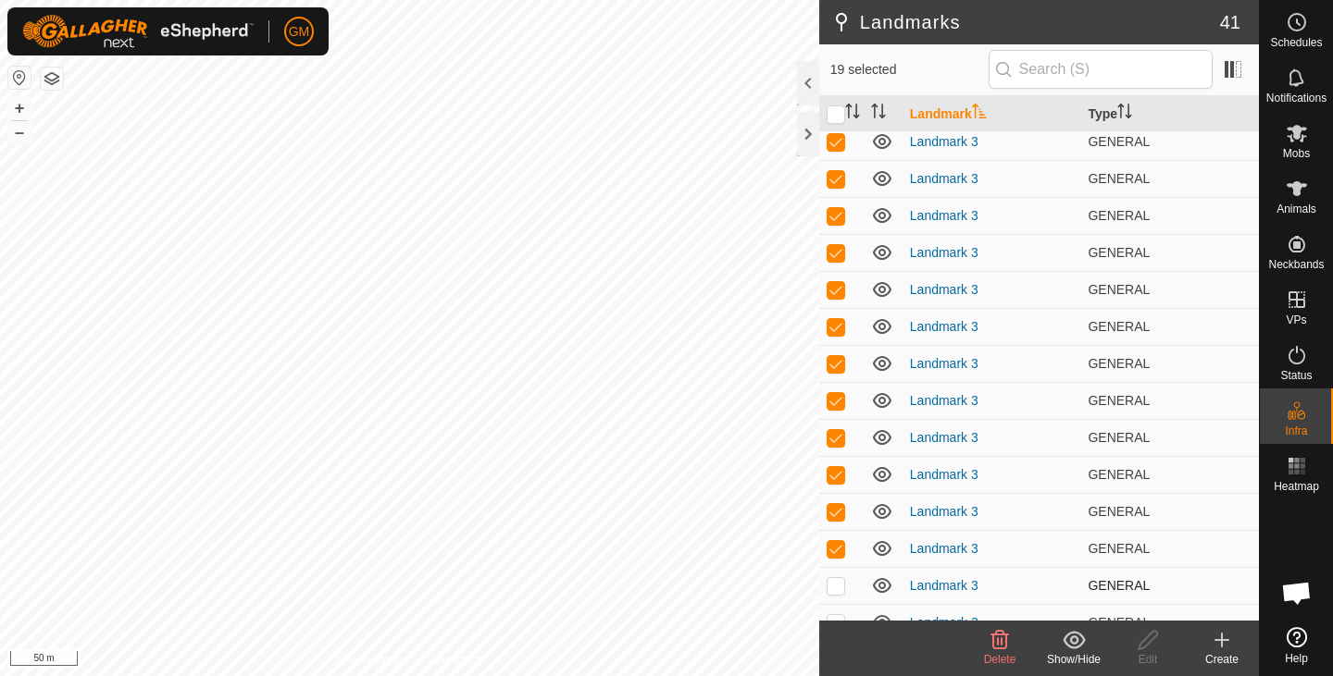
click at [836, 582] on p-checkbox at bounding box center [835, 585] width 19 height 15
checkbox input "true"
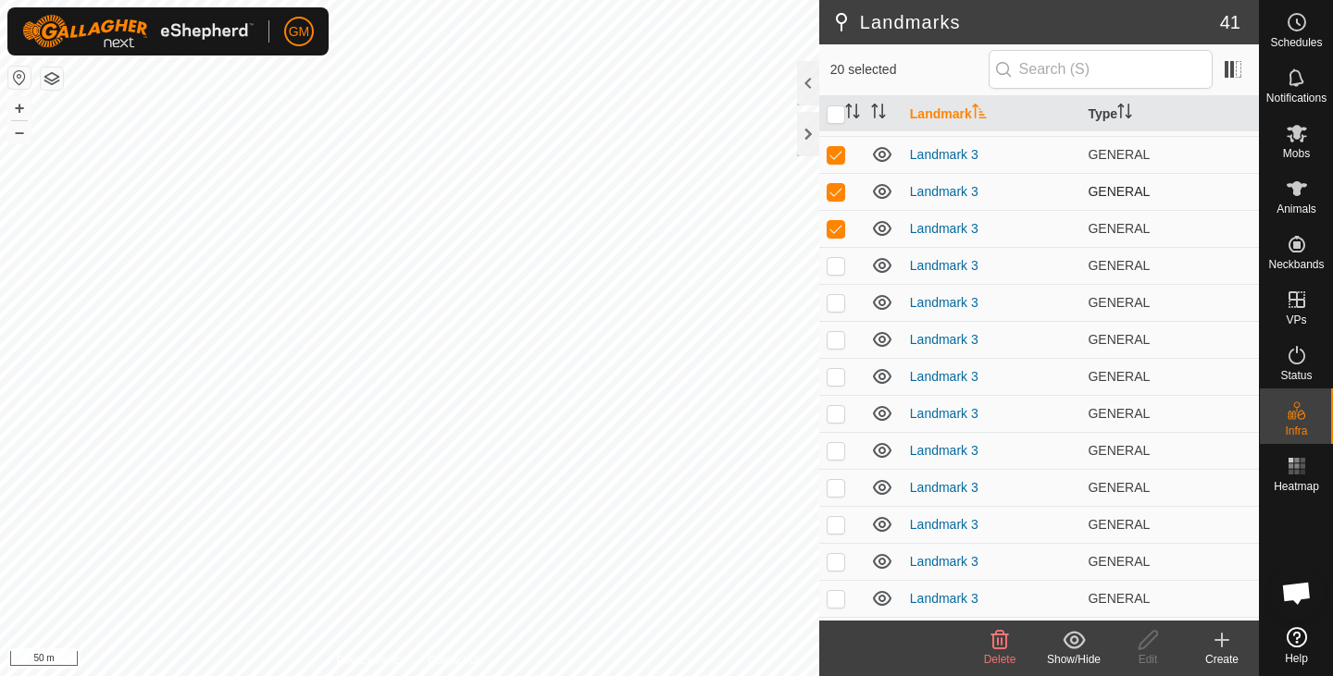
scroll to position [1011, 0]
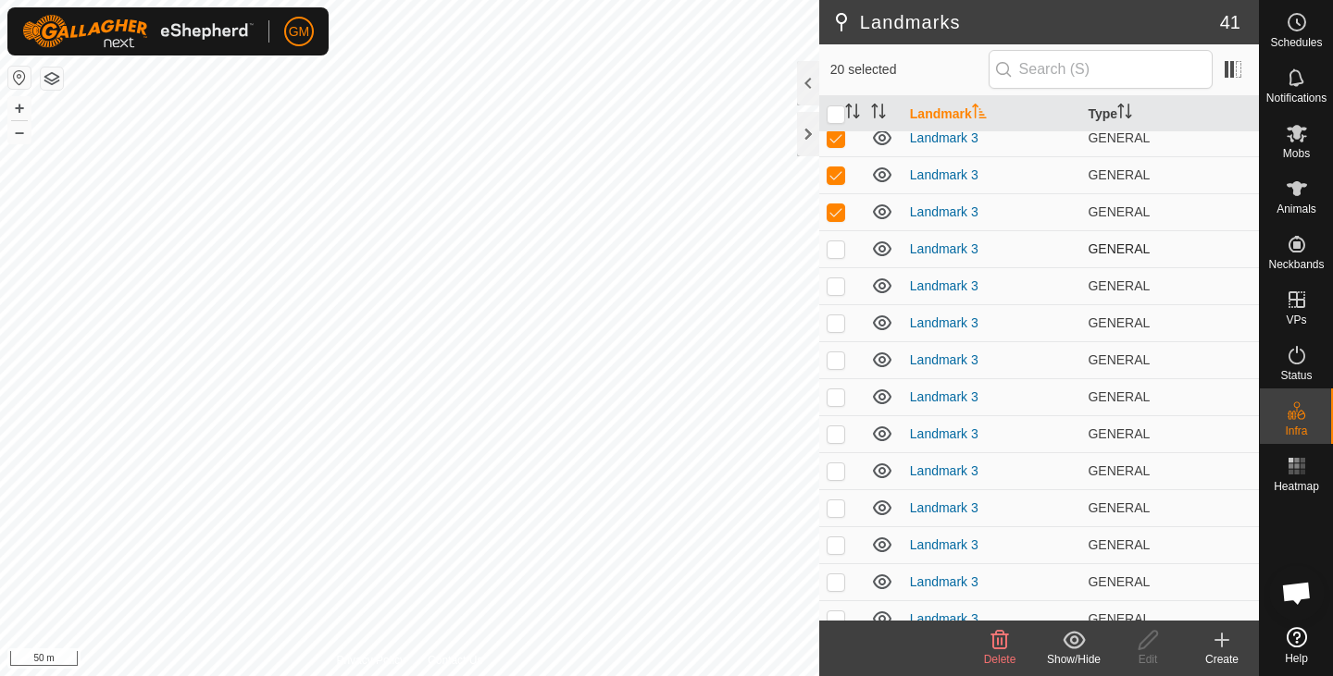
click at [837, 253] on p-checkbox at bounding box center [835, 249] width 19 height 15
checkbox input "true"
click at [837, 289] on p-checkbox at bounding box center [835, 286] width 19 height 15
checkbox input "true"
click at [836, 319] on p-checkbox at bounding box center [835, 323] width 19 height 15
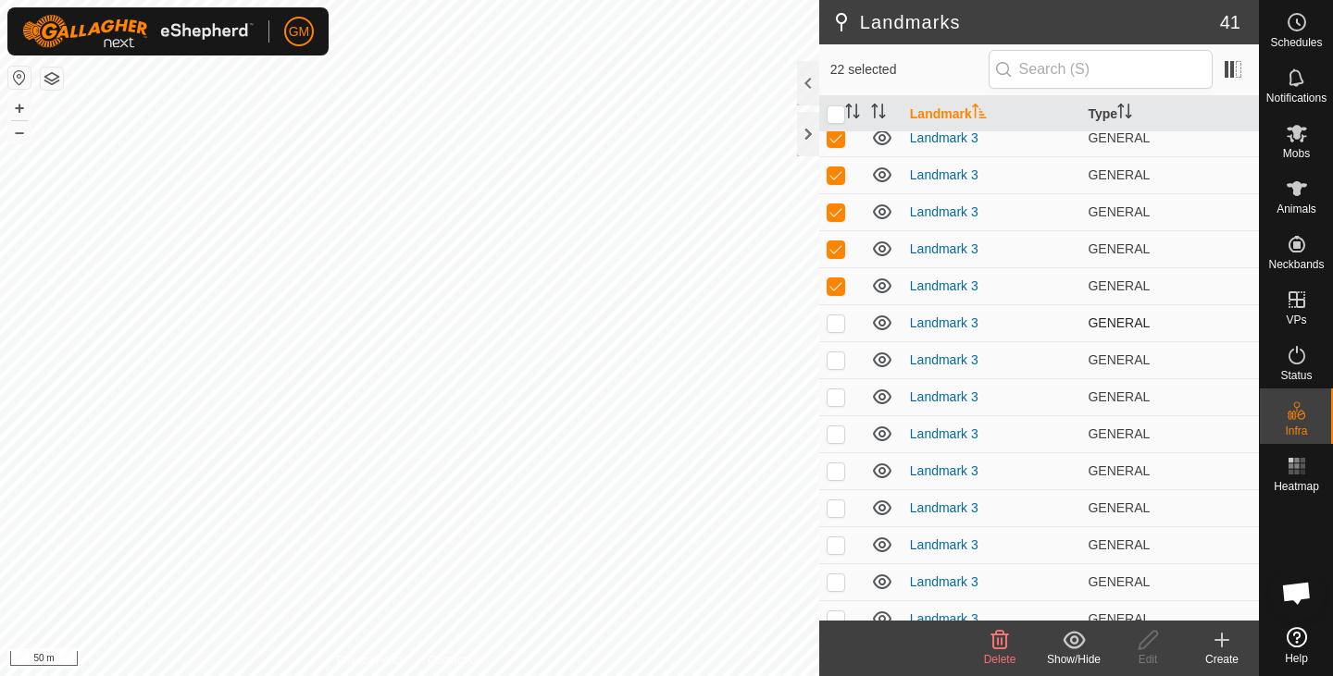
checkbox input "true"
click at [837, 361] on p-checkbox at bounding box center [835, 360] width 19 height 15
checkbox input "true"
click at [838, 392] on p-checkbox at bounding box center [835, 397] width 19 height 15
click at [837, 405] on td at bounding box center [841, 396] width 44 height 37
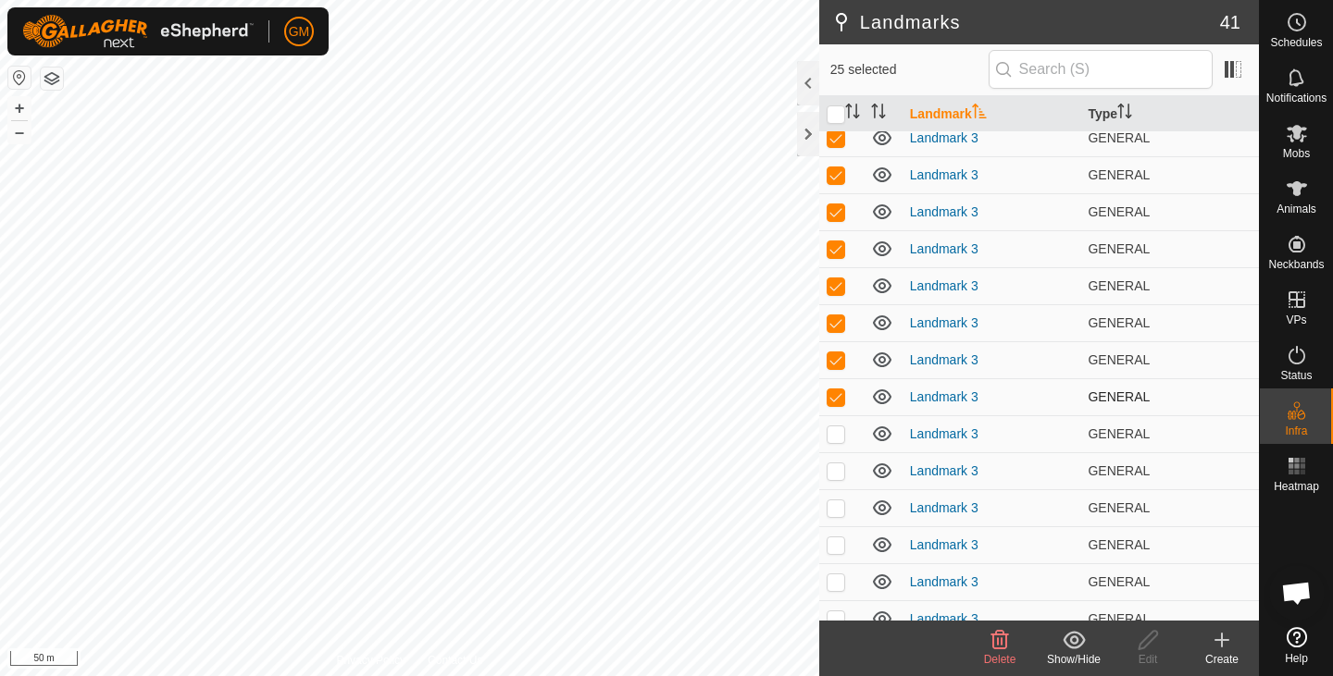
checkbox input "false"
click at [837, 430] on p-checkbox at bounding box center [835, 434] width 19 height 15
checkbox input "true"
click at [837, 475] on p-checkbox at bounding box center [835, 471] width 19 height 15
checkbox input "true"
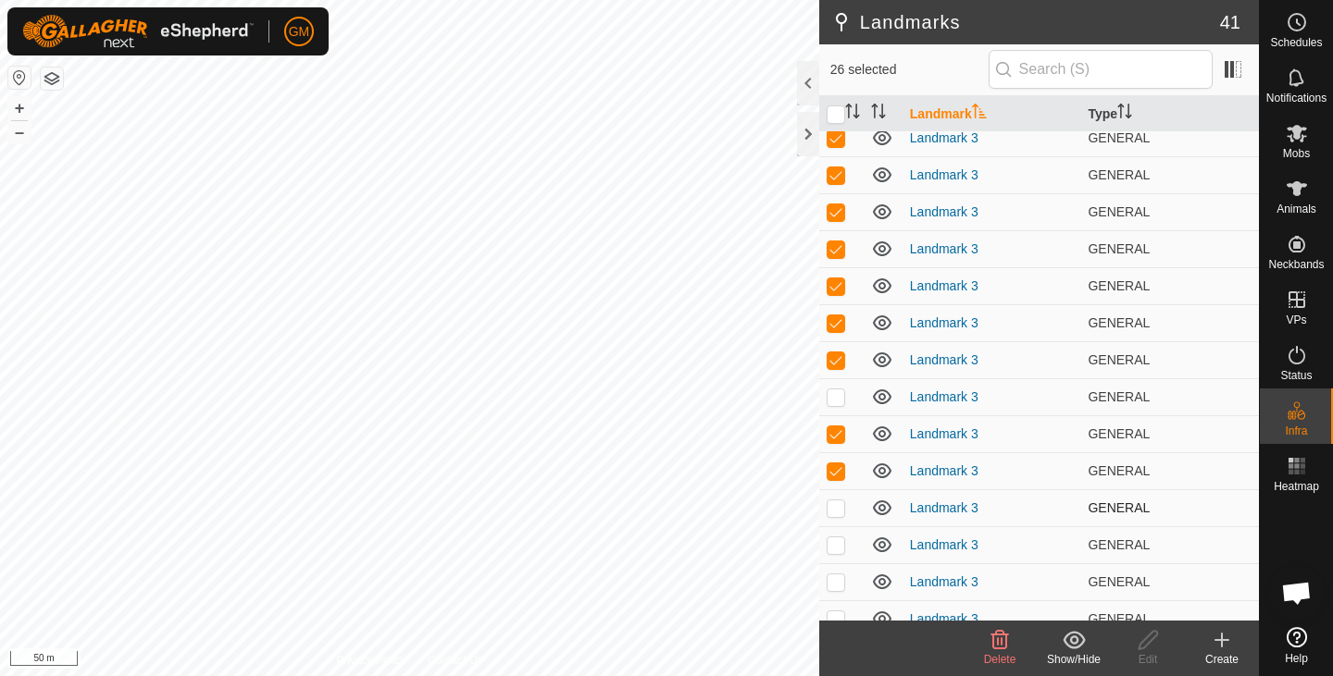
click at [837, 502] on p-checkbox at bounding box center [835, 508] width 19 height 15
checkbox input "true"
click at [837, 542] on p-checkbox at bounding box center [835, 545] width 19 height 15
checkbox input "true"
click at [836, 576] on p-checkbox at bounding box center [835, 582] width 19 height 15
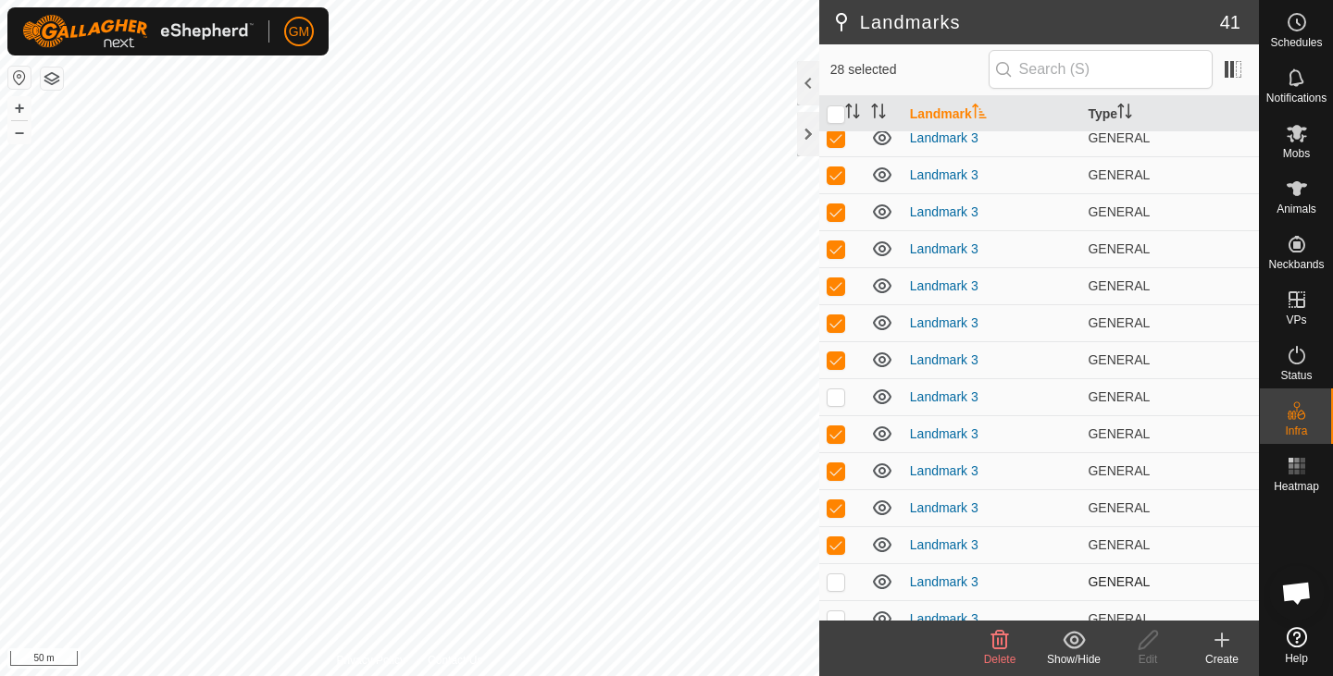
checkbox input "true"
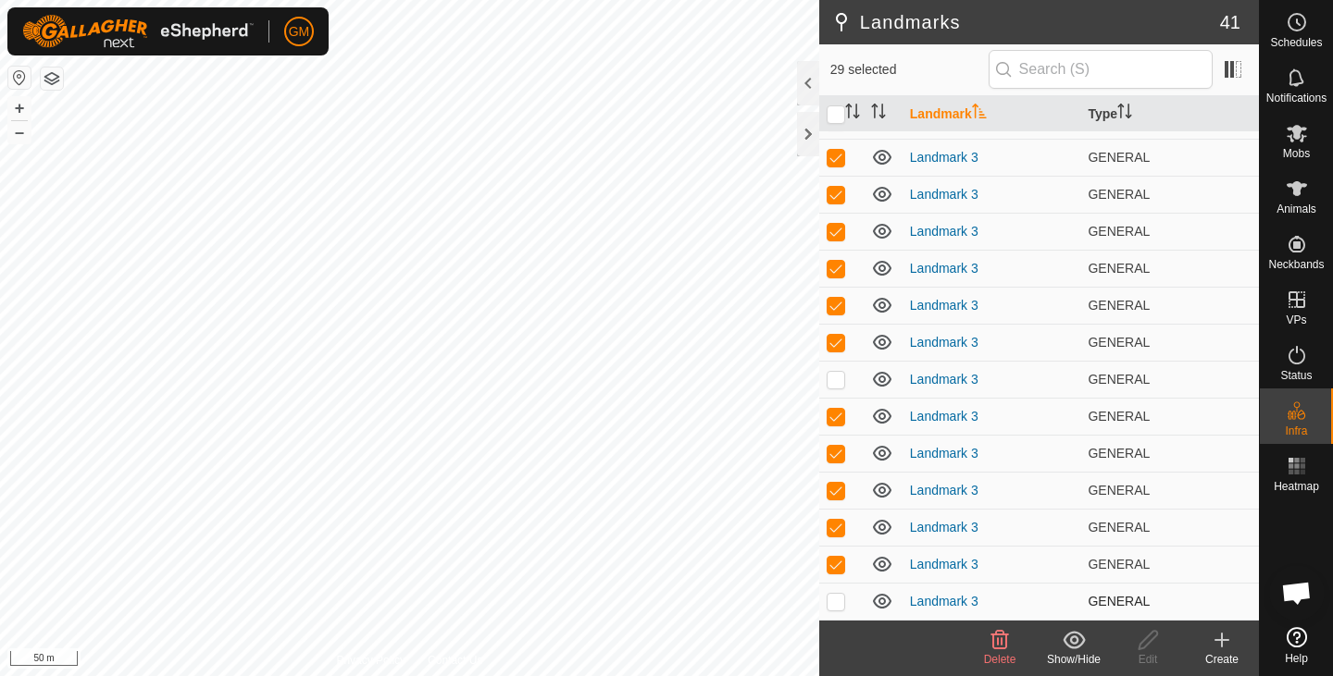
click at [839, 598] on p-checkbox at bounding box center [835, 601] width 19 height 15
checkbox input "true"
click at [1000, 639] on icon at bounding box center [1000, 640] width 18 height 19
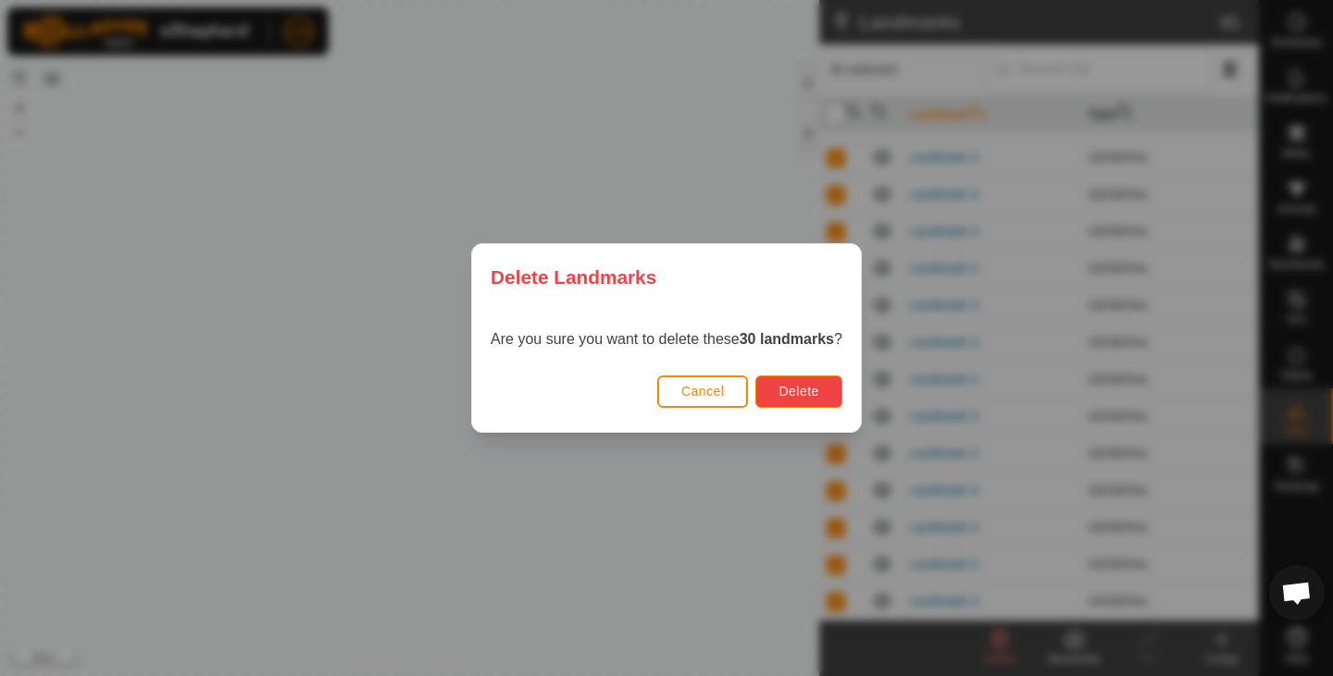
click at [803, 392] on span "Delete" at bounding box center [798, 391] width 40 height 15
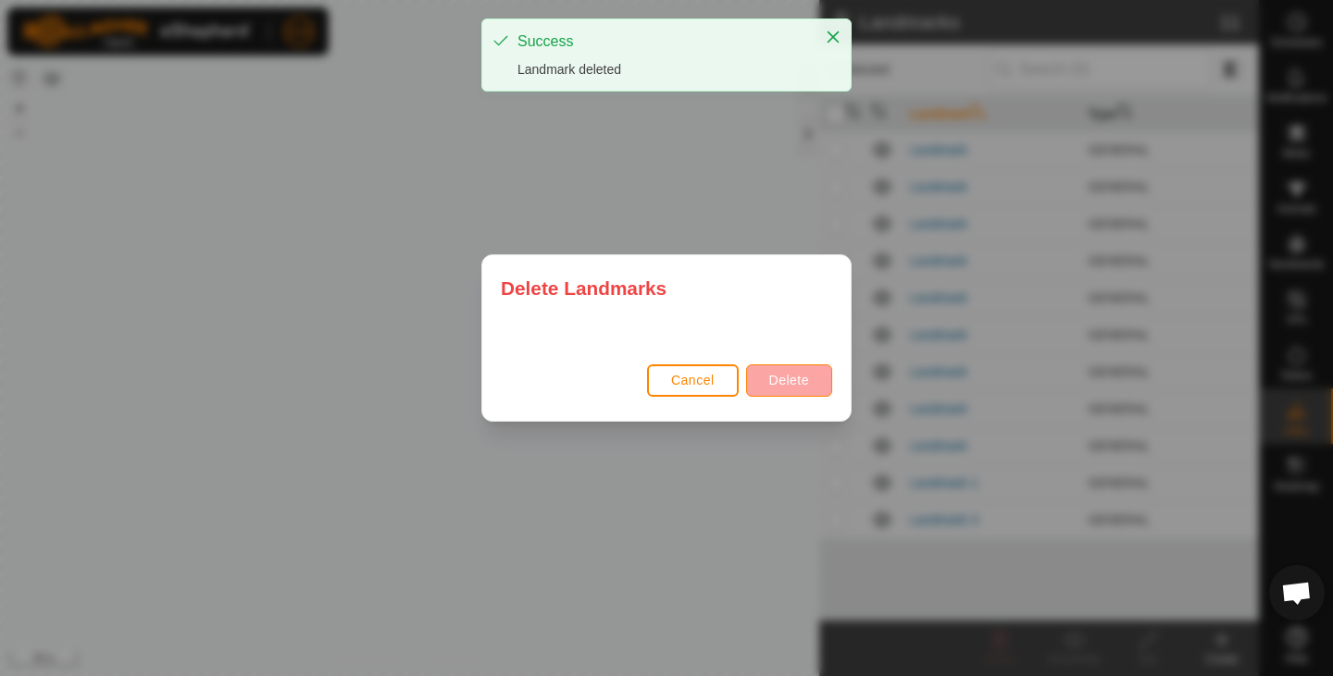
scroll to position [0, 0]
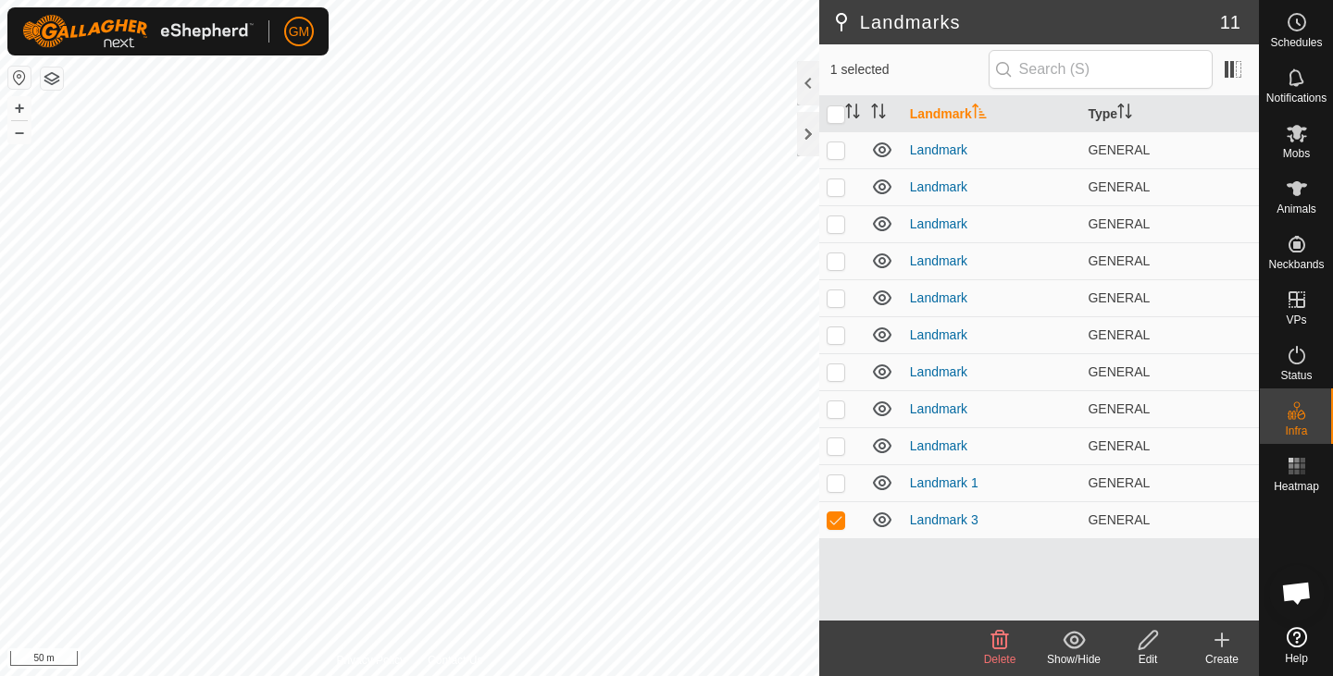
click at [1005, 648] on icon at bounding box center [1000, 640] width 18 height 19
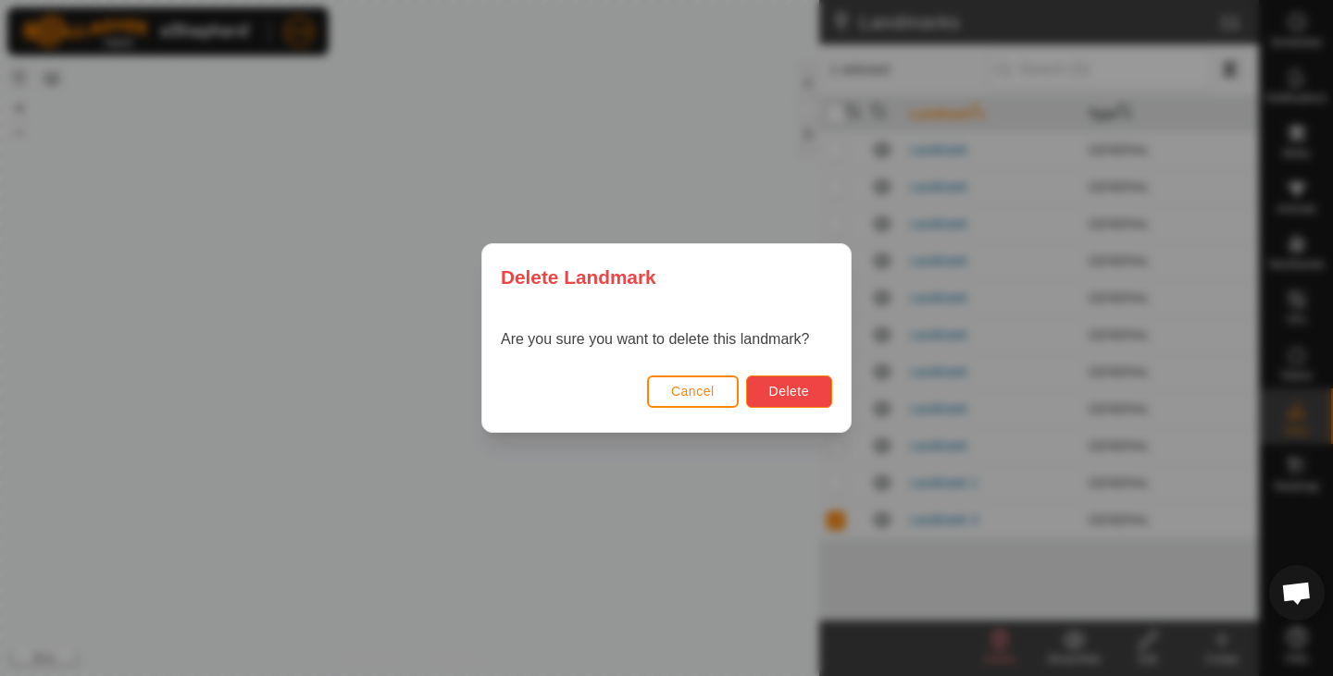
click at [790, 393] on span "Delete" at bounding box center [789, 391] width 40 height 15
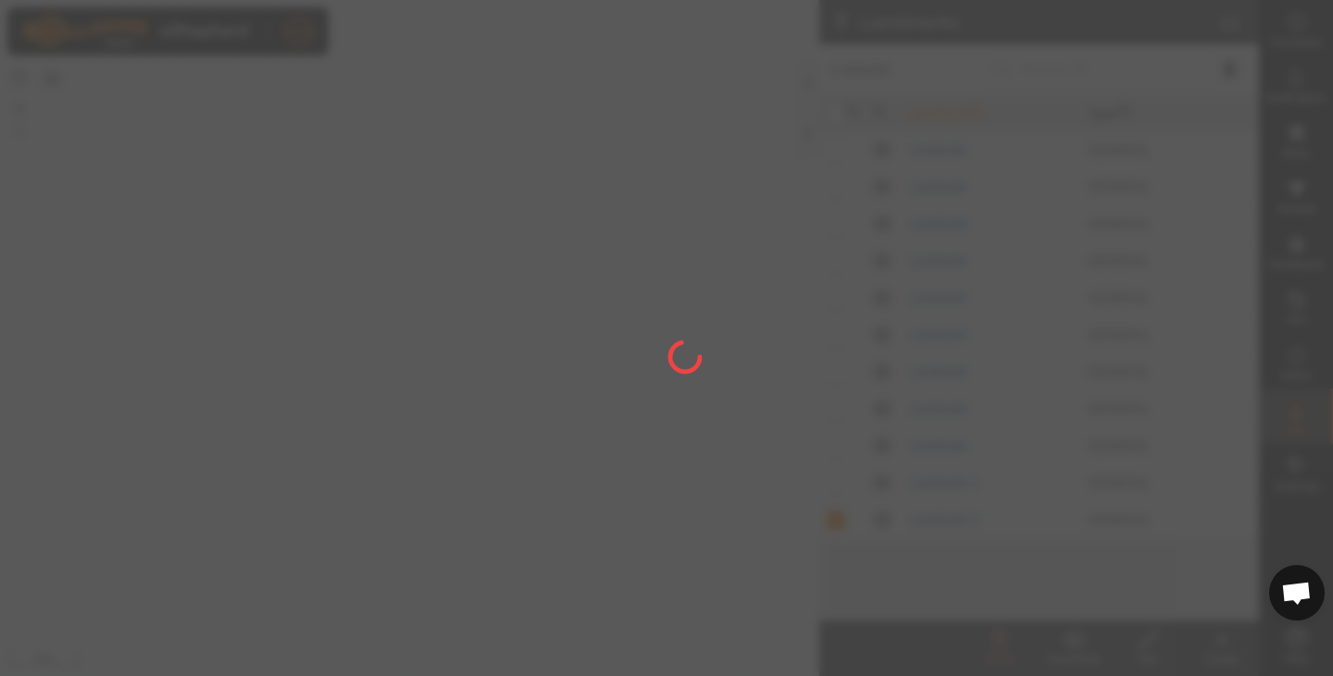
checkbox input "false"
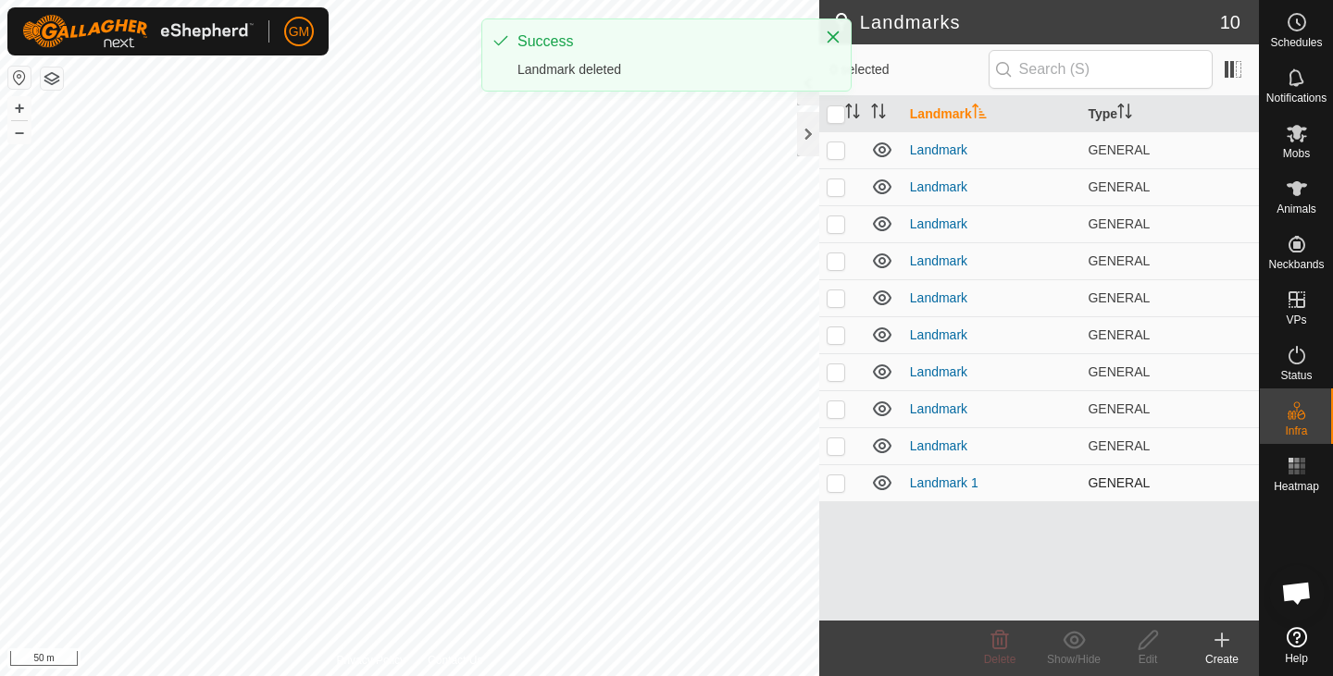
click at [843, 485] on p-checkbox at bounding box center [835, 483] width 19 height 15
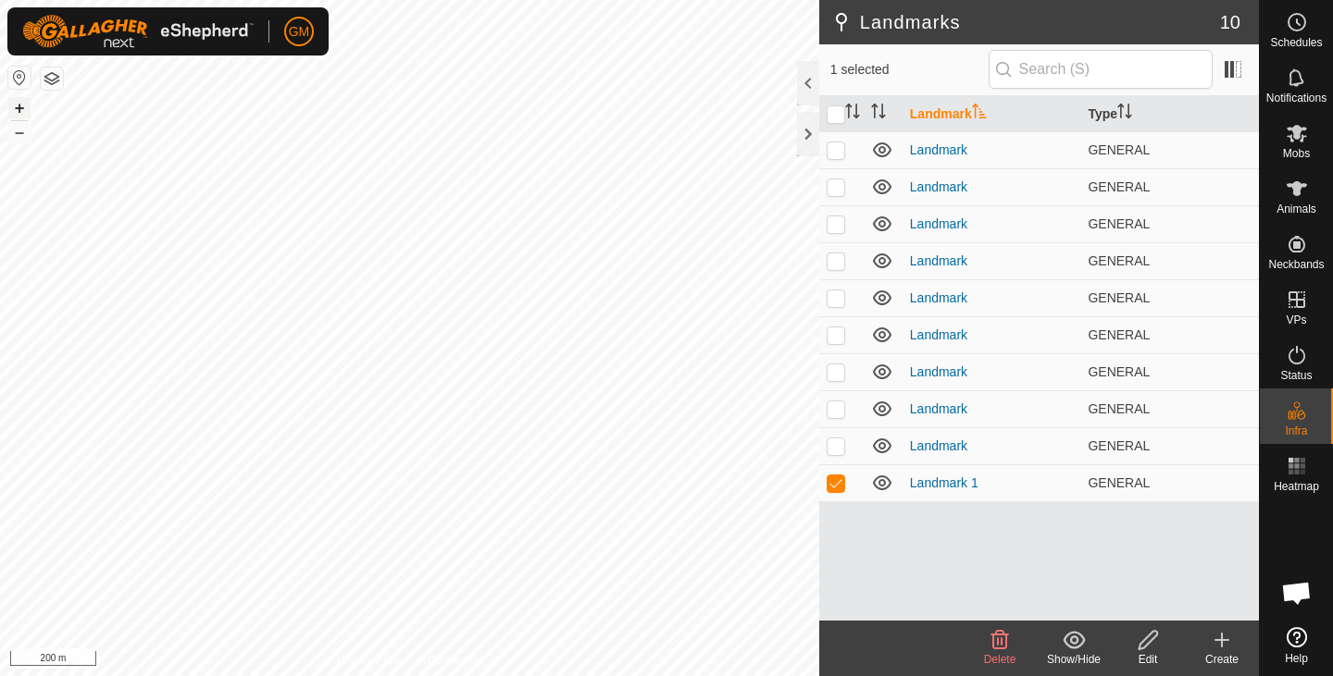
click at [18, 103] on button "+" at bounding box center [19, 108] width 22 height 22
click at [19, 106] on button "+" at bounding box center [19, 108] width 22 height 22
click at [883, 487] on icon at bounding box center [882, 483] width 19 height 15
click at [883, 487] on icon at bounding box center [882, 483] width 22 height 22
click at [839, 480] on p-checkbox at bounding box center [835, 483] width 19 height 15
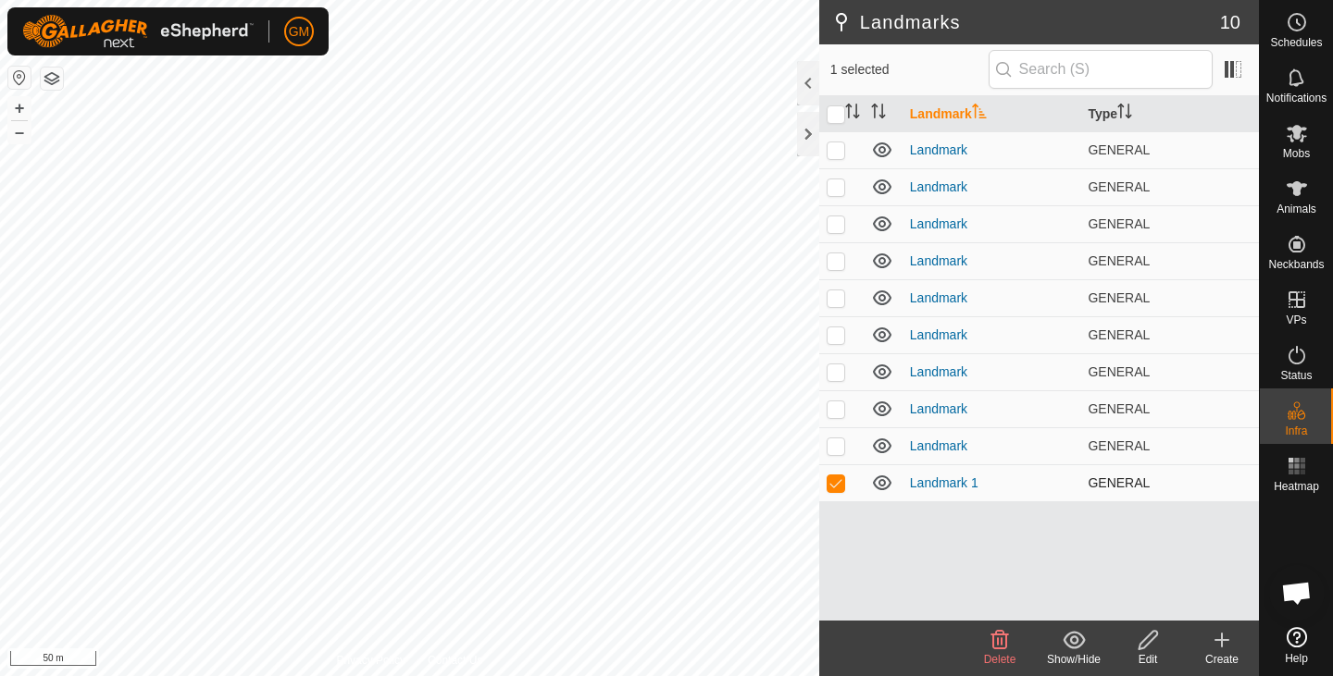
checkbox input "false"
click at [837, 444] on p-checkbox at bounding box center [835, 446] width 19 height 15
checkbox input "true"
click at [837, 408] on p-checkbox at bounding box center [835, 409] width 19 height 15
checkbox input "true"
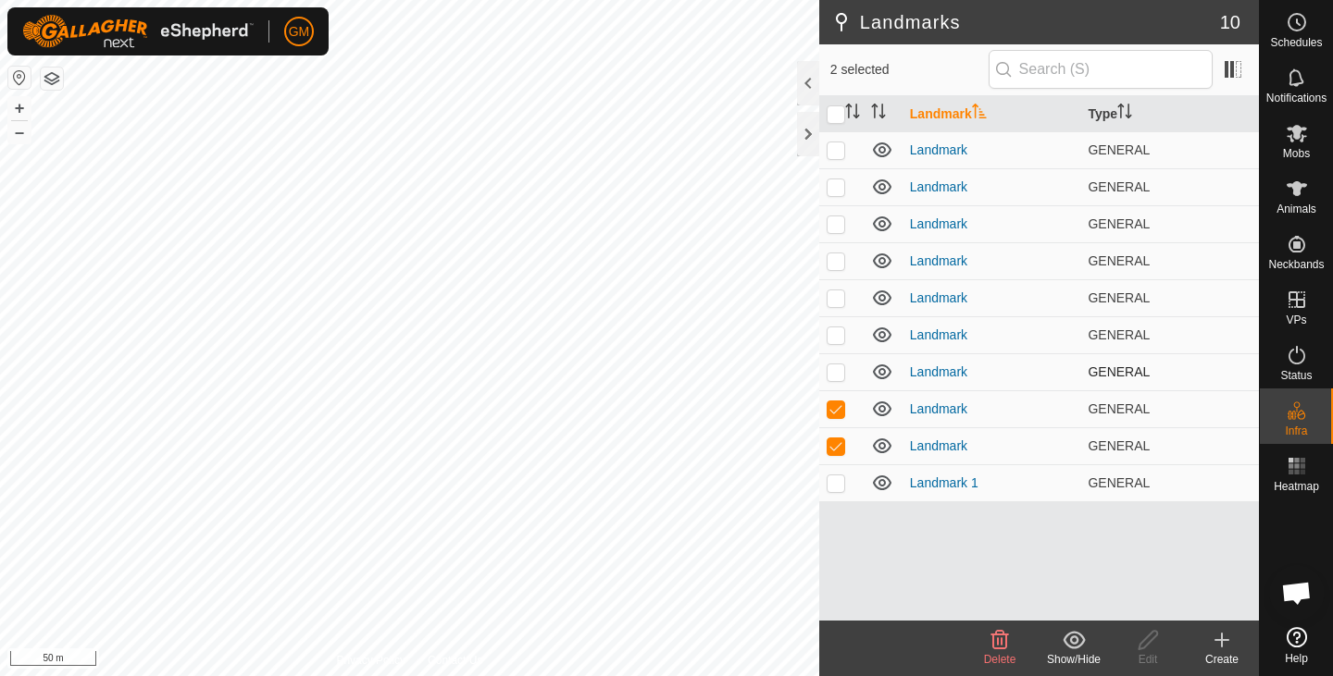
click at [837, 373] on p-checkbox at bounding box center [835, 372] width 19 height 15
checkbox input "true"
click at [837, 341] on p-checkbox at bounding box center [835, 335] width 19 height 15
checkbox input "true"
click at [837, 299] on p-checkbox at bounding box center [835, 298] width 19 height 15
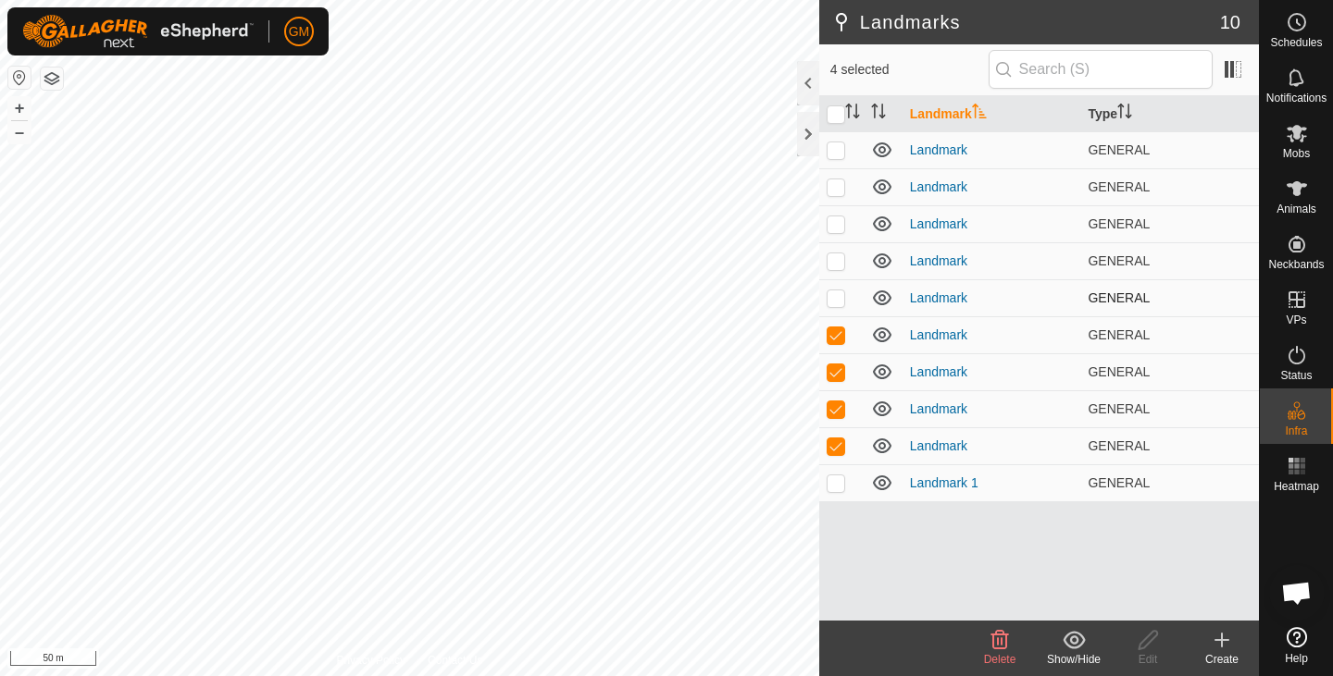
checkbox input "true"
click at [837, 263] on p-checkbox at bounding box center [835, 261] width 19 height 15
checkbox input "true"
click at [834, 225] on p-checkbox at bounding box center [835, 224] width 19 height 15
checkbox input "true"
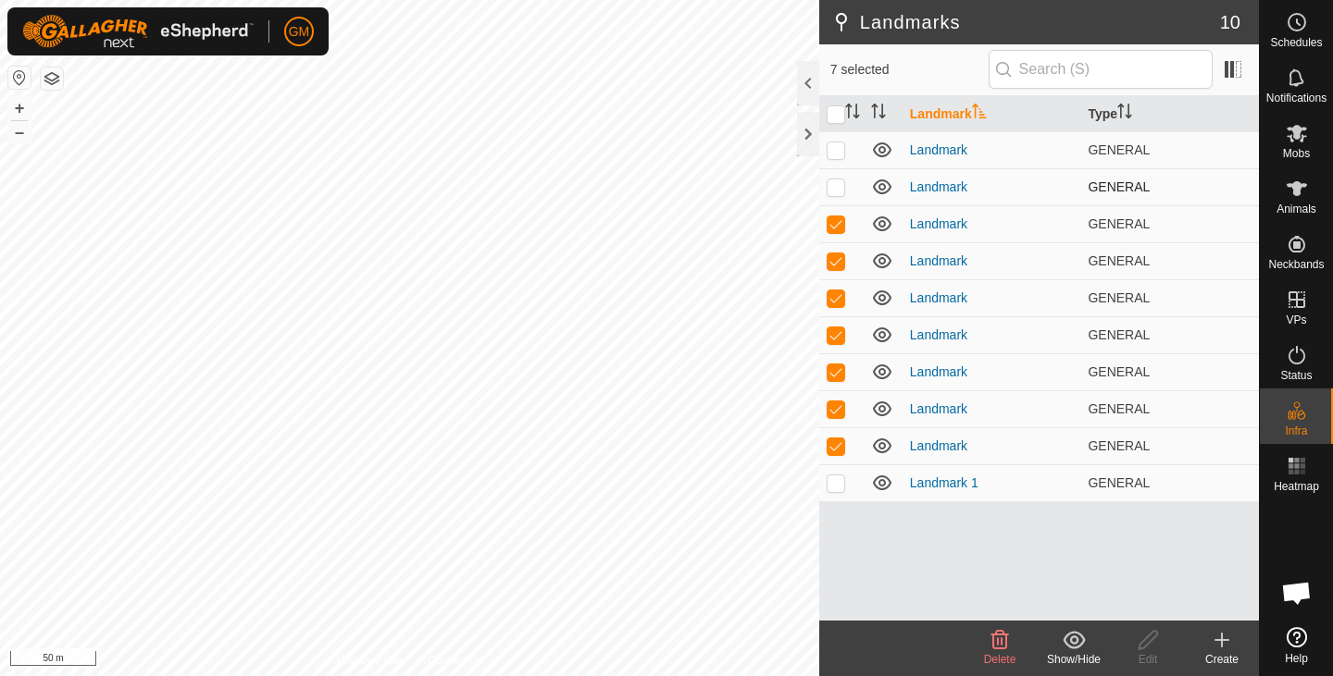
click at [834, 184] on p-checkbox at bounding box center [835, 187] width 19 height 15
checkbox input "true"
click at [836, 148] on p-checkbox at bounding box center [835, 150] width 19 height 15
click at [998, 638] on icon at bounding box center [1000, 640] width 18 height 19
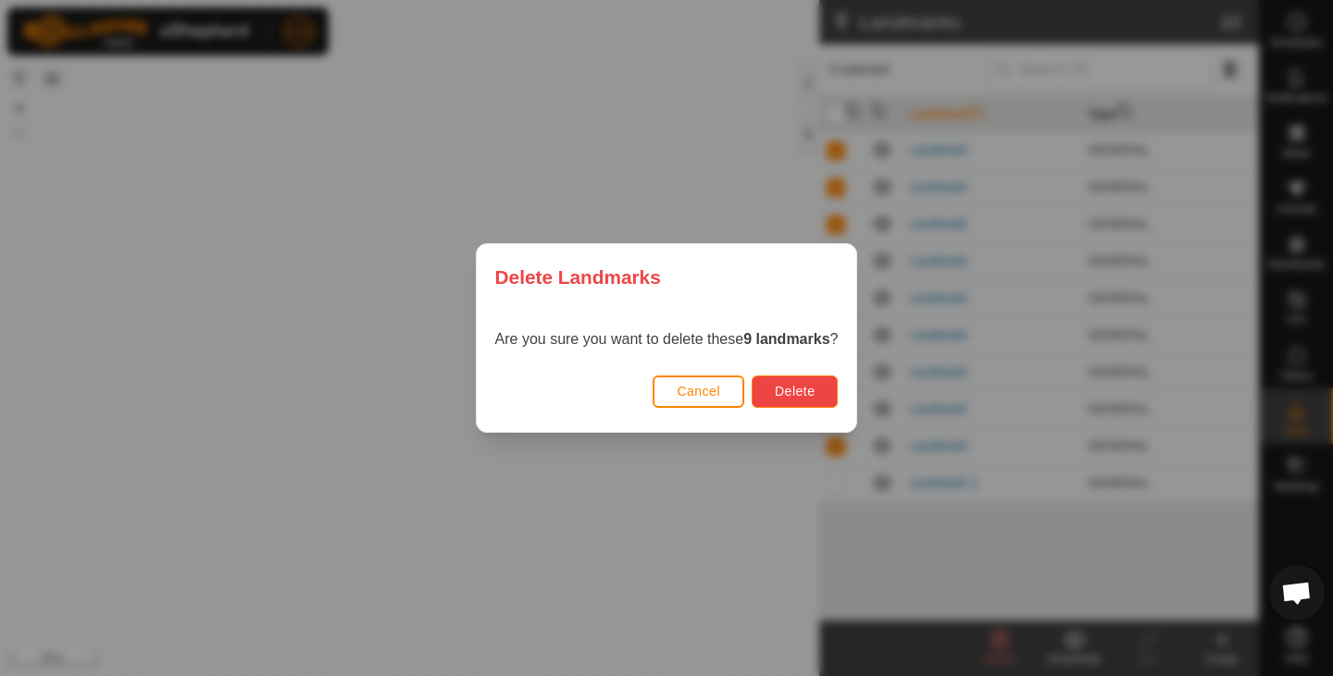
click at [799, 393] on span "Delete" at bounding box center [795, 391] width 40 height 15
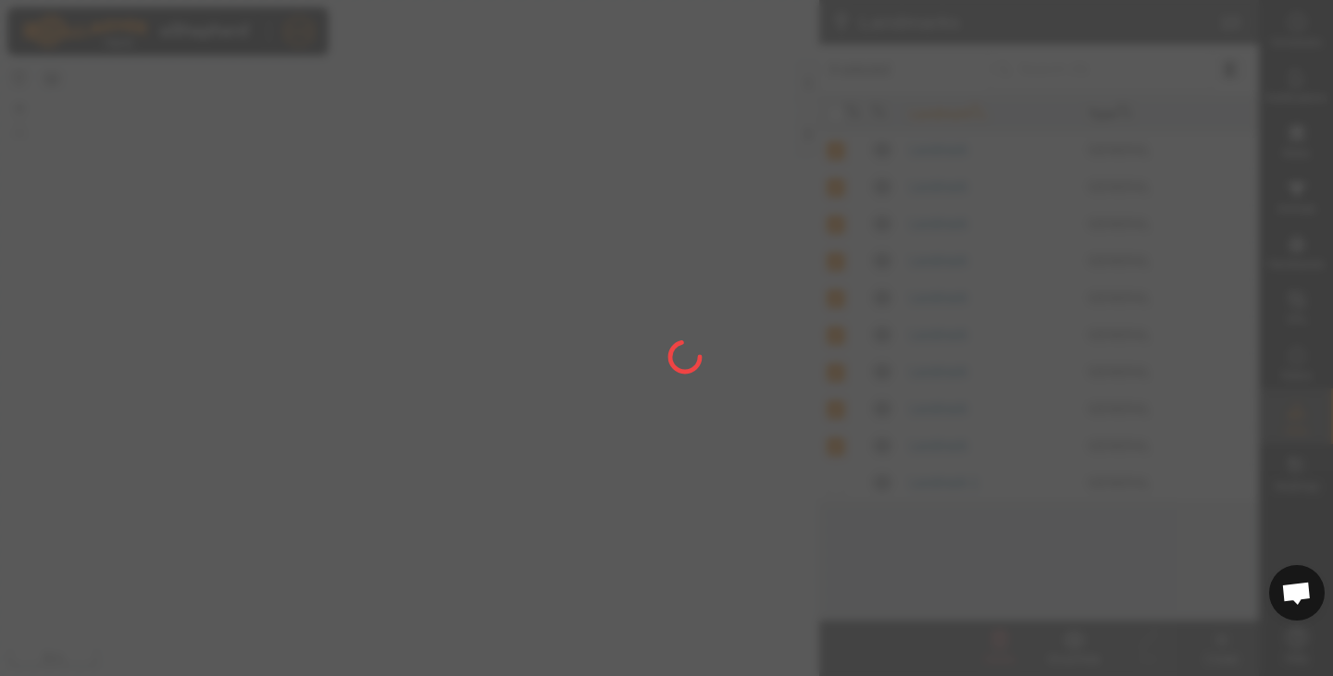
checkbox input "false"
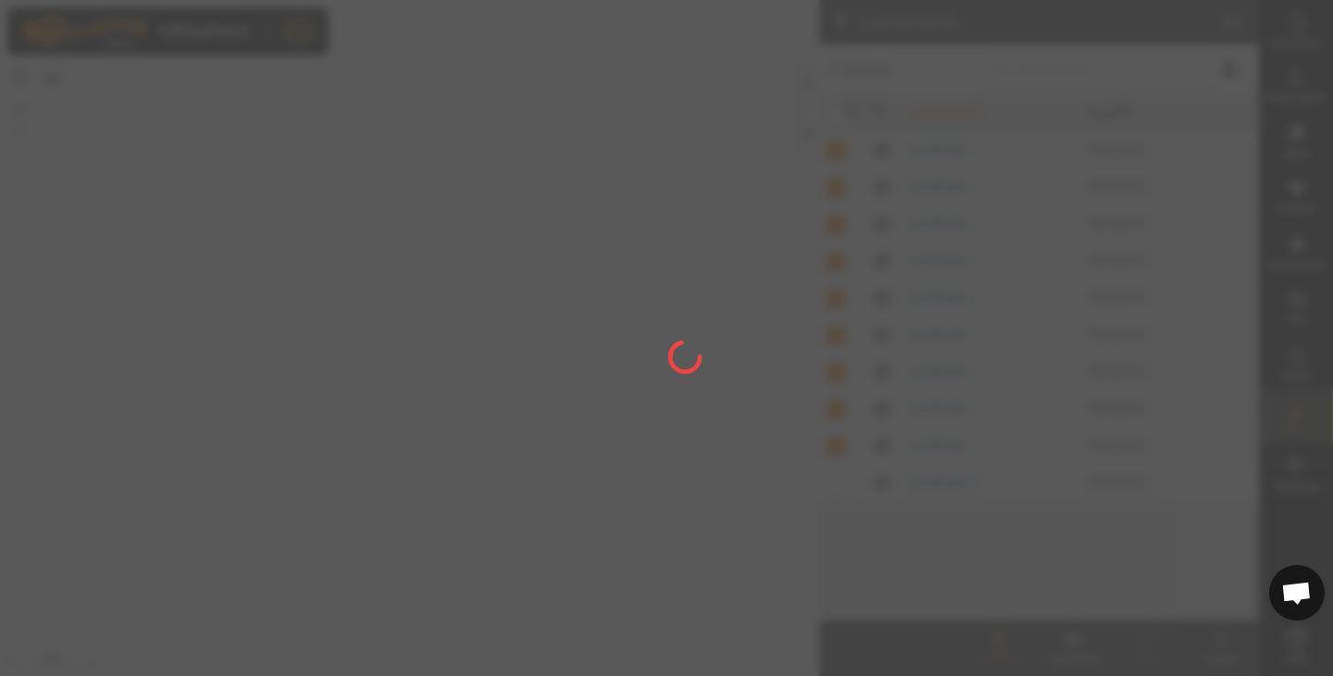
checkbox input "false"
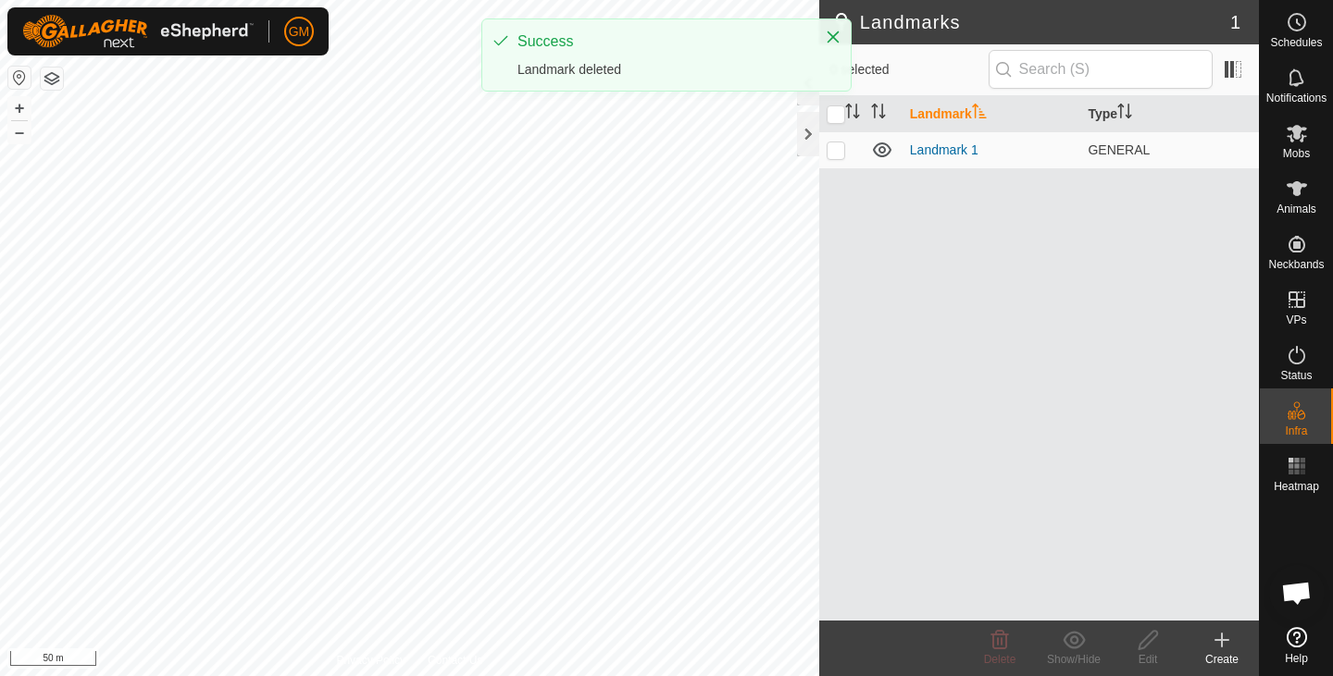
drag, startPoint x: 989, startPoint y: 267, endPoint x: 952, endPoint y: 411, distance: 149.0
click at [952, 411] on div "Landmark Type Landmark 1 GENERAL" at bounding box center [1039, 358] width 440 height 525
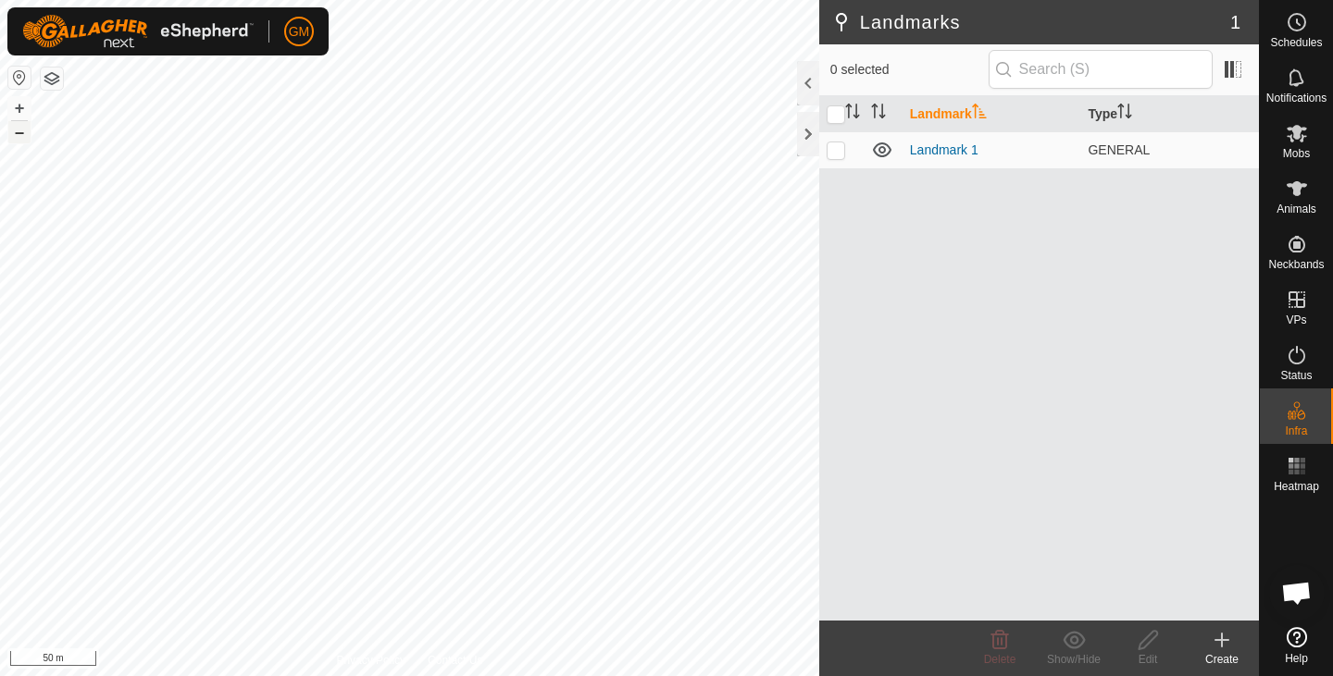
click at [17, 133] on button "–" at bounding box center [19, 132] width 22 height 22
click at [837, 156] on p-checkbox at bounding box center [835, 150] width 19 height 15
checkbox input "true"
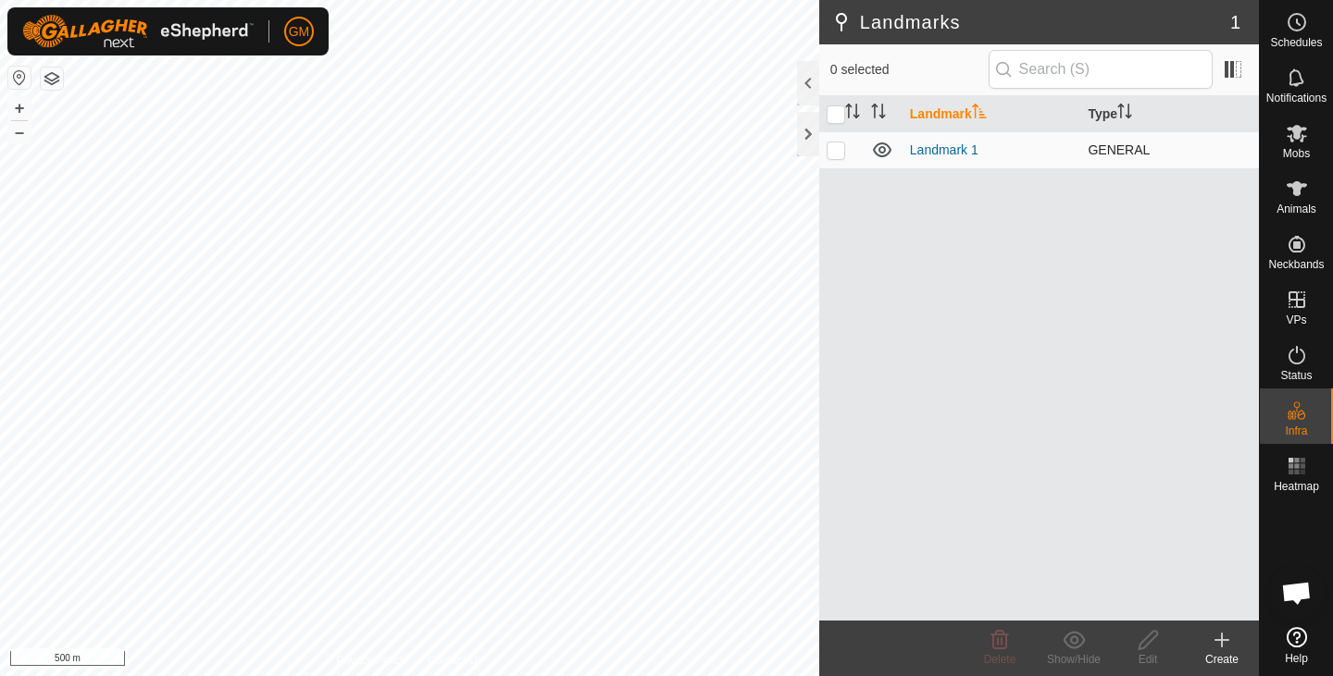
checkbox input "true"
click at [1004, 642] on icon at bounding box center [999, 640] width 22 height 22
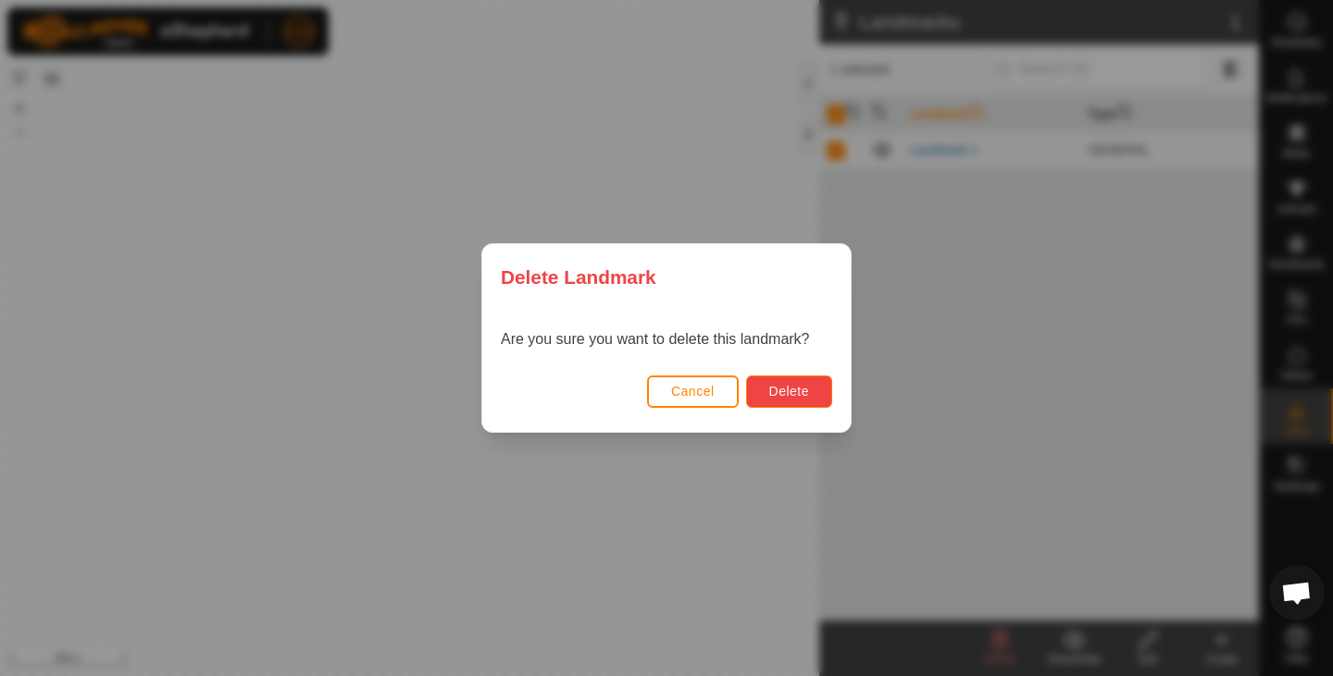
click at [798, 386] on span "Delete" at bounding box center [789, 391] width 40 height 15
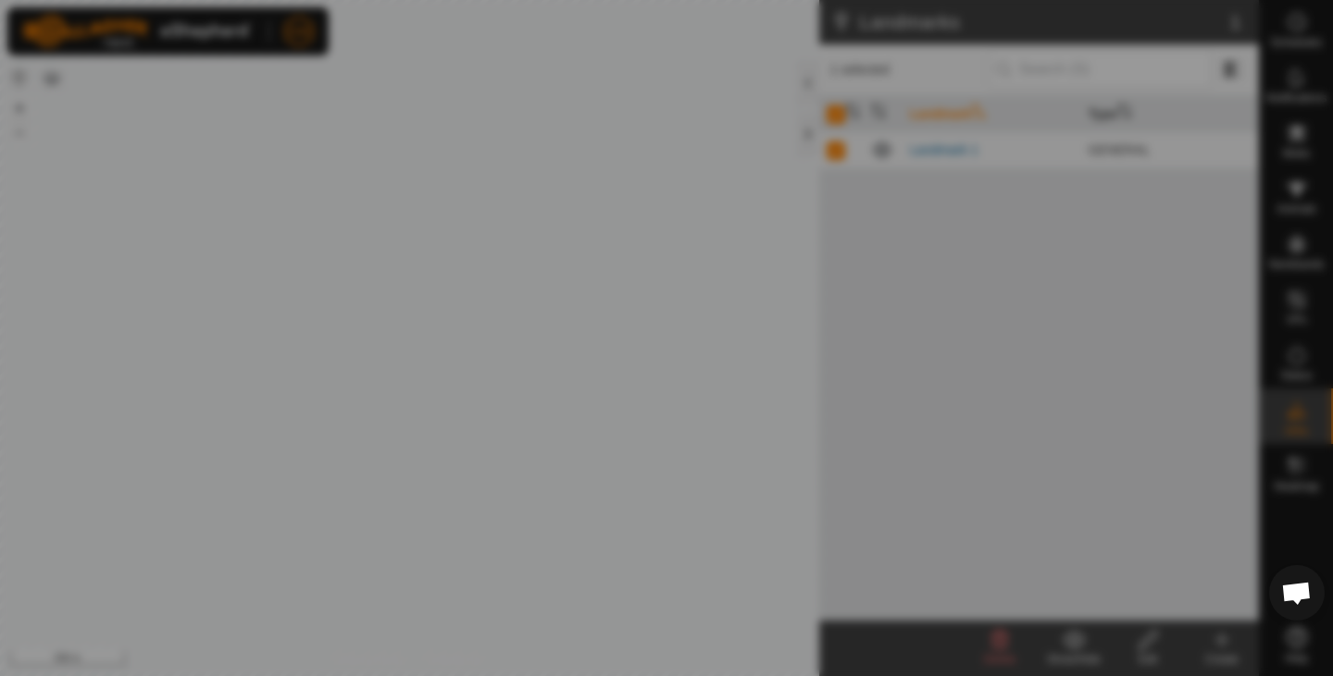
checkbox input "false"
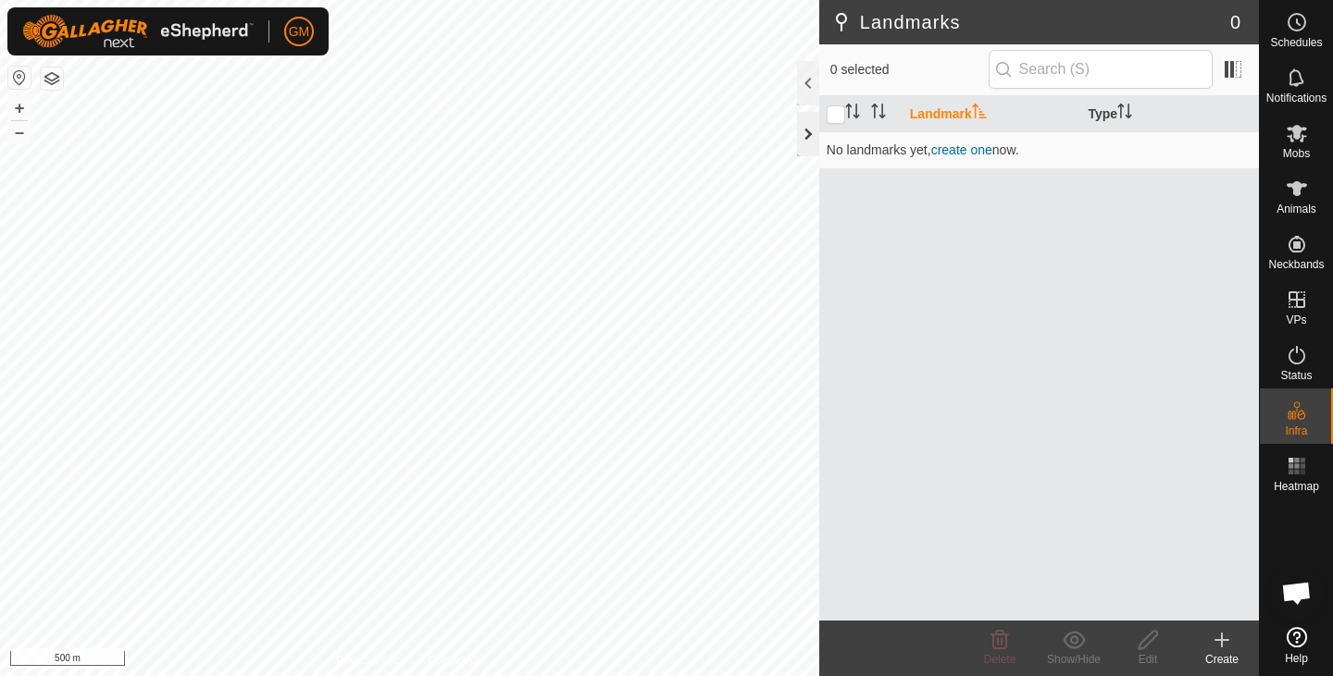
click at [804, 136] on div at bounding box center [808, 134] width 22 height 44
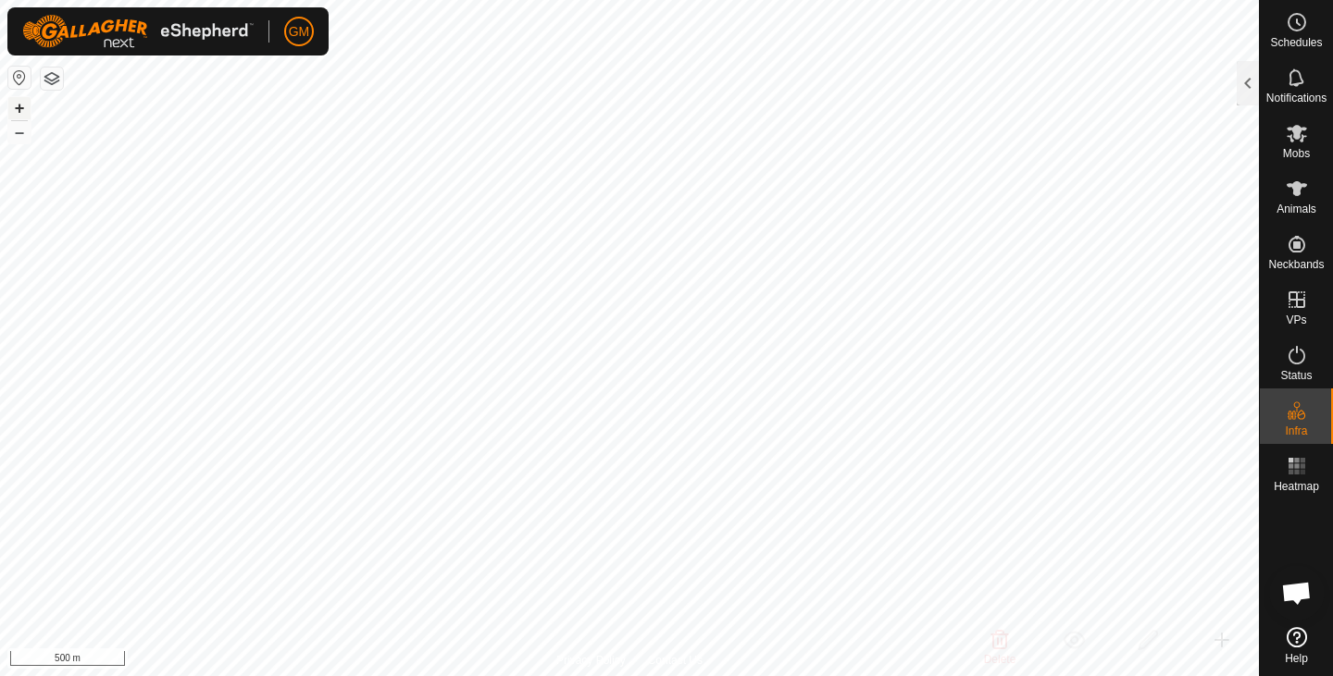
click at [17, 107] on button "+" at bounding box center [19, 108] width 22 height 22
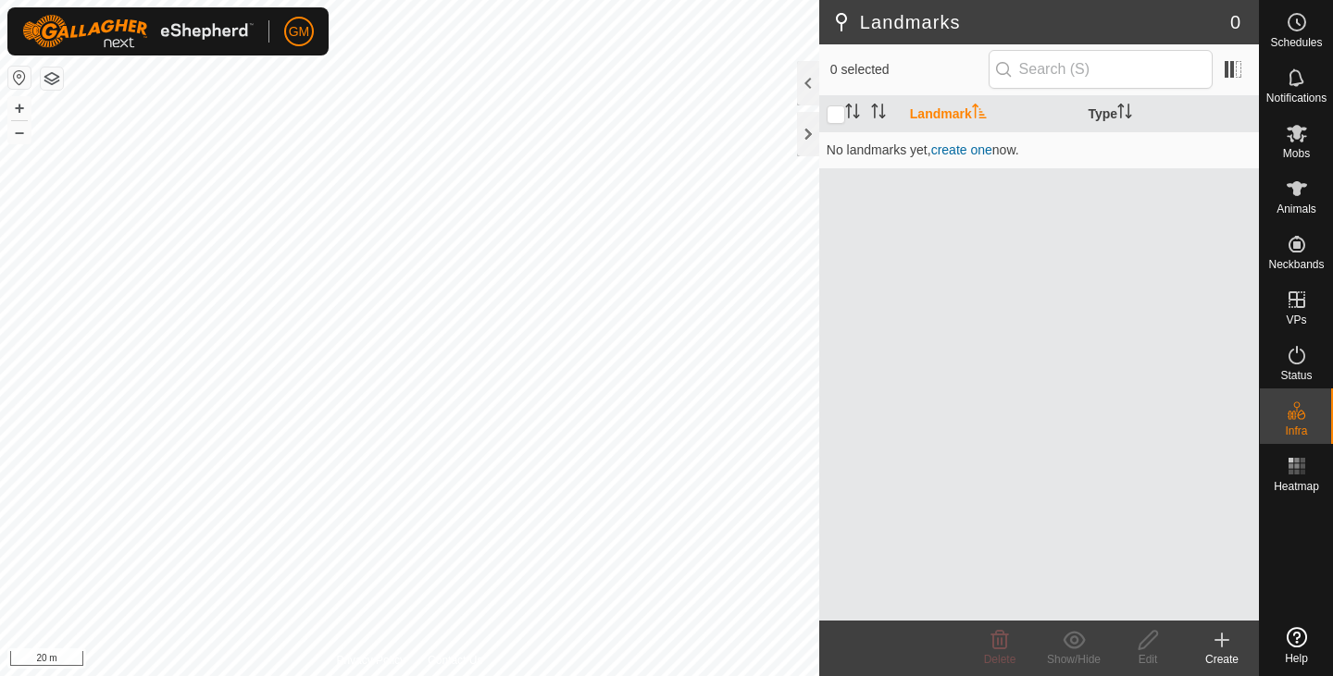
click at [55, 87] on button "button" at bounding box center [52, 79] width 22 height 22
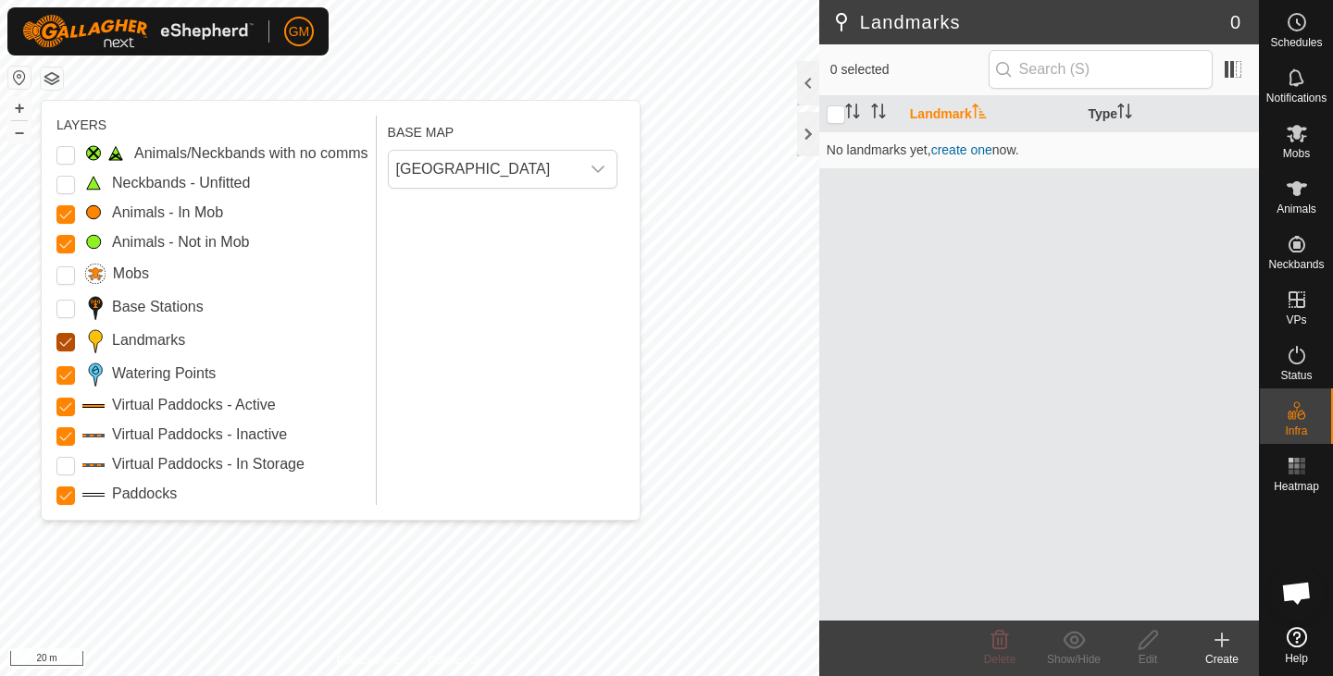
click at [68, 338] on input "Landmarks" at bounding box center [65, 342] width 19 height 19
